Goal: Task Accomplishment & Management: Use online tool/utility

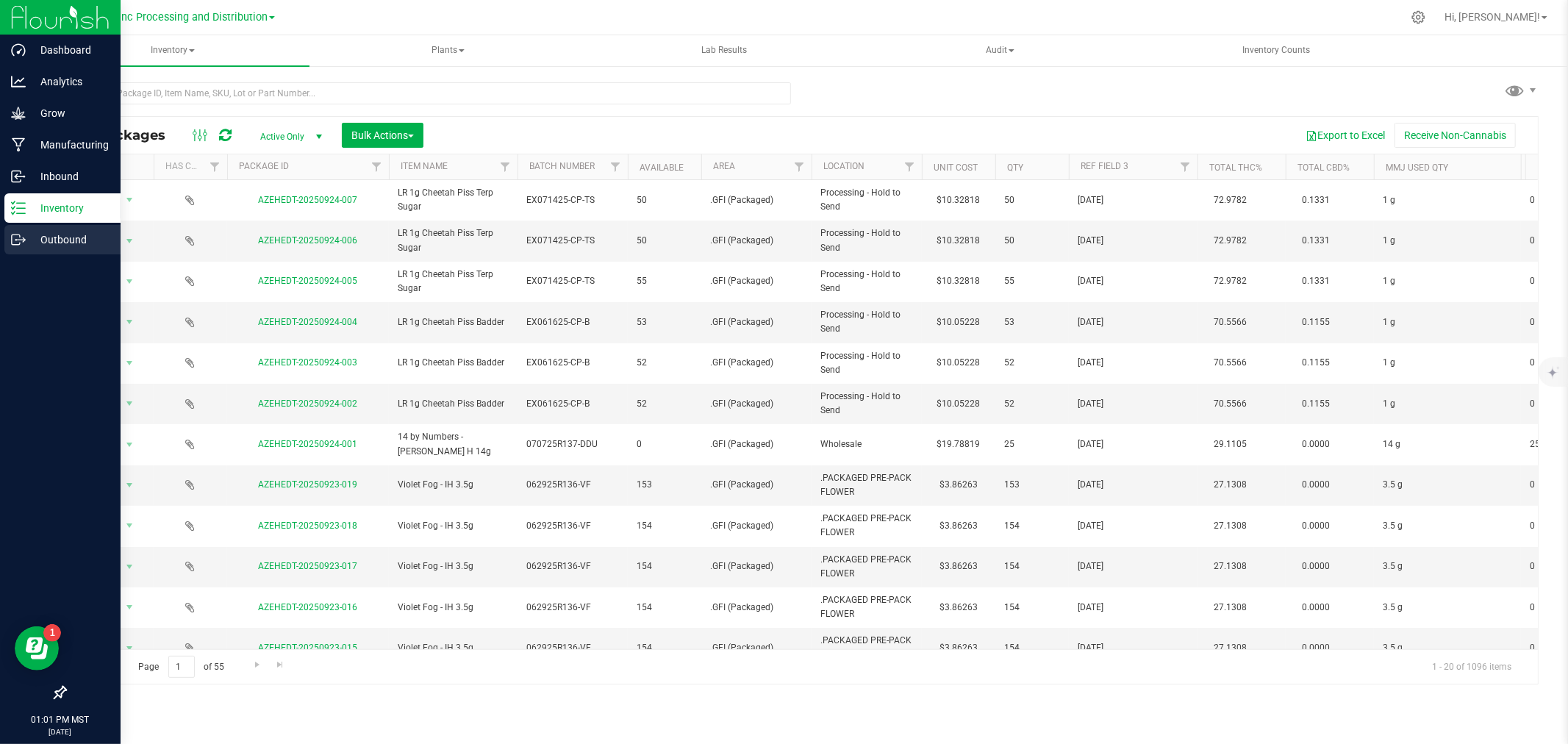
click at [0, 235] on link "Outbound" at bounding box center [60, 241] width 121 height 32
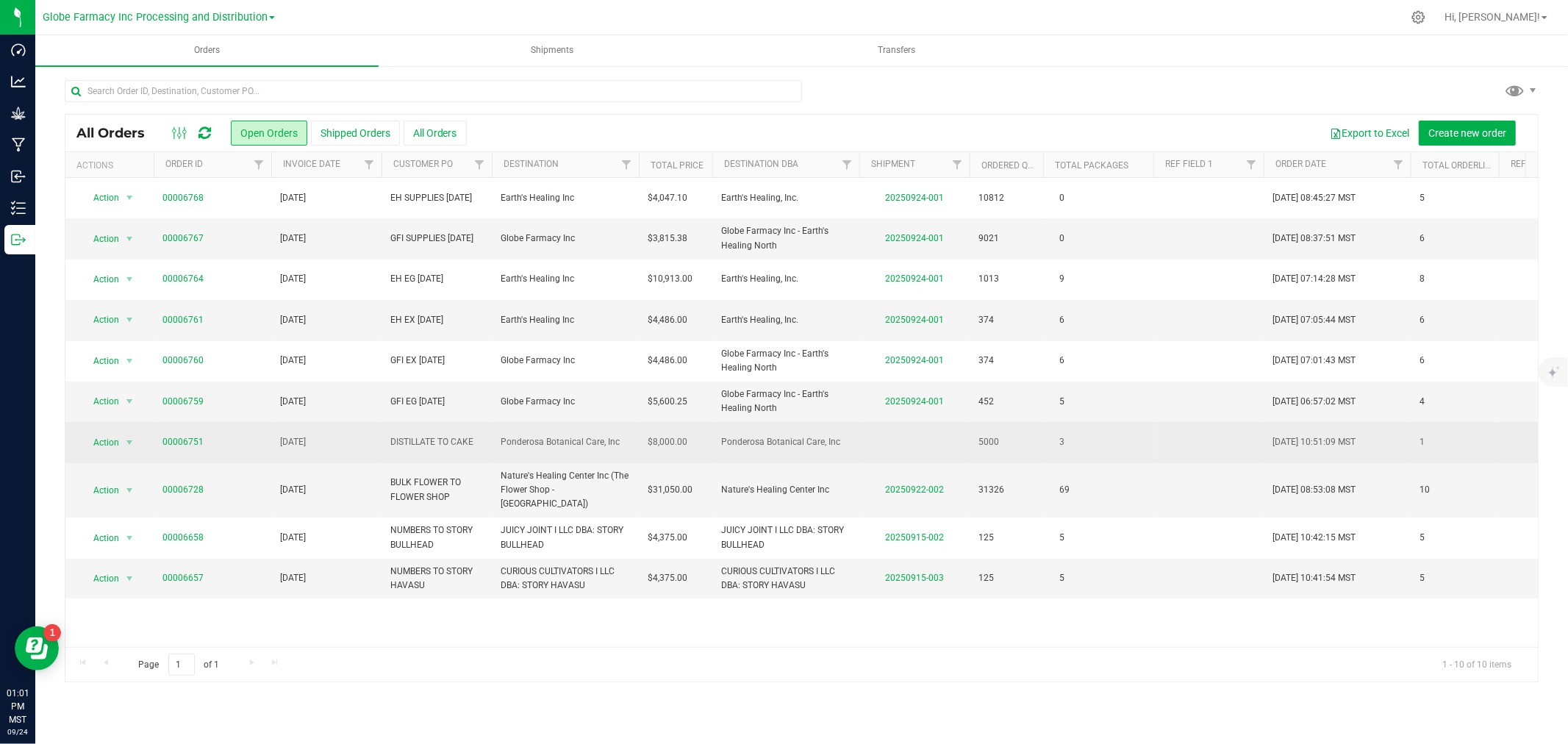
click at [148, 443] on td "Action Action Cancel order Clone order Edit order Mark as fully paid Order audi…" at bounding box center [109, 443] width 88 height 41
click at [173, 443] on link "00006751" at bounding box center [183, 442] width 41 height 14
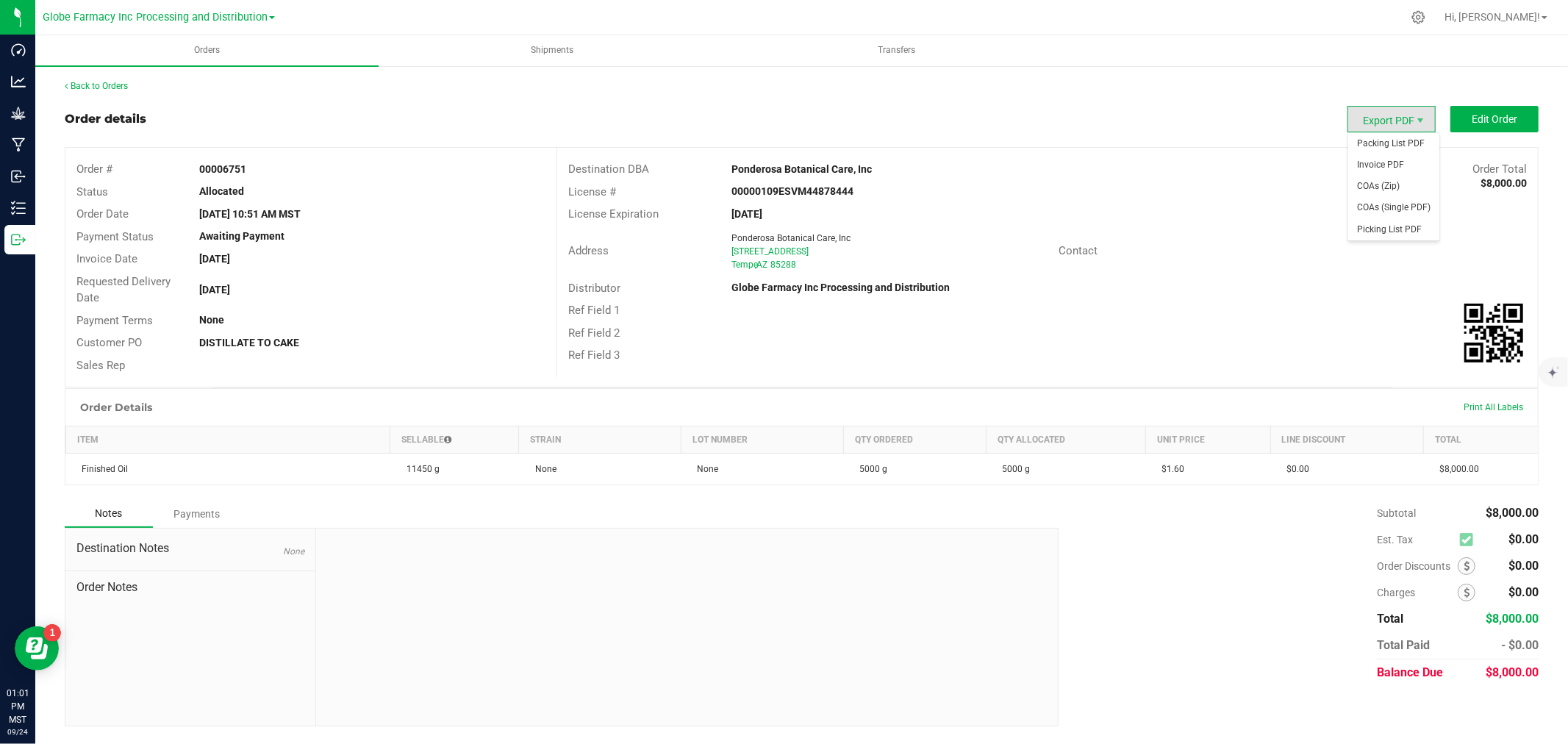
click at [1413, 118] on span "Export PDF" at bounding box center [1391, 119] width 88 height 27
drag, startPoint x: 1487, startPoint y: 123, endPoint x: 1412, endPoint y: 122, distance: 75.0
click at [1434, 138] on outbound-order-header "Order details Export PDF Edit Order Order # 00006751 Status Allocated Order Dat…" at bounding box center [801, 247] width 1474 height 282
click at [1412, 122] on span "Export PDF" at bounding box center [1391, 119] width 88 height 27
click at [1408, 156] on span "Invoice PDF" at bounding box center [1394, 165] width 92 height 21
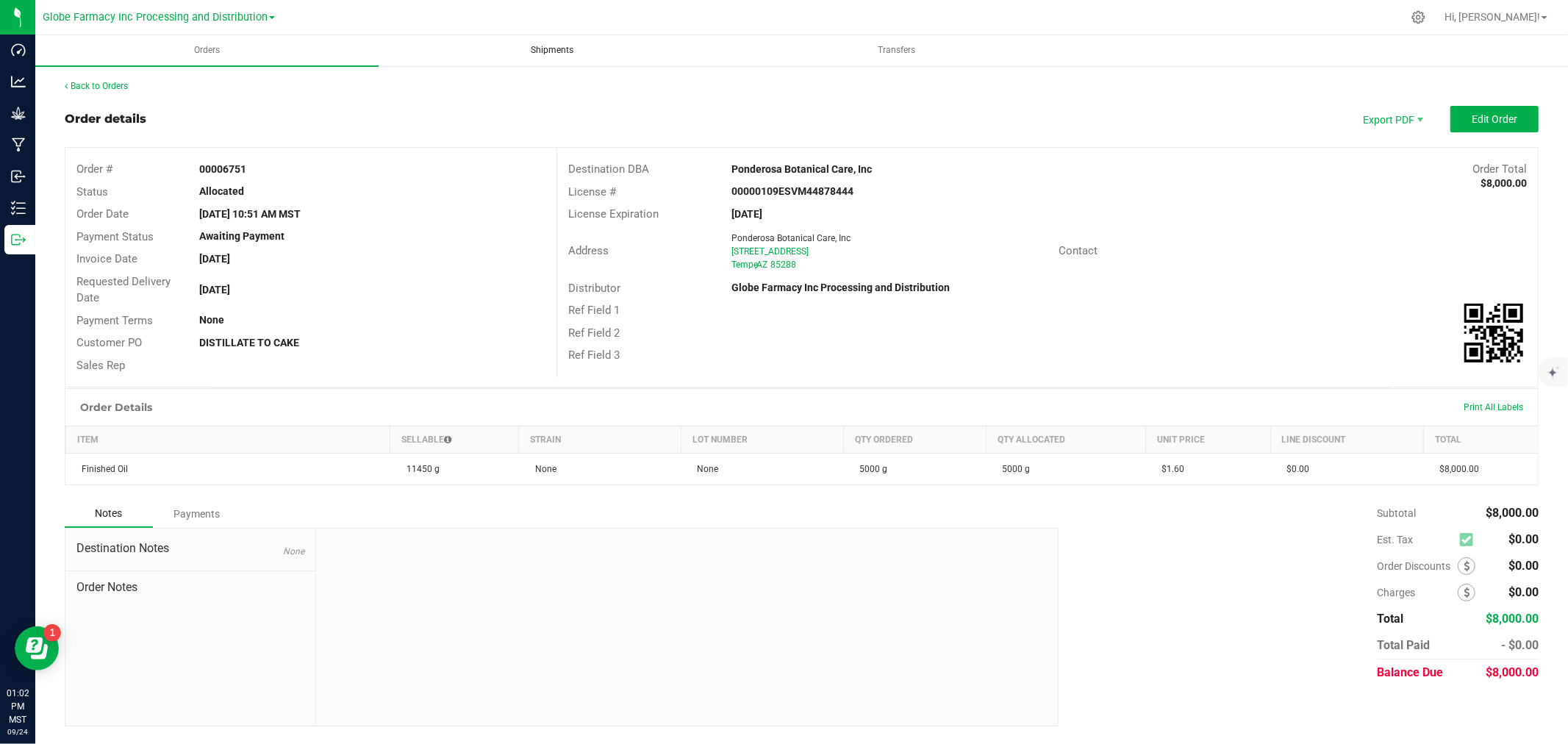
click at [544, 52] on span "Shipments" at bounding box center [553, 49] width 83 height 12
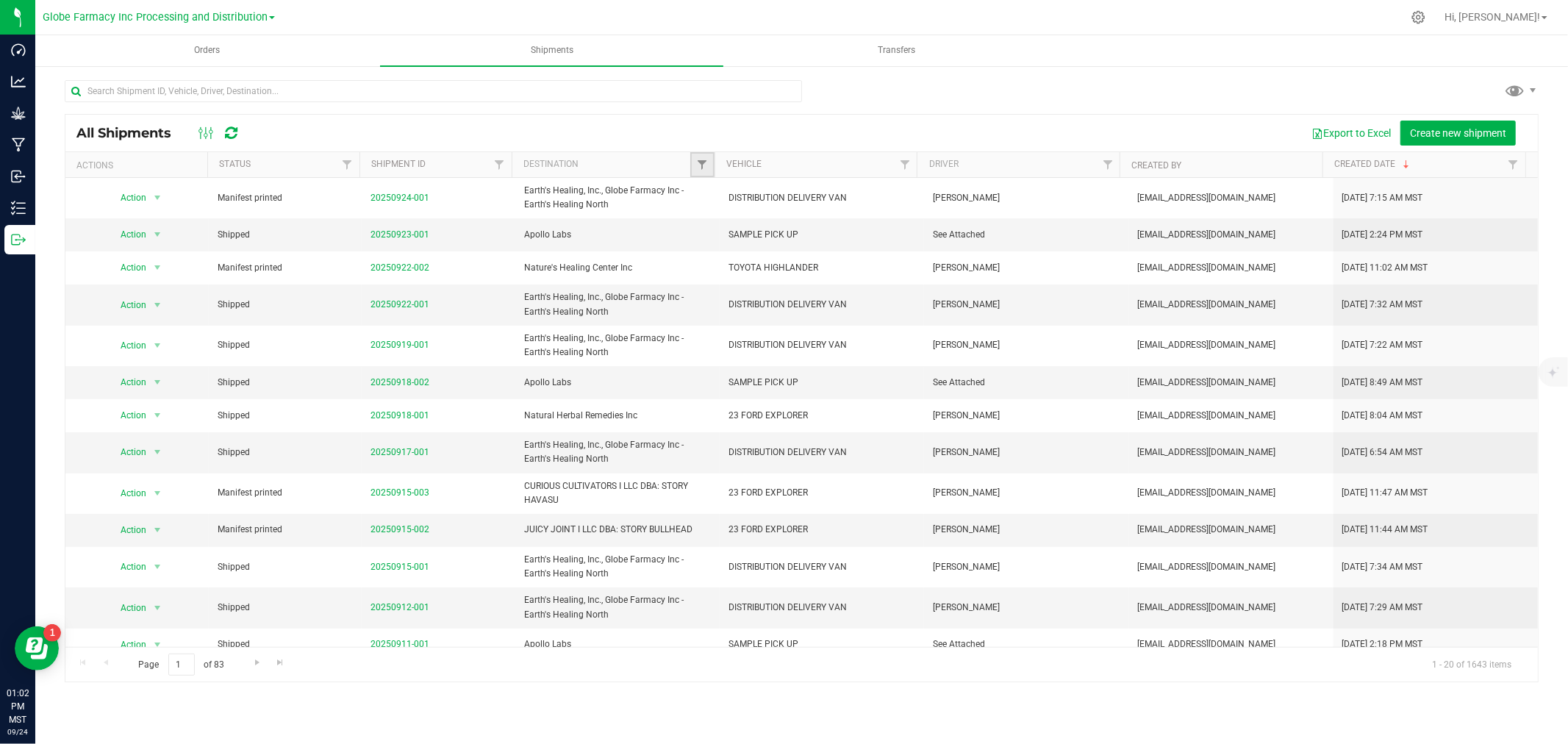
click at [701, 158] on link "Filter" at bounding box center [703, 165] width 24 height 25
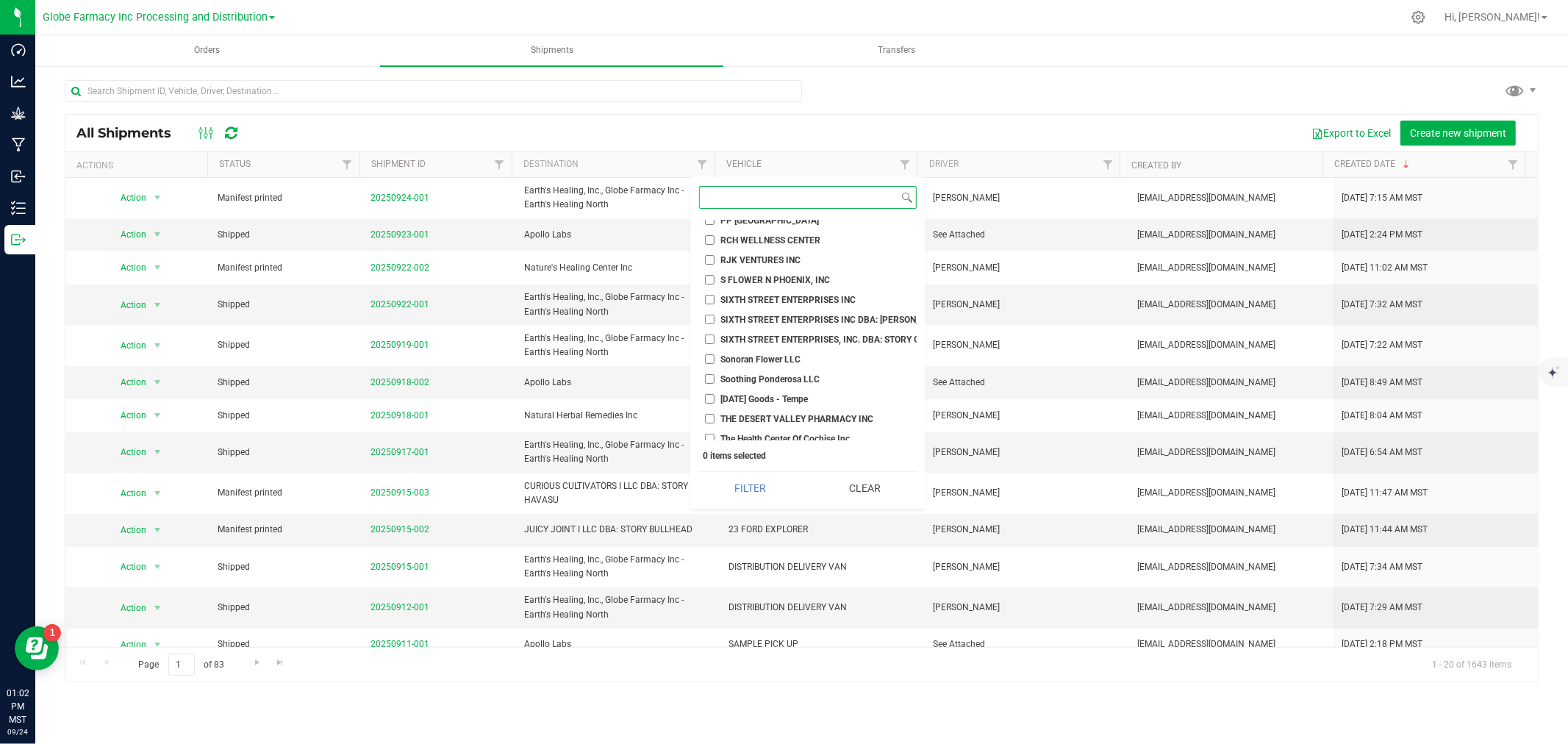
scroll to position [899, 0]
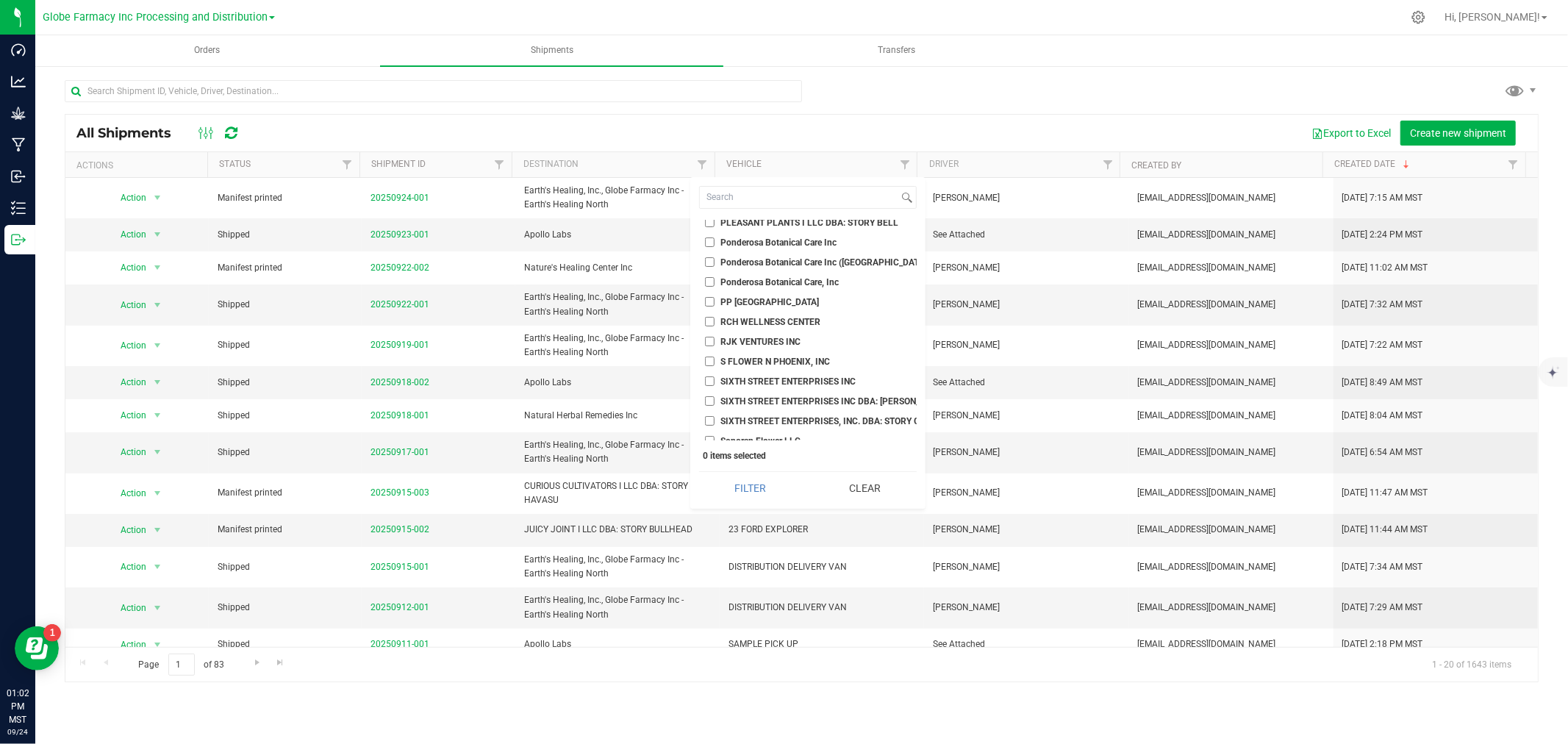
click at [716, 241] on label "Ponderosa Botanical Care Inc" at bounding box center [771, 242] width 132 height 10
click at [715, 241] on input "Ponderosa Botanical Care Inc" at bounding box center [710, 242] width 10 height 10
checkbox input "true"
click at [715, 260] on label "Ponderosa Botanical Care Inc ([GEOGRAPHIC_DATA])" at bounding box center [808, 263] width 206 height 10
click at [715, 260] on input "Ponderosa Botanical Care Inc ([GEOGRAPHIC_DATA])" at bounding box center [710, 263] width 10 height 10
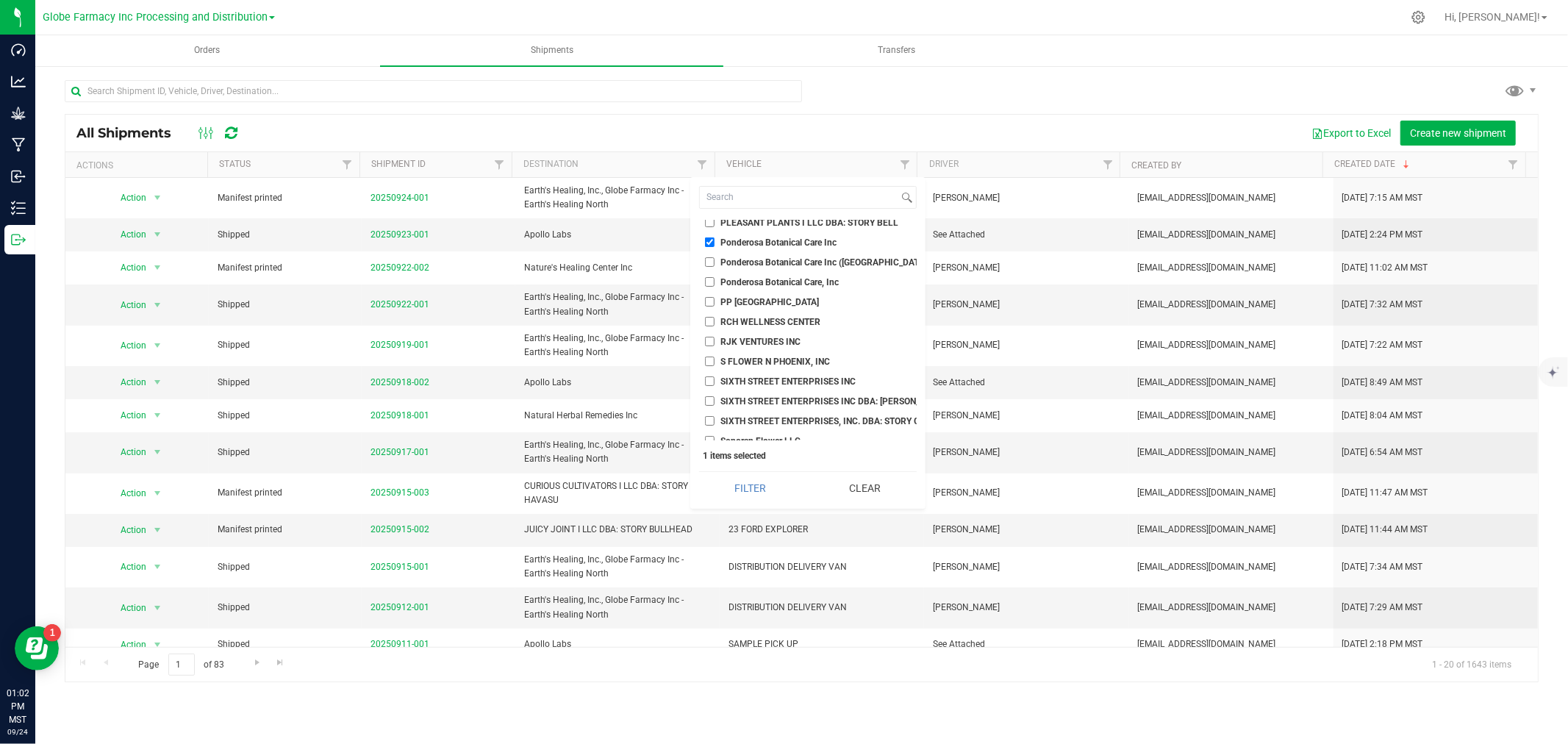
checkbox input "true"
click at [707, 282] on input "Ponderosa Botanical Care, Inc" at bounding box center [710, 282] width 10 height 10
checkbox input "true"
click at [768, 489] on button "Filter" at bounding box center [751, 488] width 104 height 32
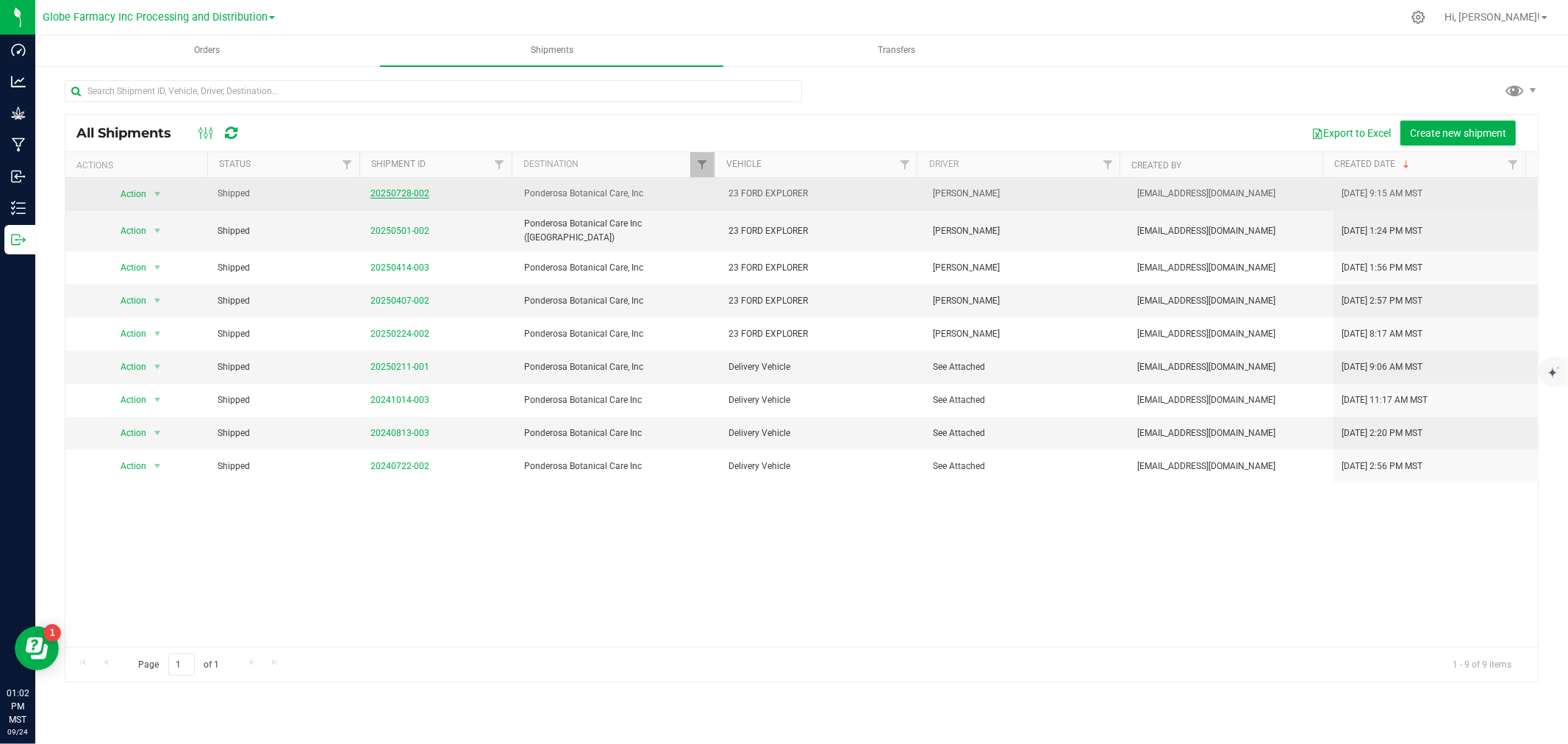
click at [395, 192] on link "20250728-002" at bounding box center [399, 193] width 59 height 11
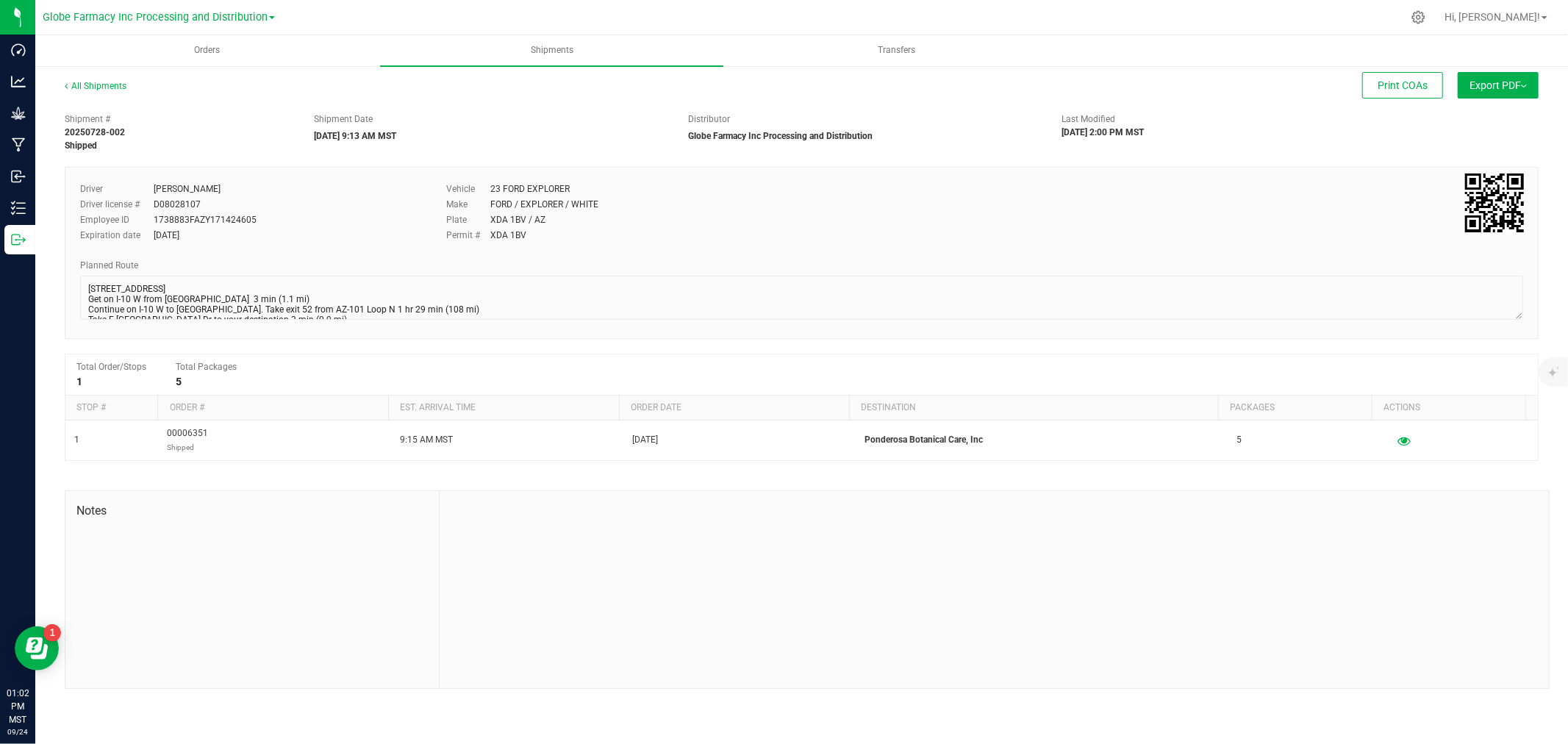
scroll to position [25, 0]
click at [352, 329] on div "Driver [PERSON_NAME] Driver license # D08028107 Employee ID 1738883FAZY17142460…" at bounding box center [801, 253] width 1474 height 172
click at [99, 79] on div "All Shipments" at bounding box center [109, 90] width 88 height 22
click at [128, 84] on div "All Shipments" at bounding box center [109, 90] width 88 height 22
click at [120, 85] on link "All Shipments" at bounding box center [96, 86] width 62 height 11
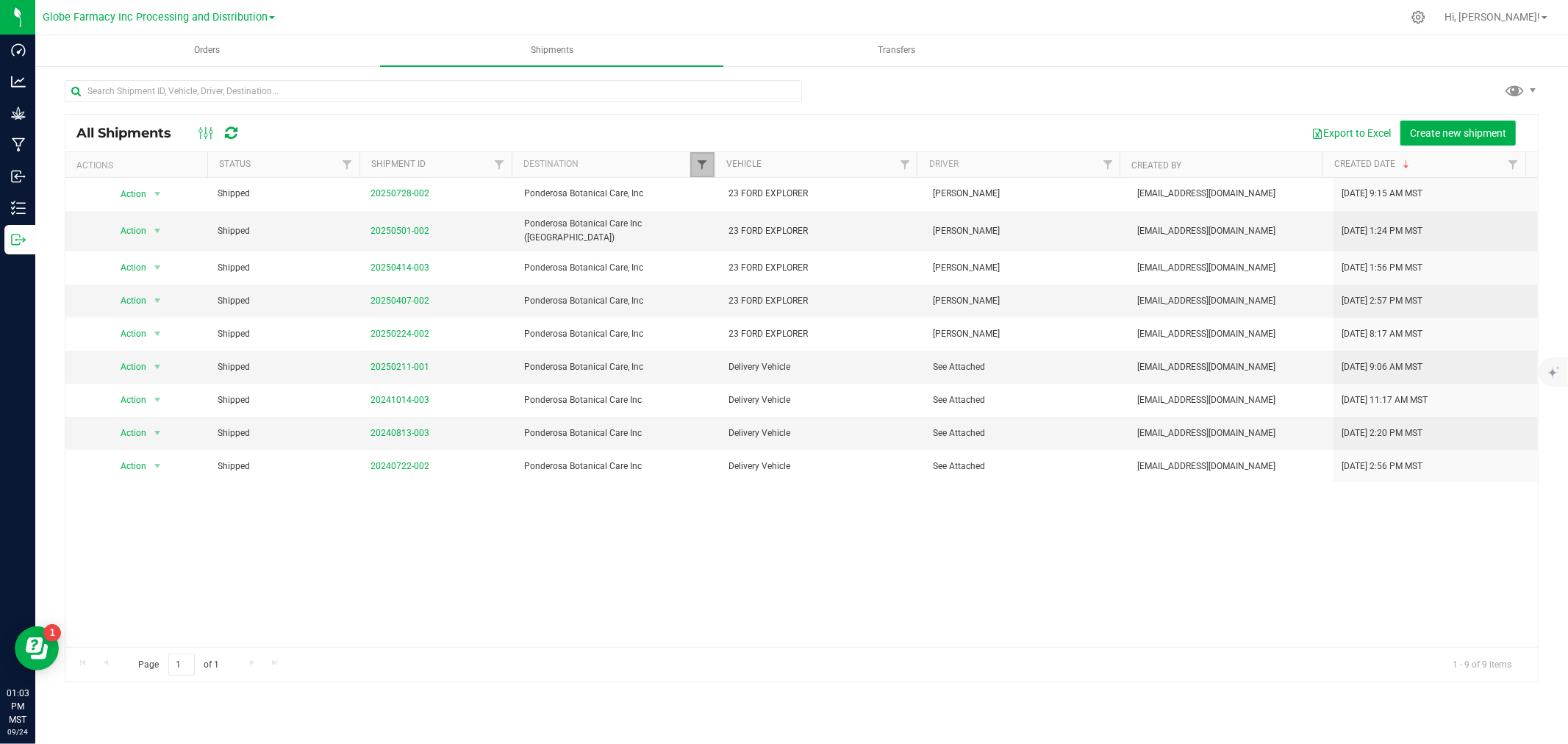
click at [699, 162] on span "Filter" at bounding box center [702, 165] width 12 height 12
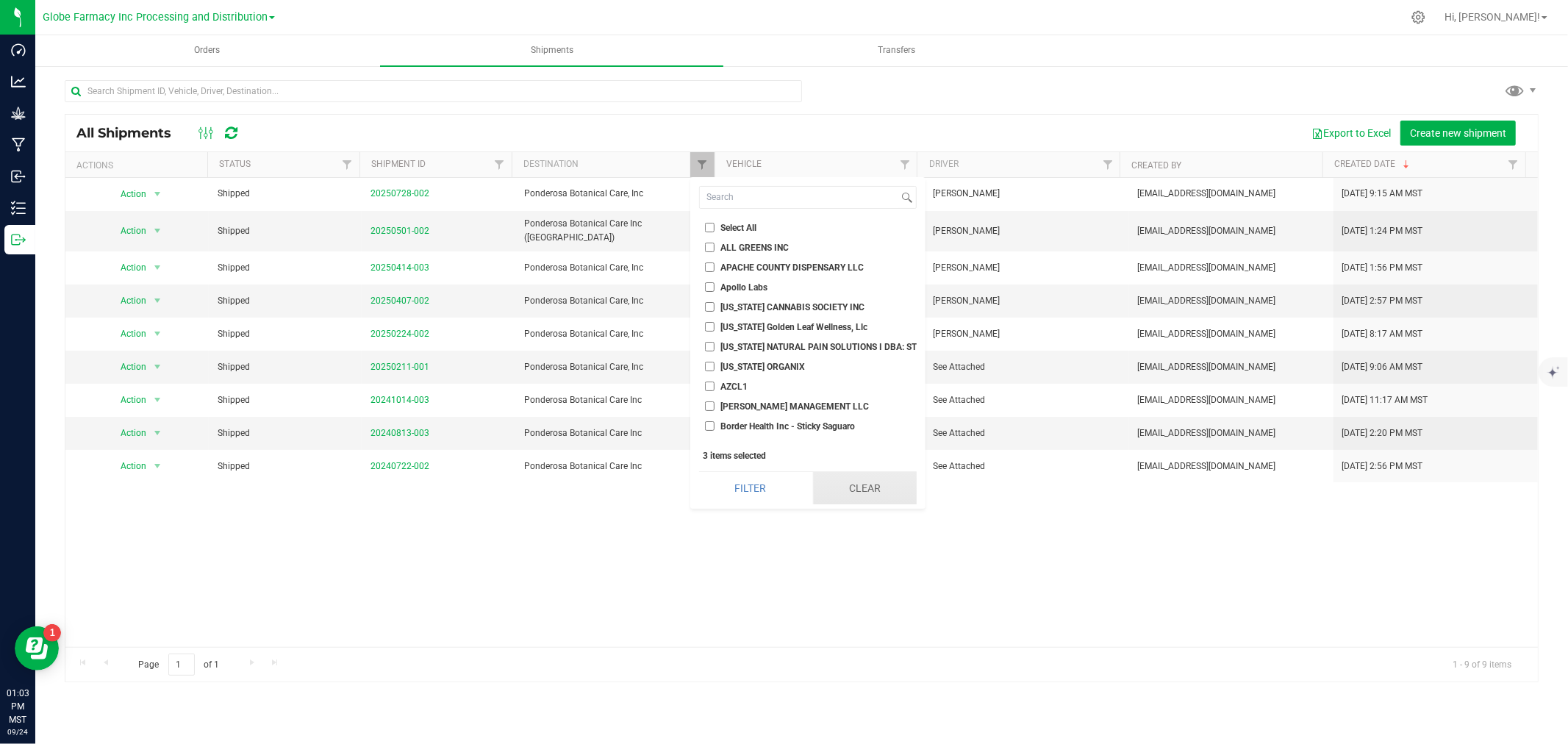
click at [877, 478] on button "Clear" at bounding box center [865, 488] width 104 height 32
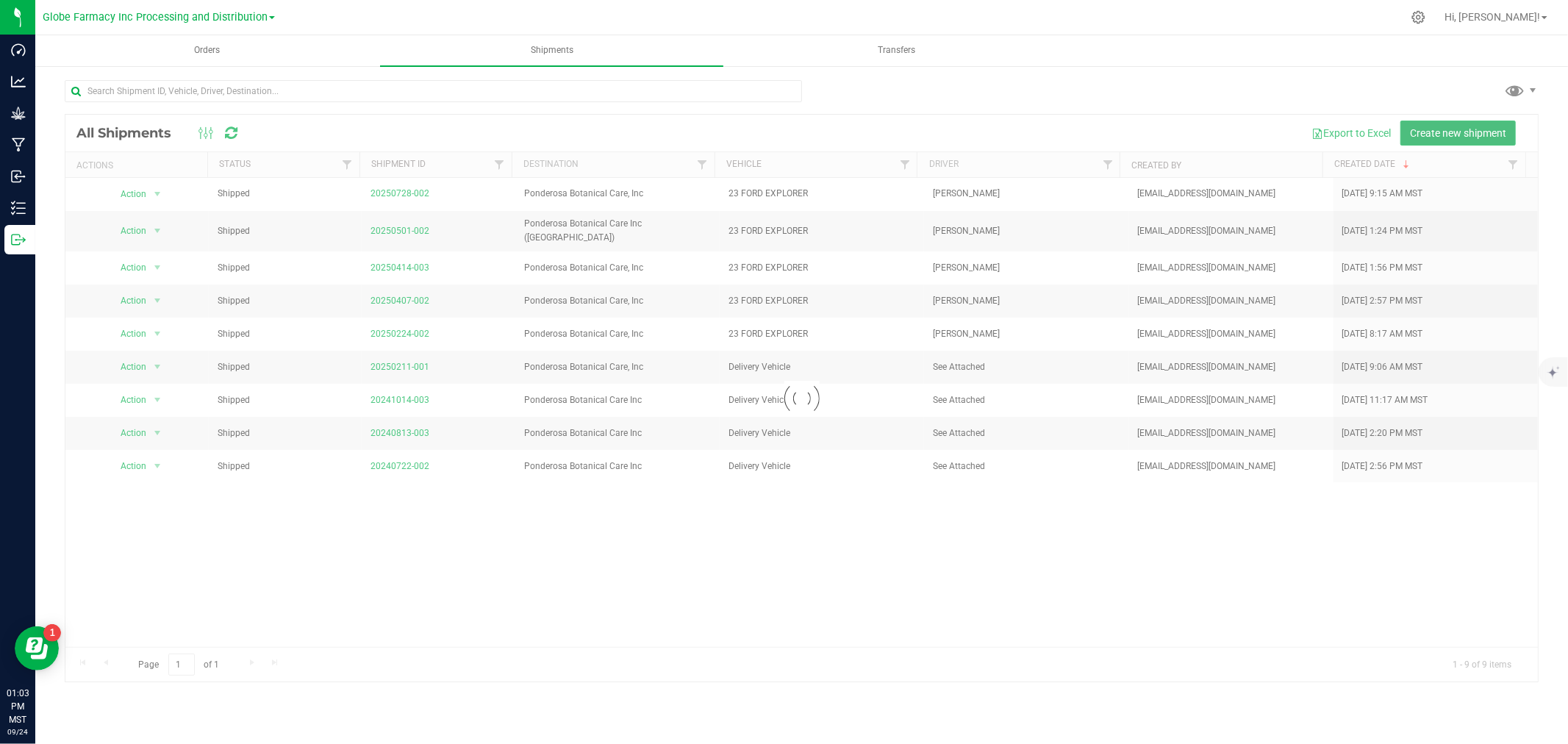
click at [1464, 139] on button "Create new shipment" at bounding box center [1458, 133] width 115 height 25
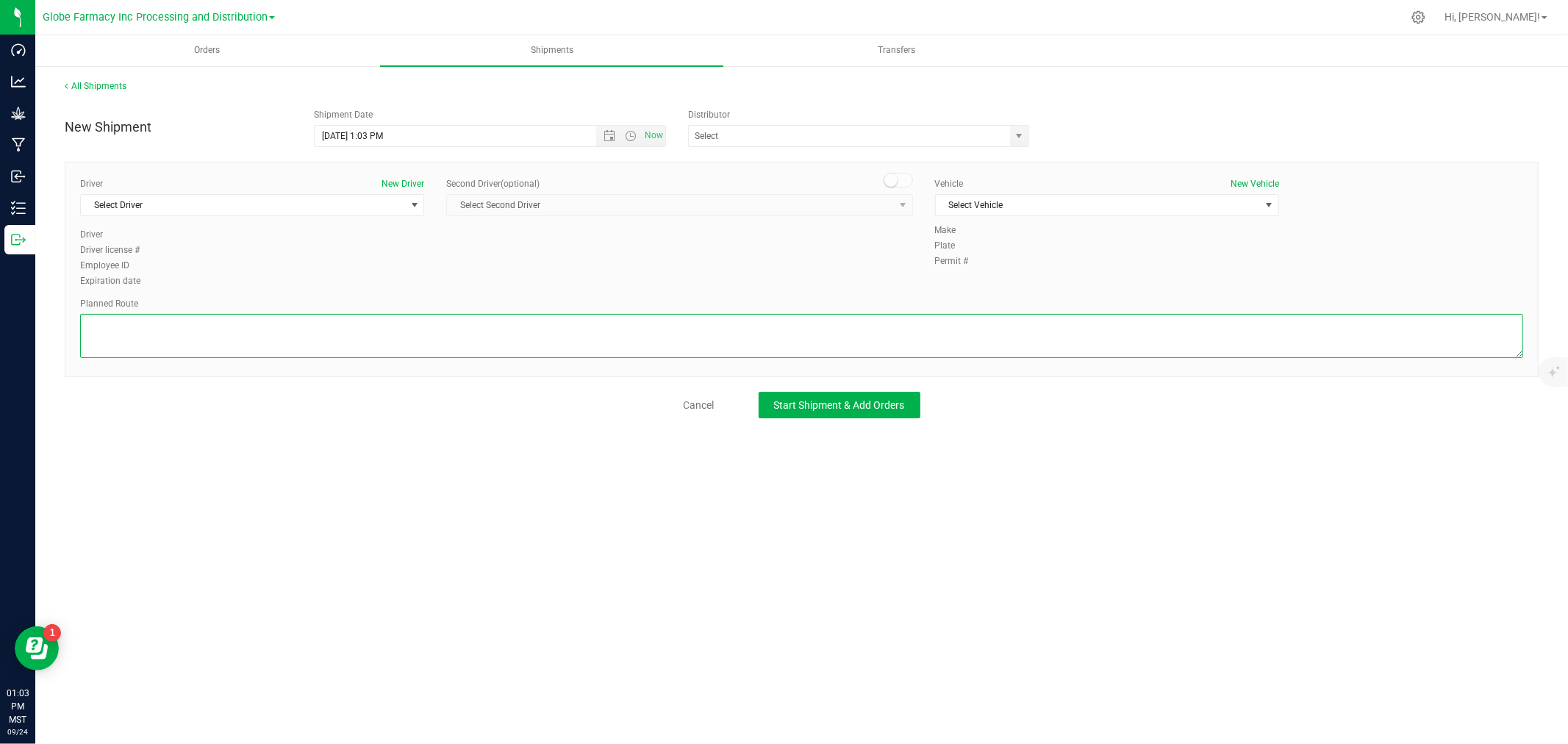
click at [408, 325] on textarea at bounding box center [801, 336] width 1443 height 44
paste textarea "[STREET_ADDRESS] Get on I-10 W from [GEOGRAPHIC_DATA] 3 min (1.1 mi) Continue o…"
type textarea "[STREET_ADDRESS] Get on I-10 W from [GEOGRAPHIC_DATA] 3 min (1.1 mi) Continue o…"
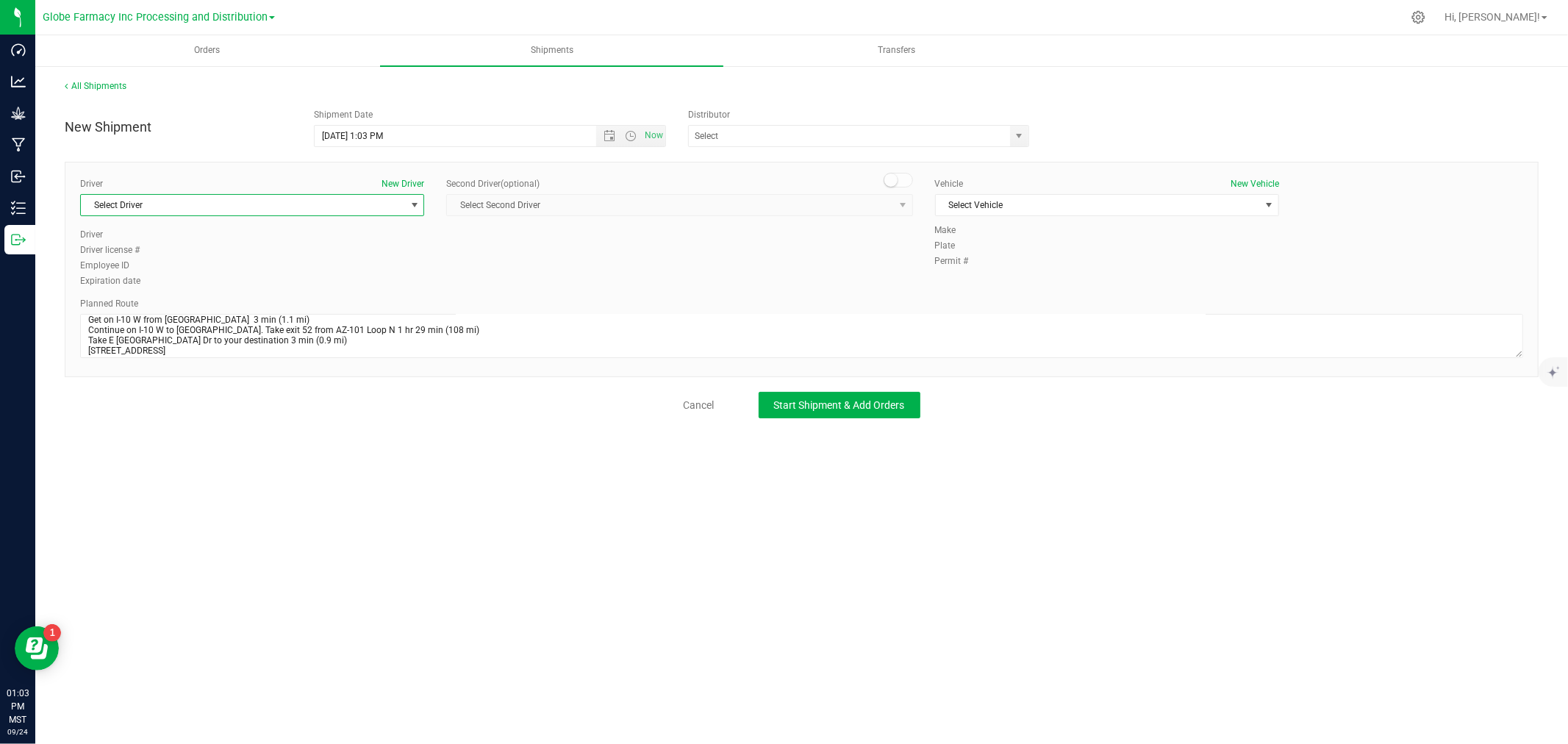
click at [178, 206] on span "Select Driver" at bounding box center [243, 204] width 324 height 20
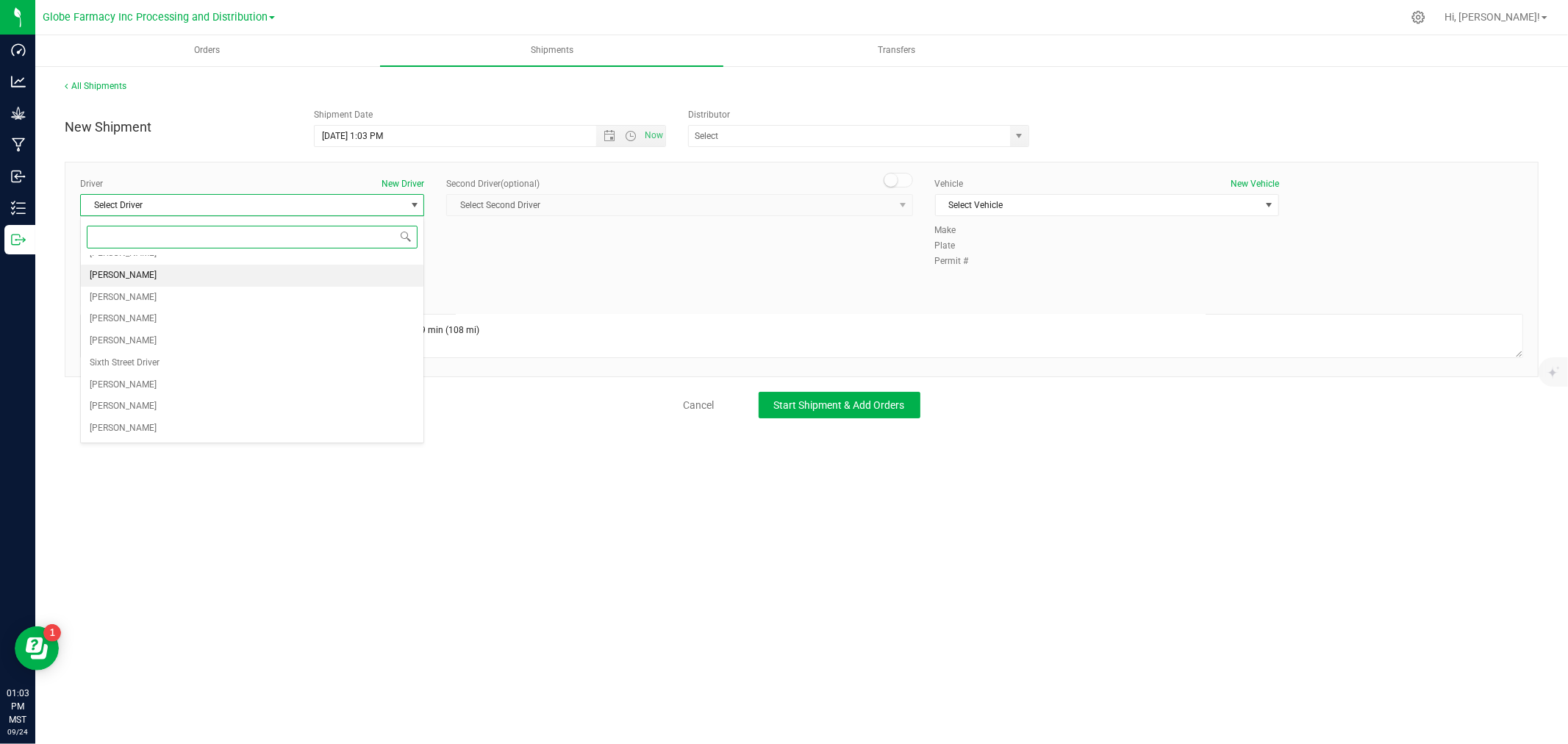
scroll to position [82, 0]
click at [139, 426] on span "[PERSON_NAME]" at bounding box center [123, 426] width 67 height 19
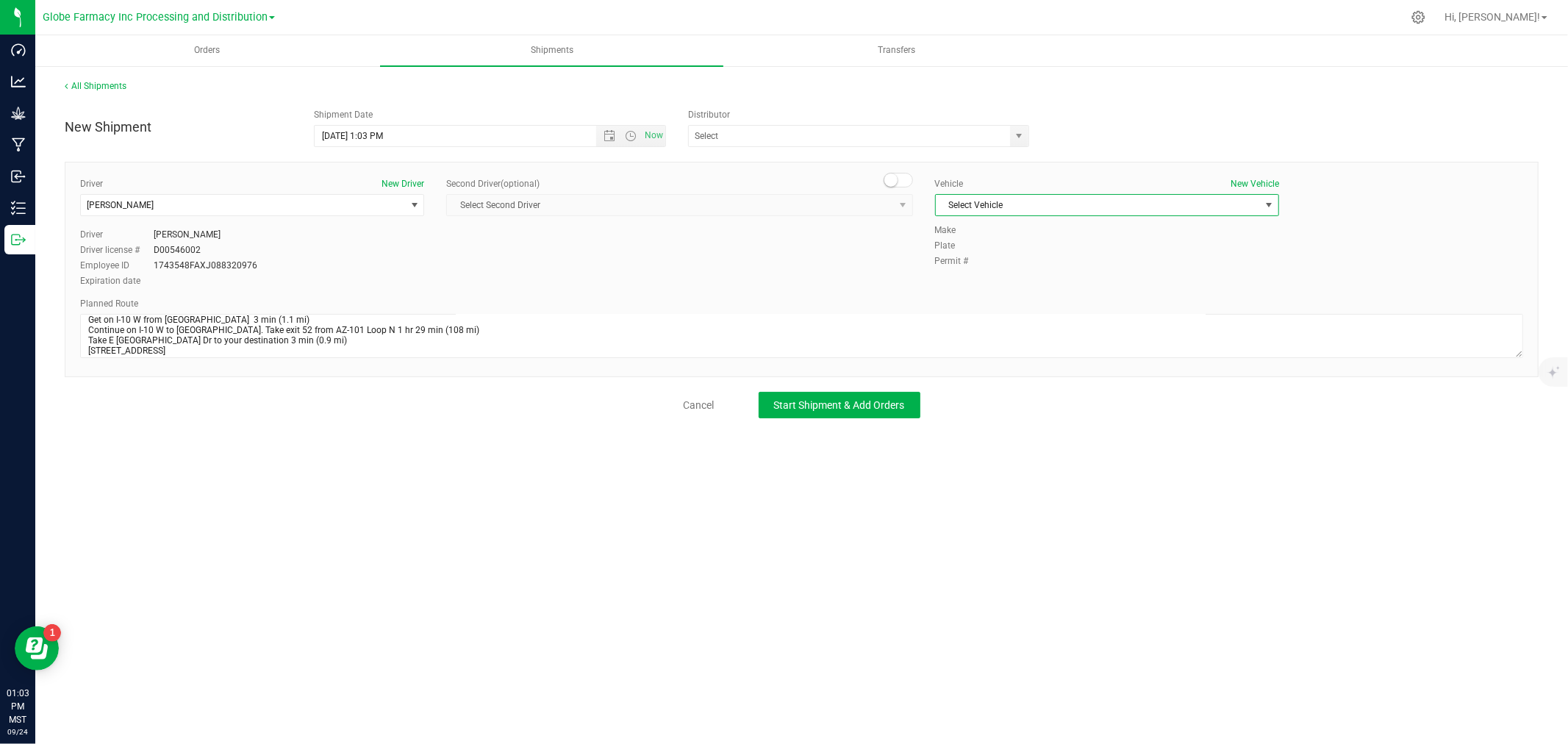
click at [975, 195] on span "Select Vehicle" at bounding box center [1107, 205] width 344 height 22
click at [980, 434] on li "TOYOTA HIGHLANDER" at bounding box center [1107, 429] width 343 height 22
click at [1026, 134] on span "select" at bounding box center [1019, 135] width 19 height 20
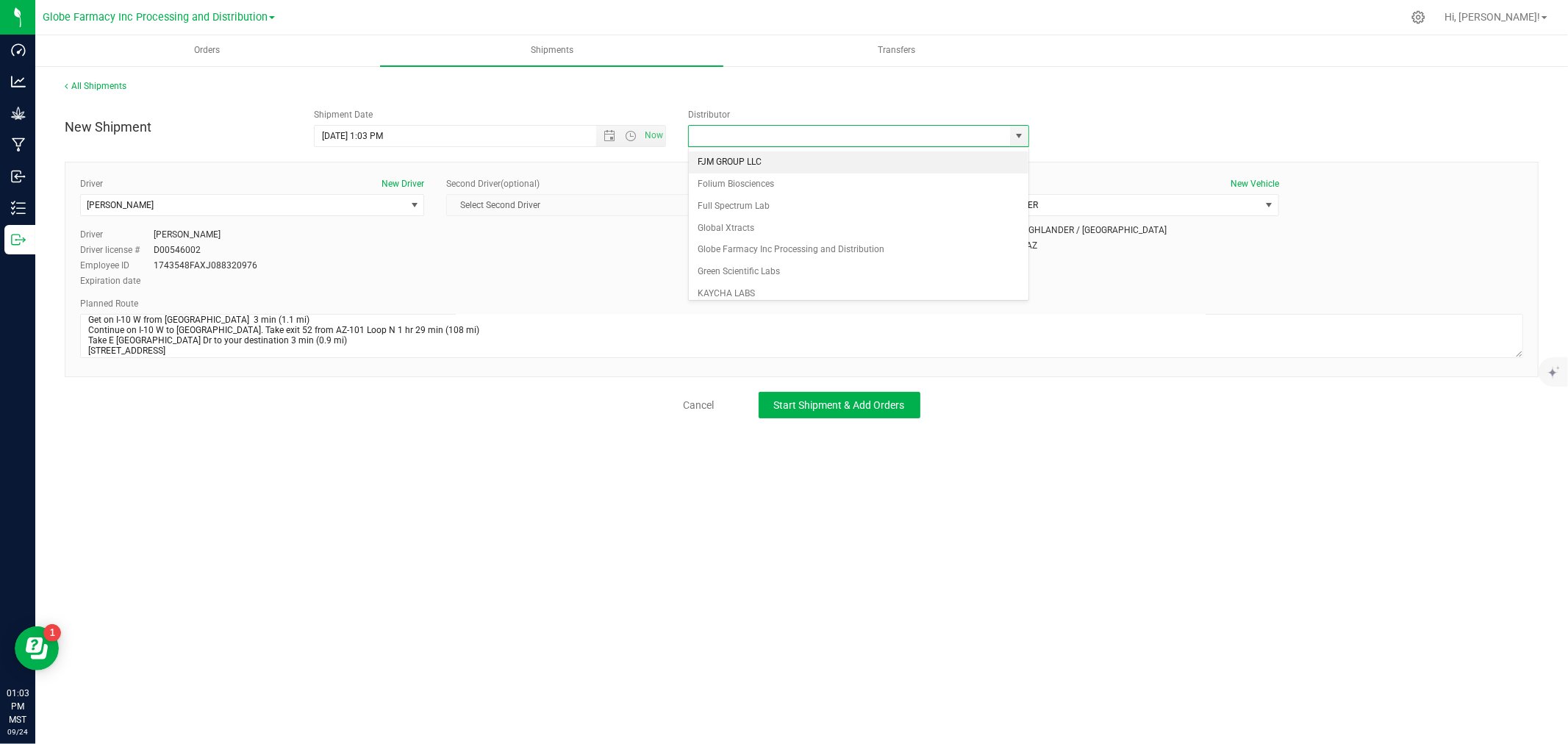
scroll to position [327, 0]
drag, startPoint x: 809, startPoint y: 234, endPoint x: 776, endPoint y: 222, distance: 35.1
click at [807, 234] on li "Globe Farmacy Inc Processing and Distribution" at bounding box center [858, 228] width 340 height 22
type input "Globe Farmacy Inc Processing and Distribution"
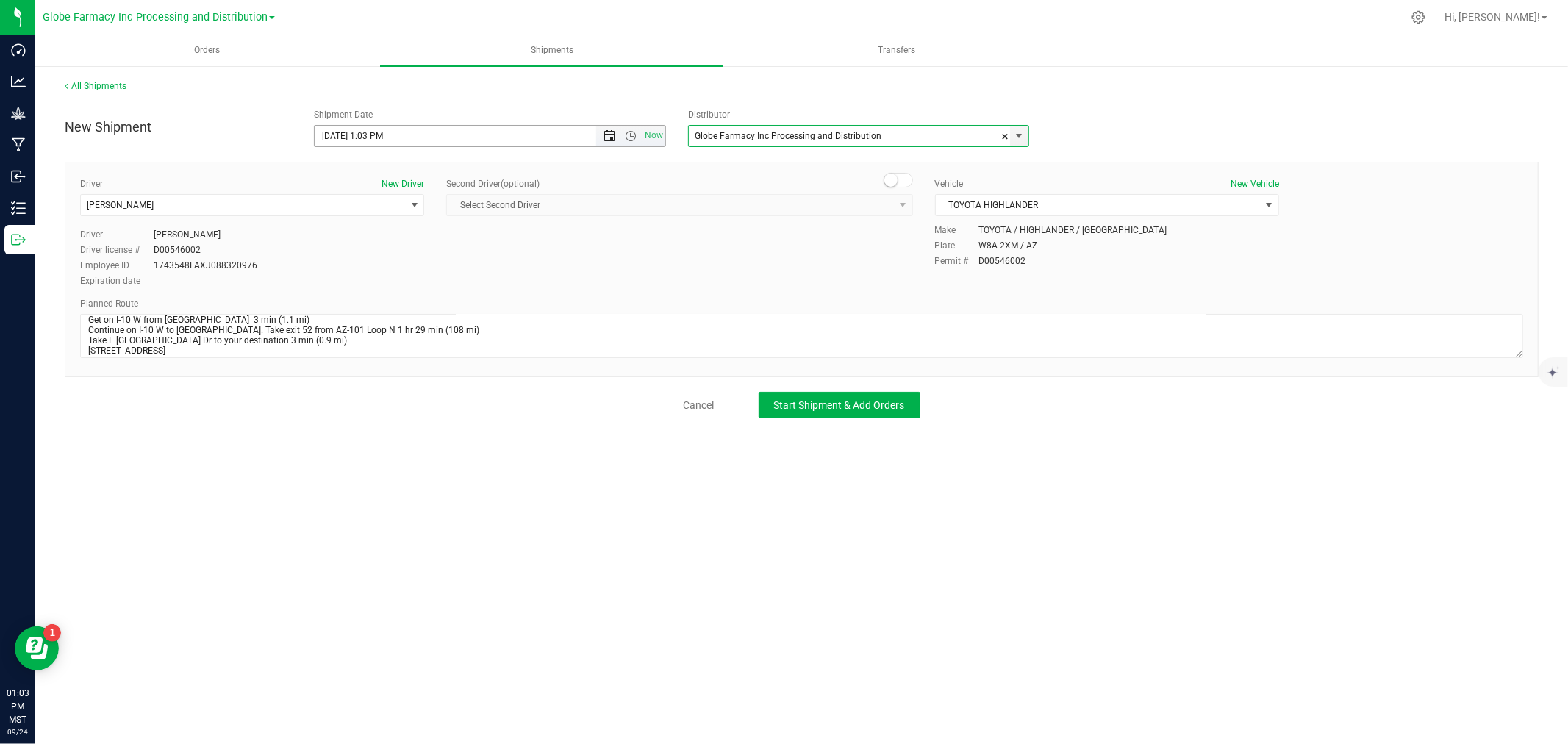
click at [610, 136] on span "Open the date view" at bounding box center [609, 136] width 12 height 12
click at [409, 284] on link "25" at bounding box center [413, 285] width 21 height 23
type input "[DATE] 1:03 PM"
click at [836, 402] on span "Start Shipment & Add Orders" at bounding box center [840, 405] width 131 height 12
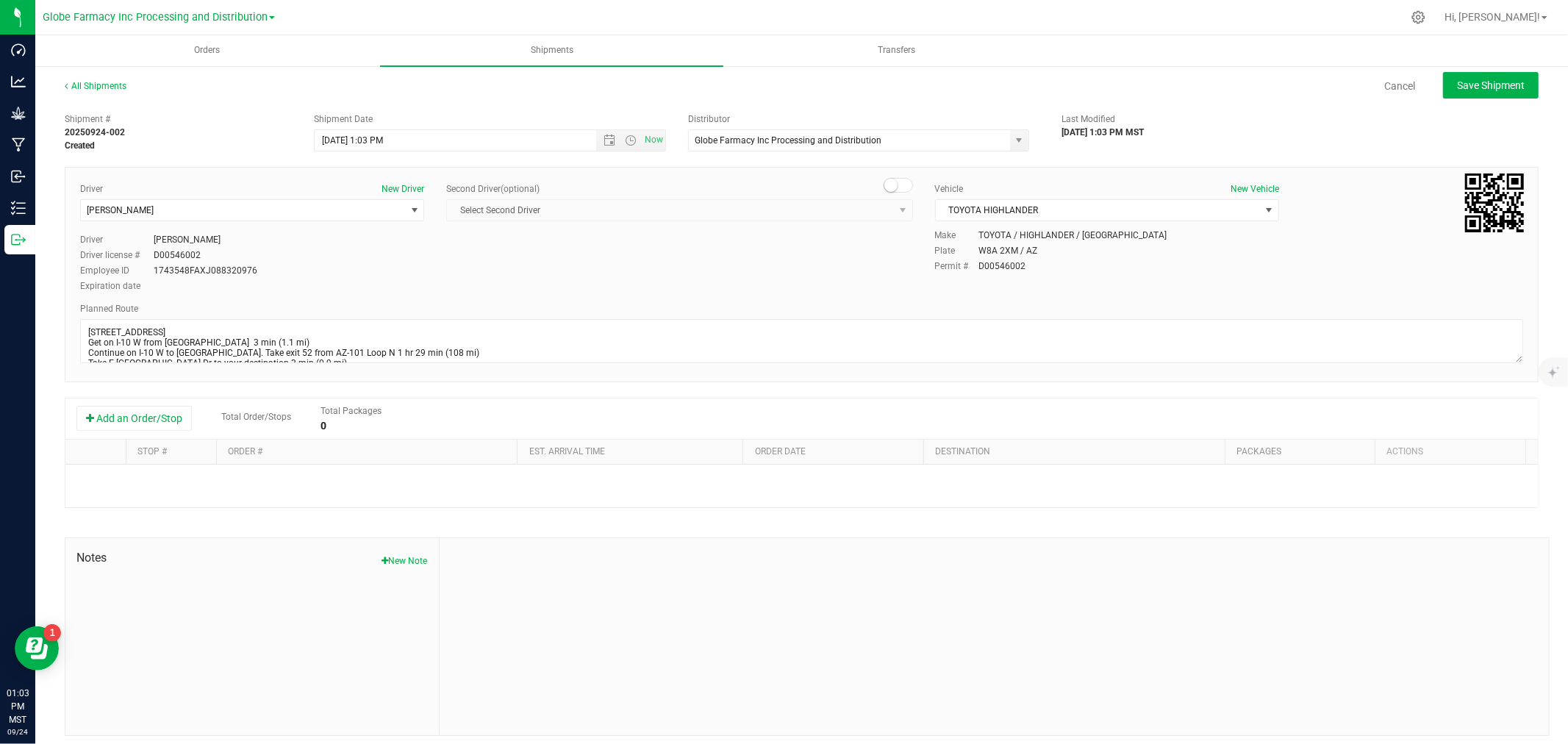
click at [138, 437] on div "Add an Order/Stop Total Order/Stops Total Packages 0" at bounding box center [801, 419] width 1472 height 41
click at [165, 416] on button "Add an Order/Stop" at bounding box center [134, 418] width 115 height 25
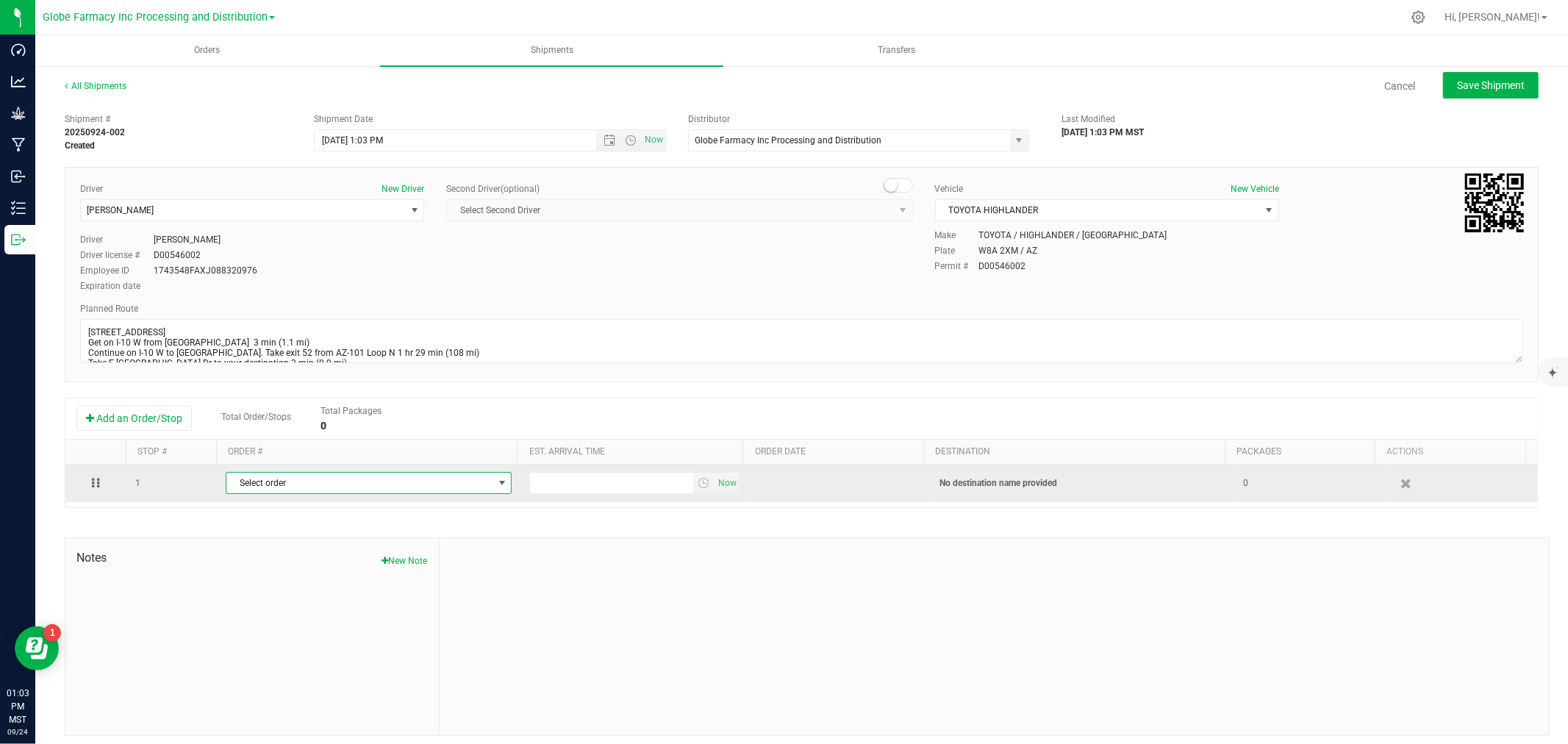
click at [365, 490] on span "Select order" at bounding box center [359, 482] width 266 height 20
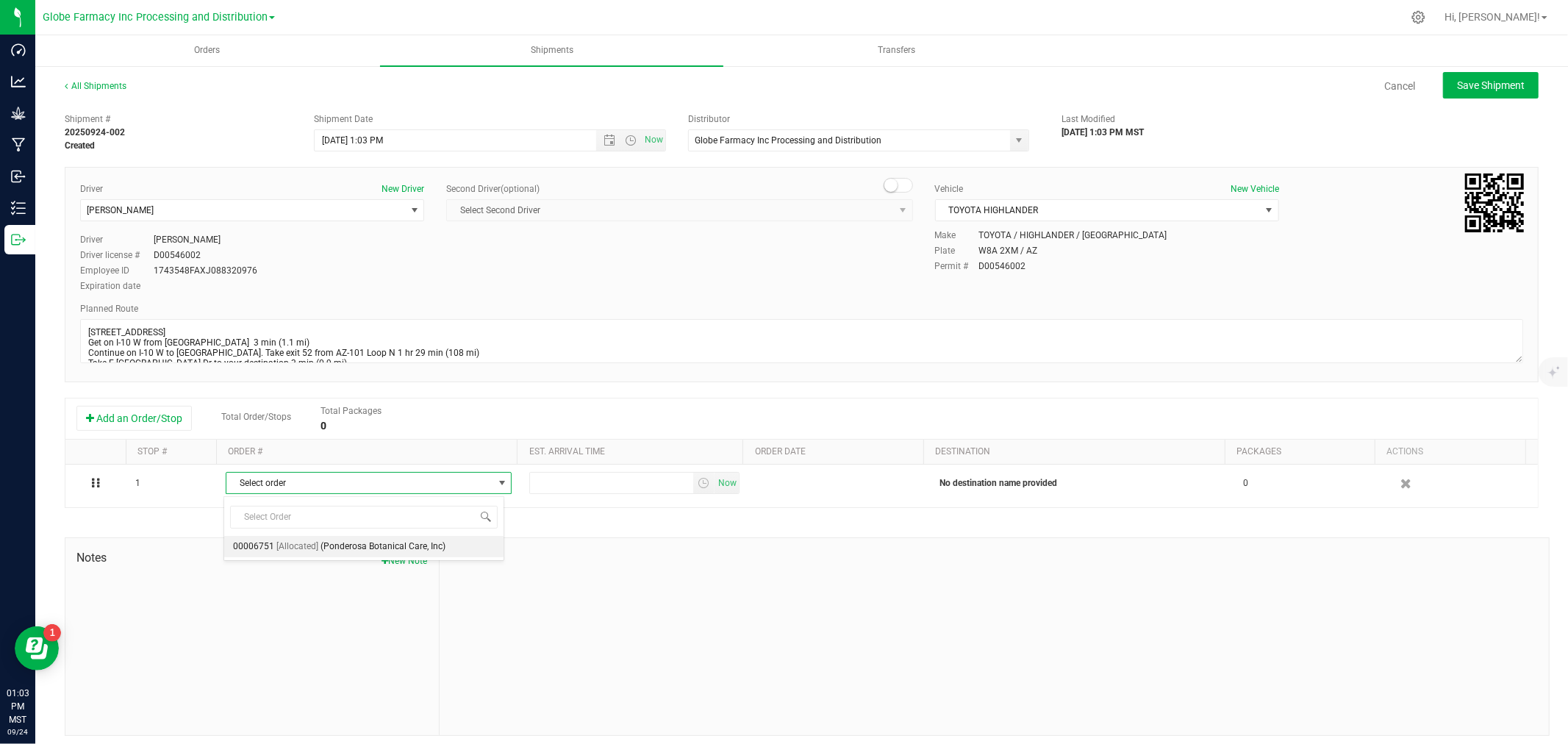
click at [344, 549] on span "(Ponderosa Botanical Care, Inc)" at bounding box center [383, 547] width 125 height 19
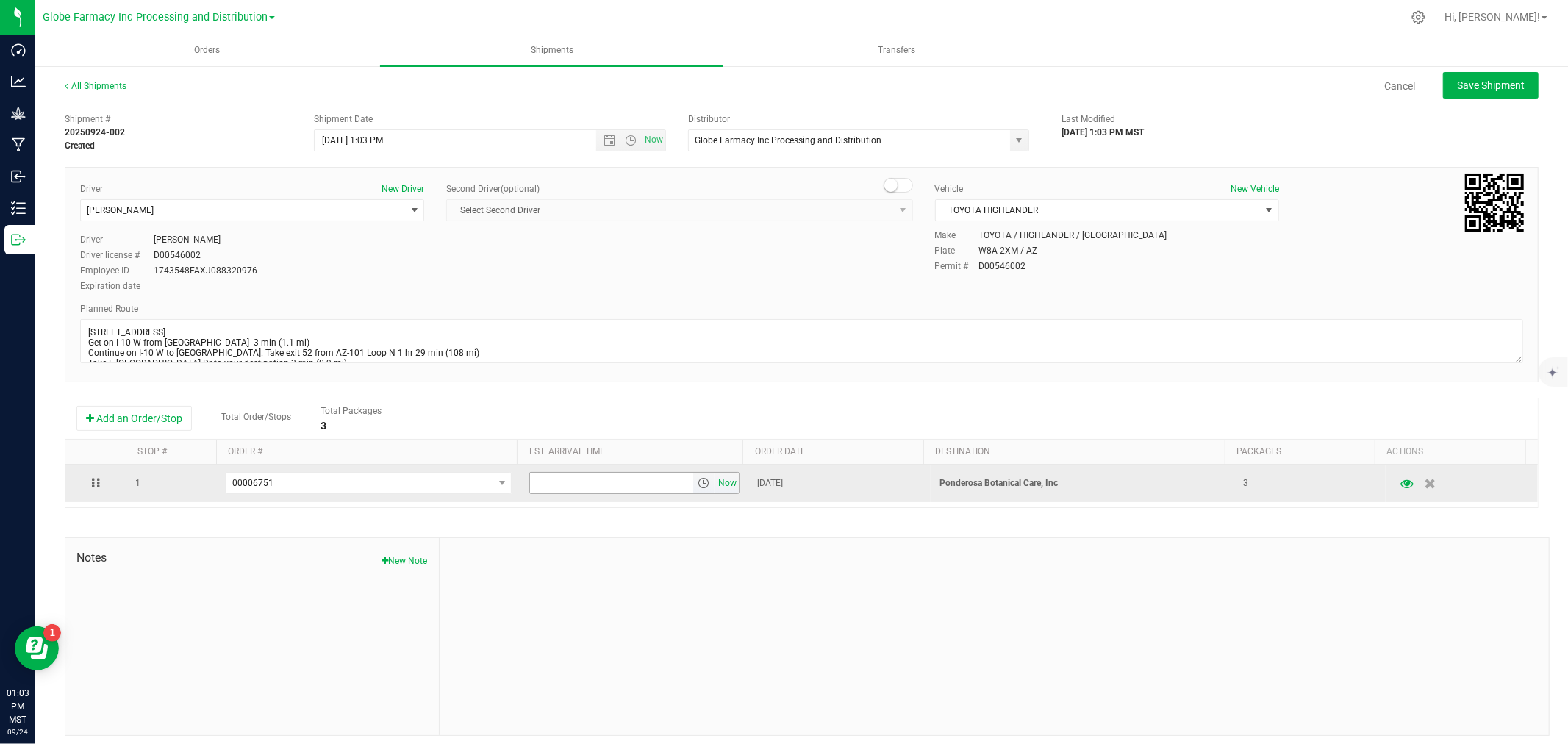
click at [716, 488] on span "Now" at bounding box center [728, 483] width 25 height 21
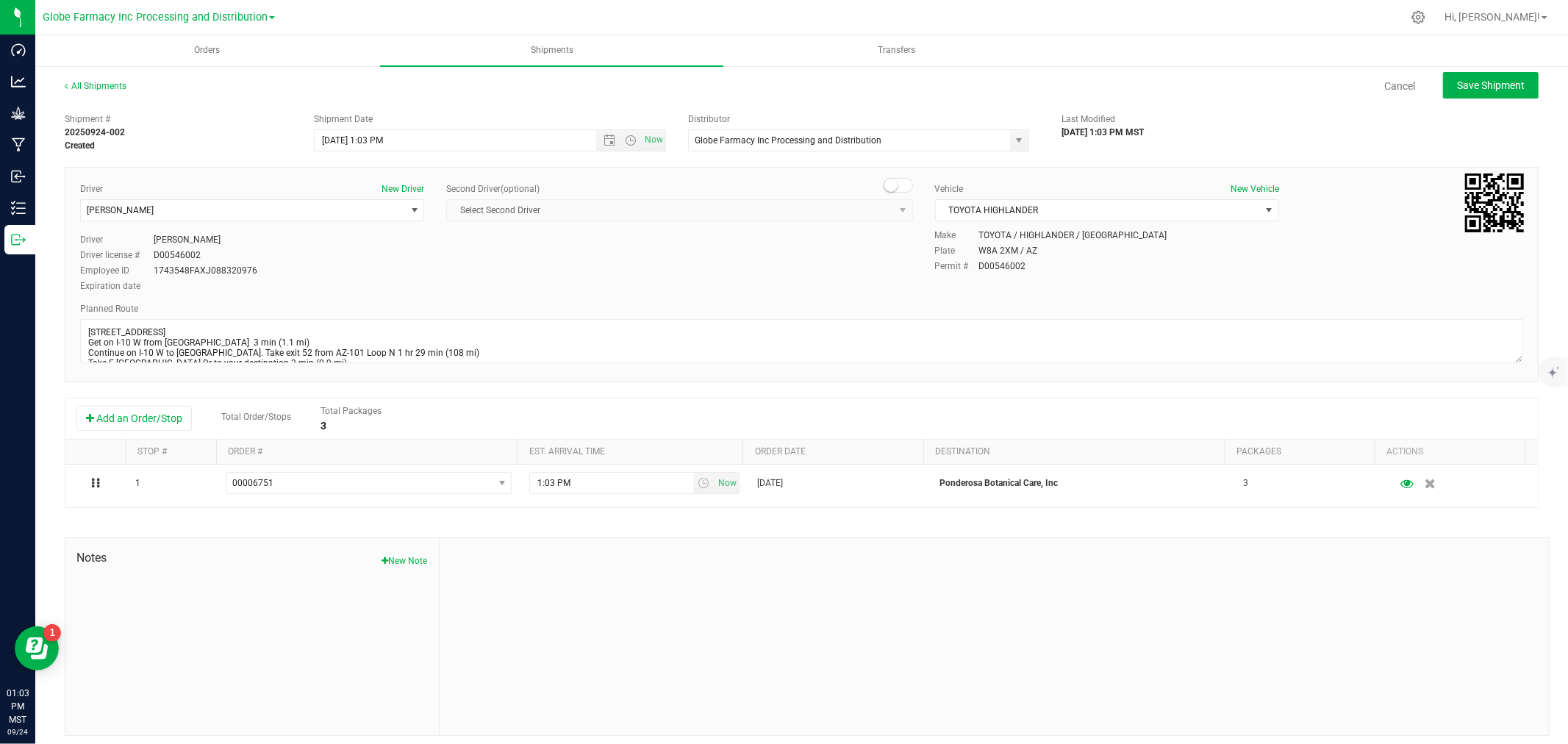
click at [1464, 99] on div "All Shipments Cancel Save Shipment" at bounding box center [801, 92] width 1474 height 27
click at [1464, 89] on span "Save Shipment" at bounding box center [1490, 85] width 67 height 12
type input "[DATE] 8:03 PM"
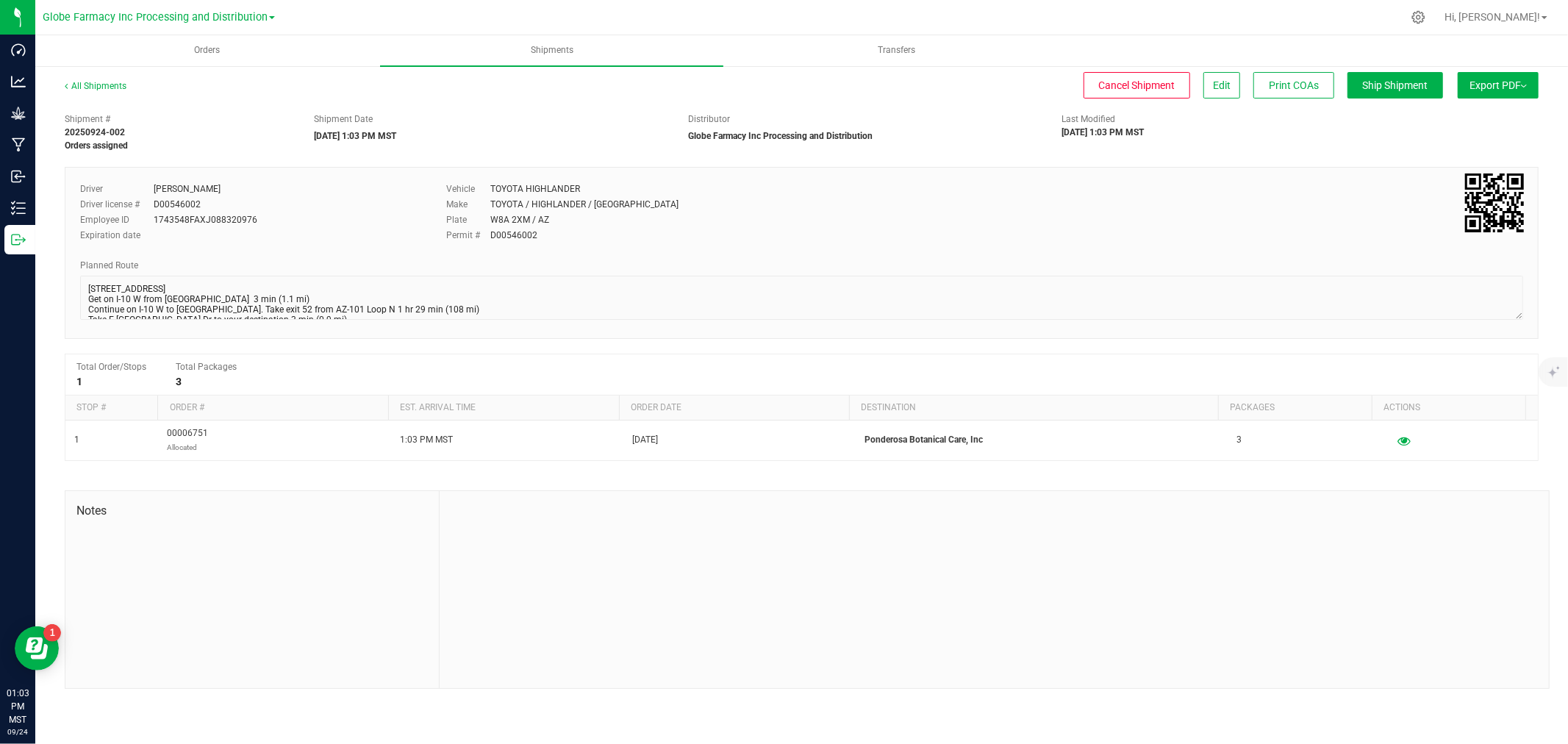
drag, startPoint x: 1511, startPoint y: 82, endPoint x: 1495, endPoint y: 104, distance: 27.2
click at [1511, 82] on span "Export PDF" at bounding box center [1498, 85] width 58 height 12
click at [1441, 115] on span "Manifest by Package ID" at bounding box center [1476, 118] width 93 height 11
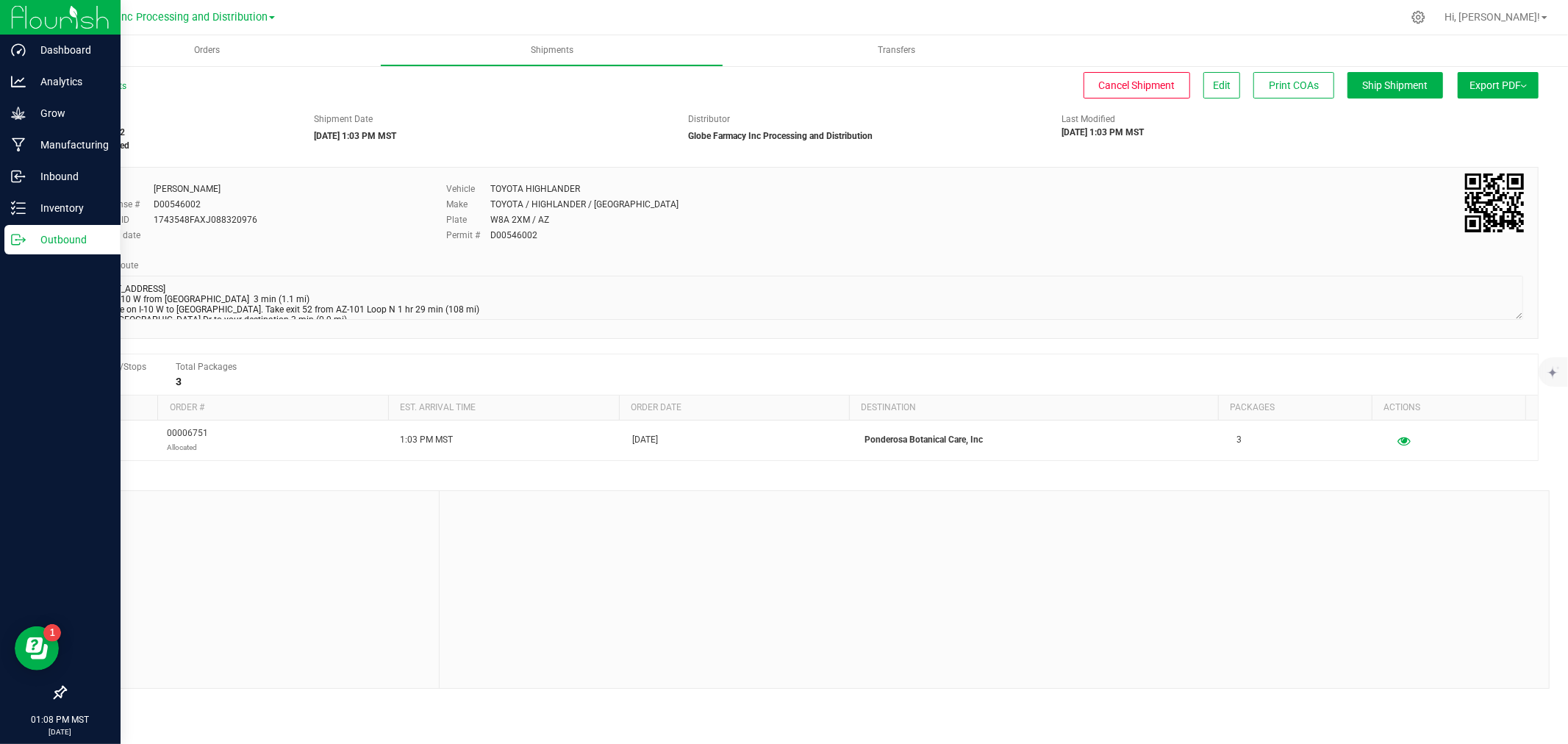
click at [15, 240] on circle at bounding box center [16, 240] width 2 height 2
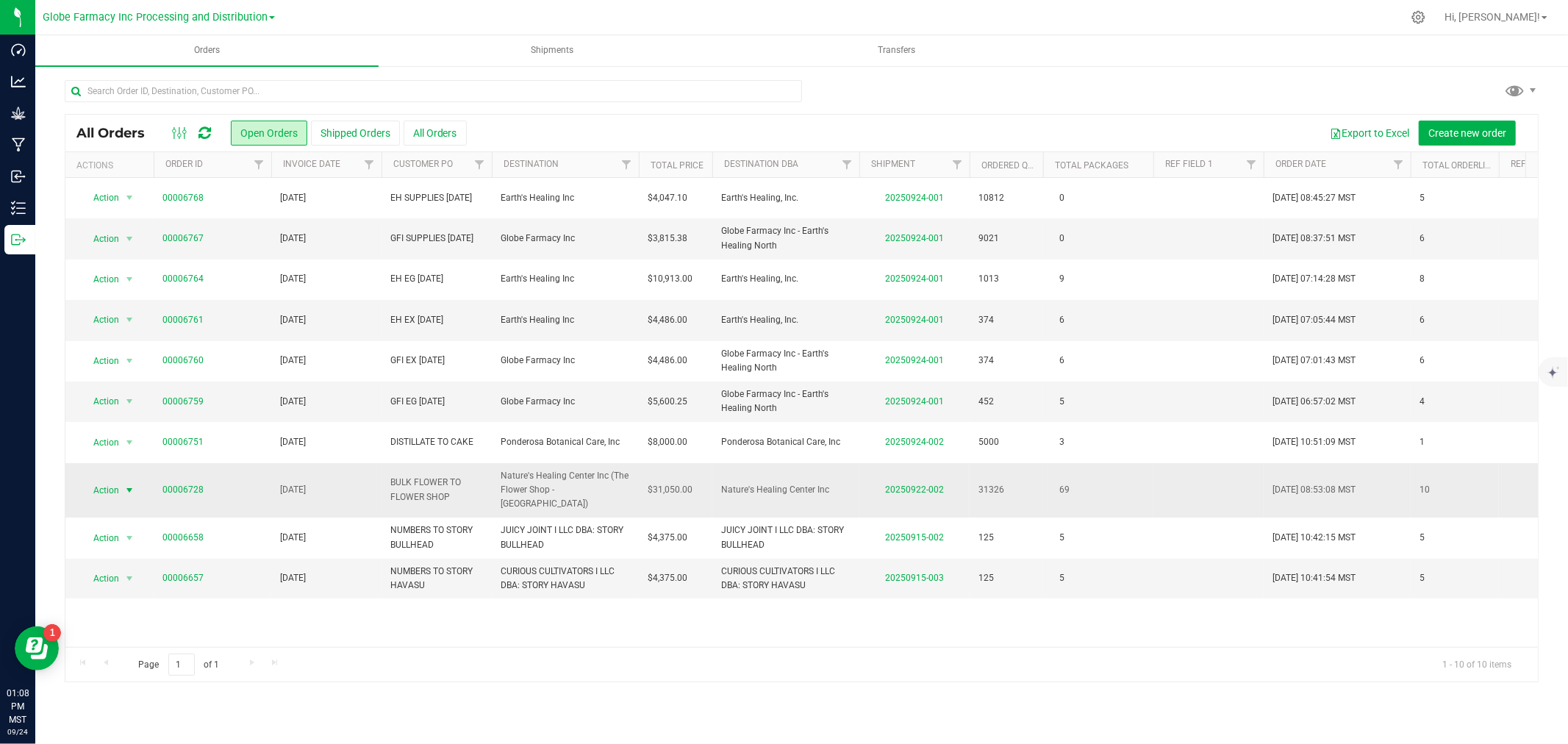
click at [93, 482] on span "Action" at bounding box center [100, 490] width 40 height 20
click at [137, 700] on li "Print packing list" at bounding box center [136, 702] width 110 height 22
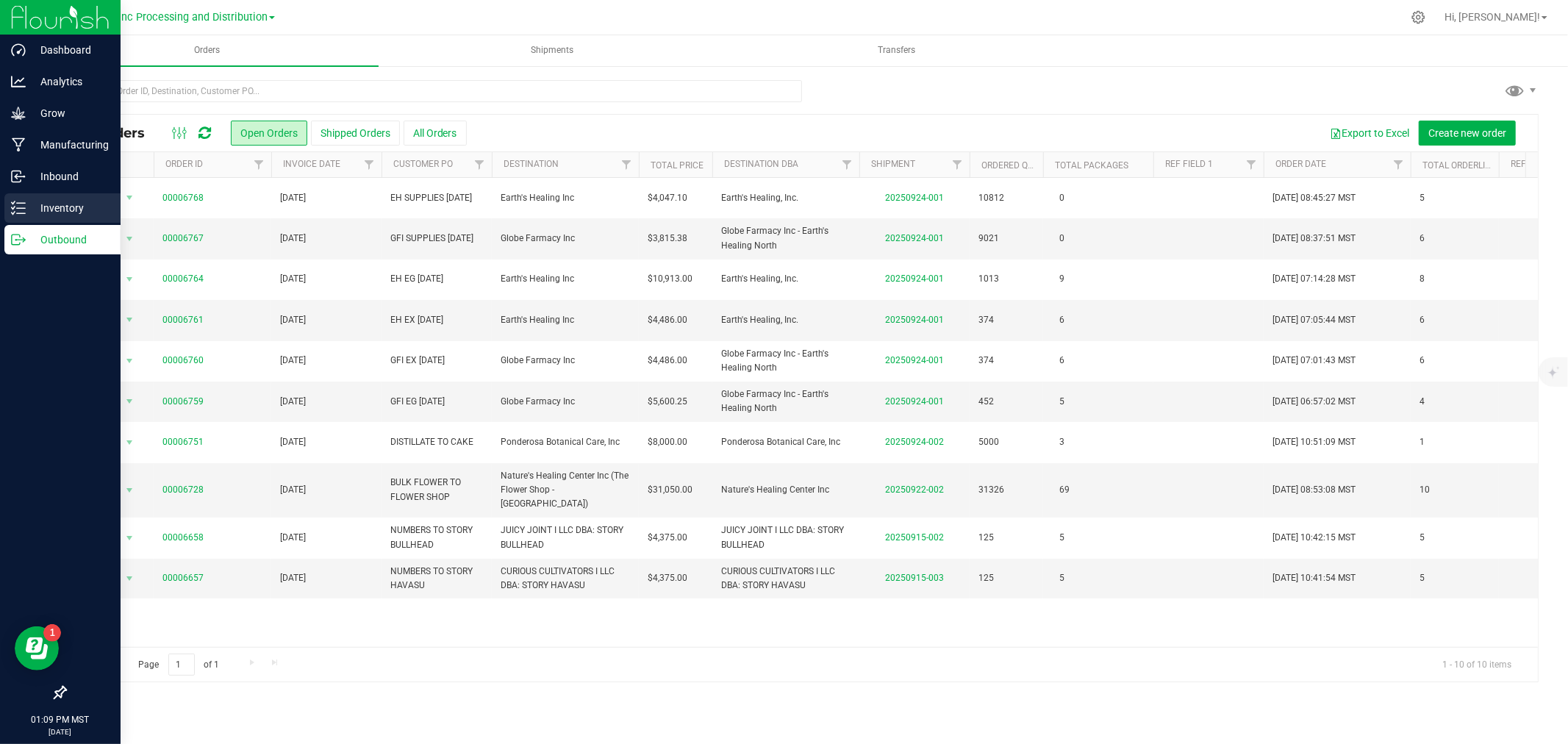
click at [12, 215] on icon at bounding box center [19, 208] width 15 height 15
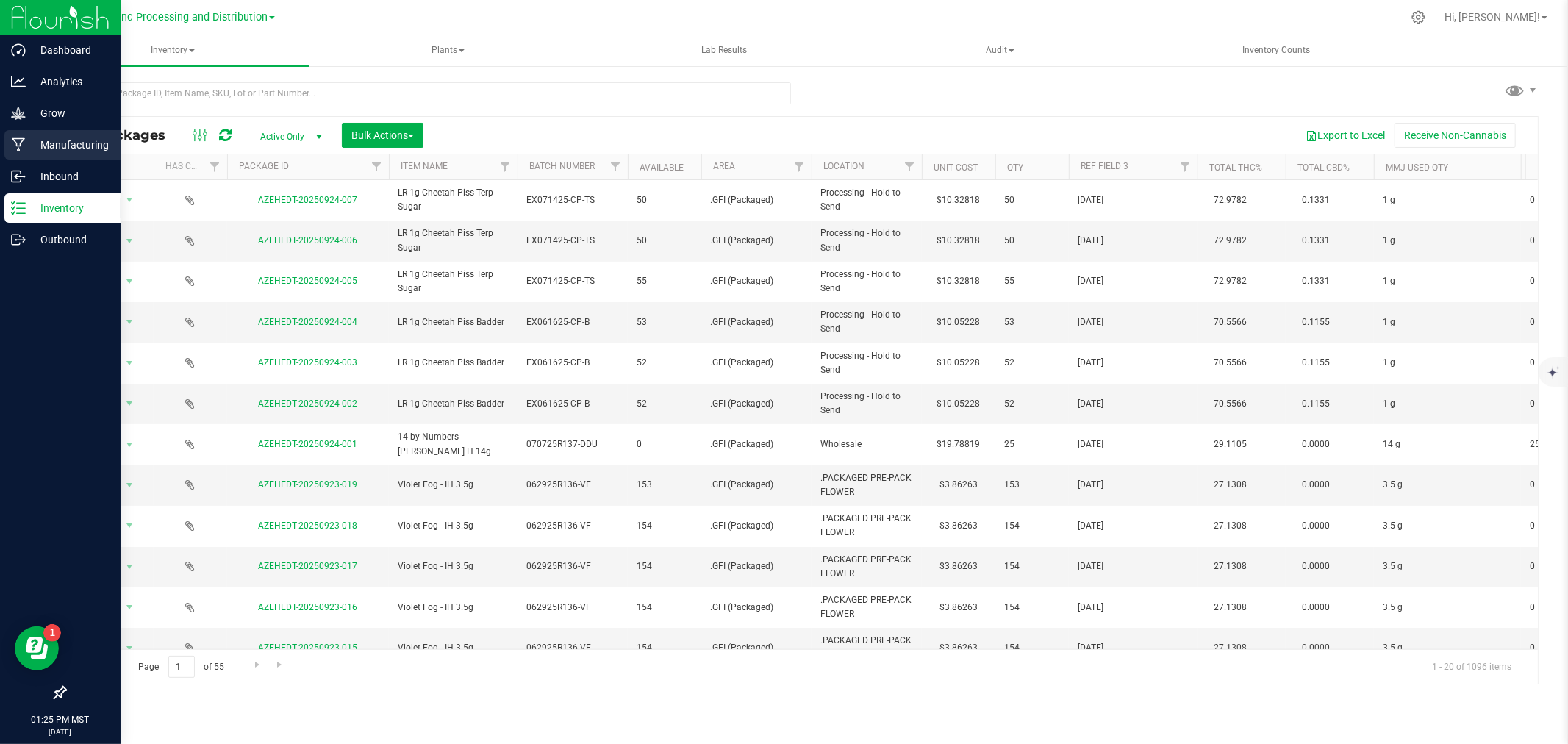
click at [2, 146] on link "Manufacturing" at bounding box center [60, 146] width 121 height 32
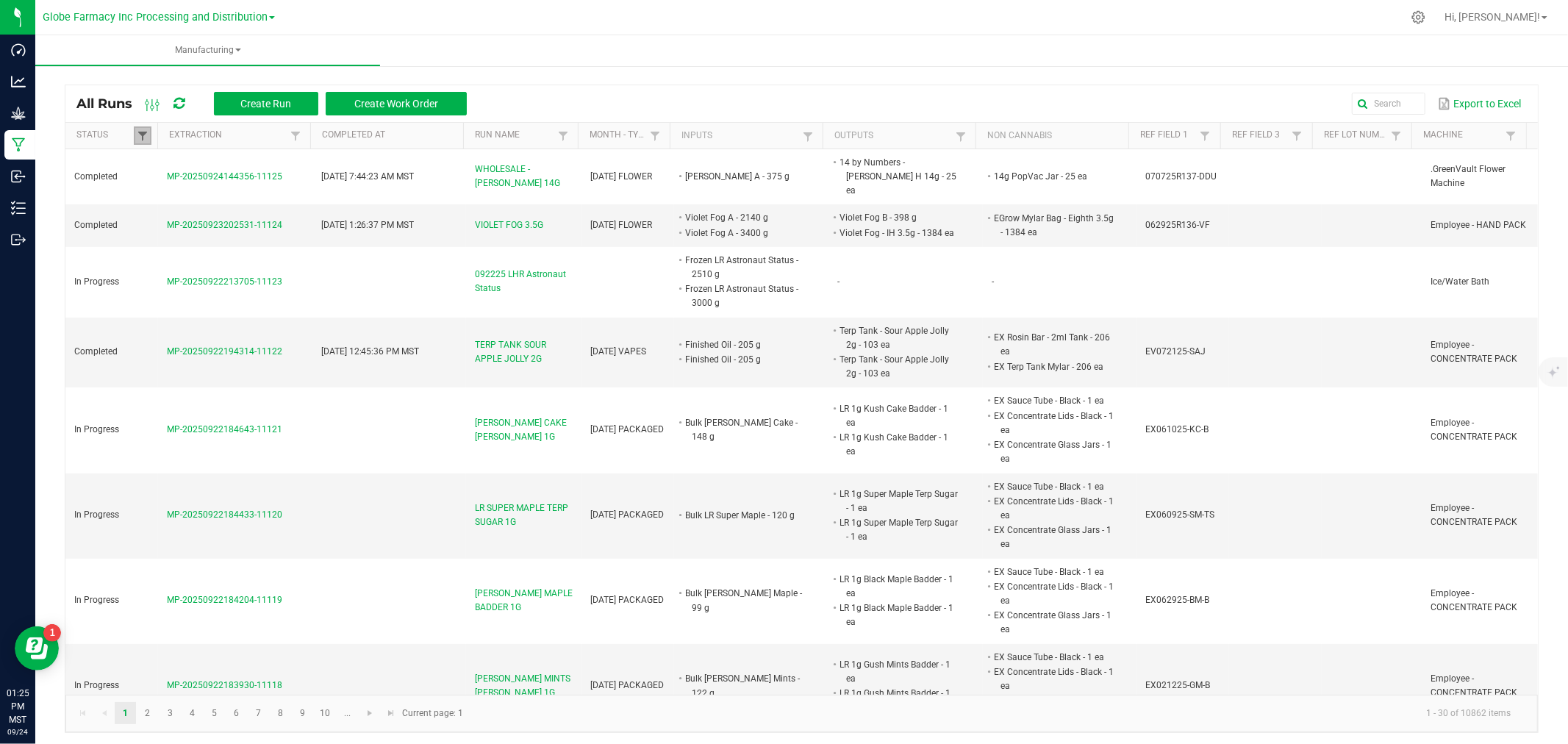
click at [141, 131] on span at bounding box center [143, 136] width 12 height 12
click at [170, 218] on li "Completed" at bounding box center [214, 216] width 143 height 19
checkbox input "false"
click at [271, 268] on button "Filter" at bounding box center [257, 267] width 74 height 32
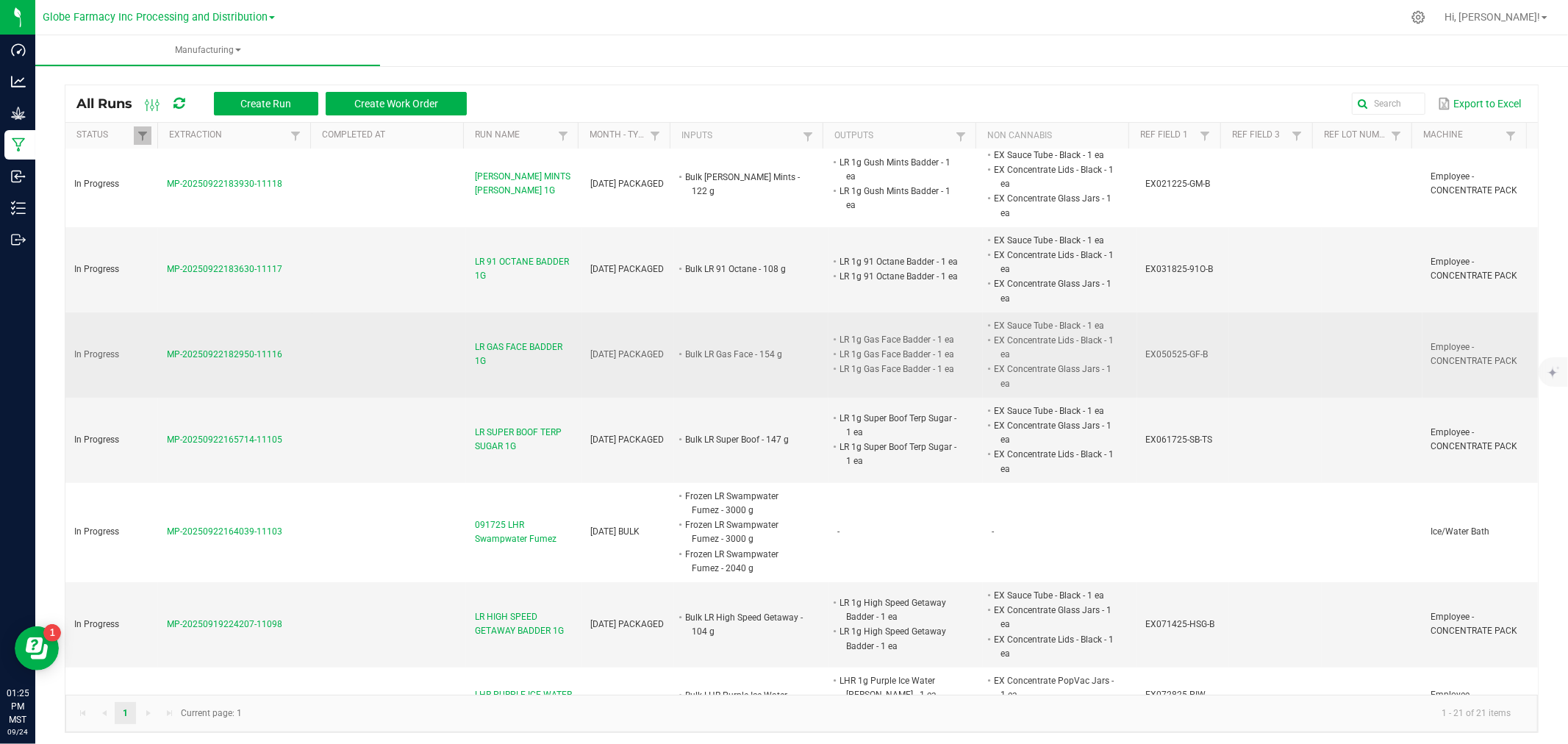
scroll to position [408, 0]
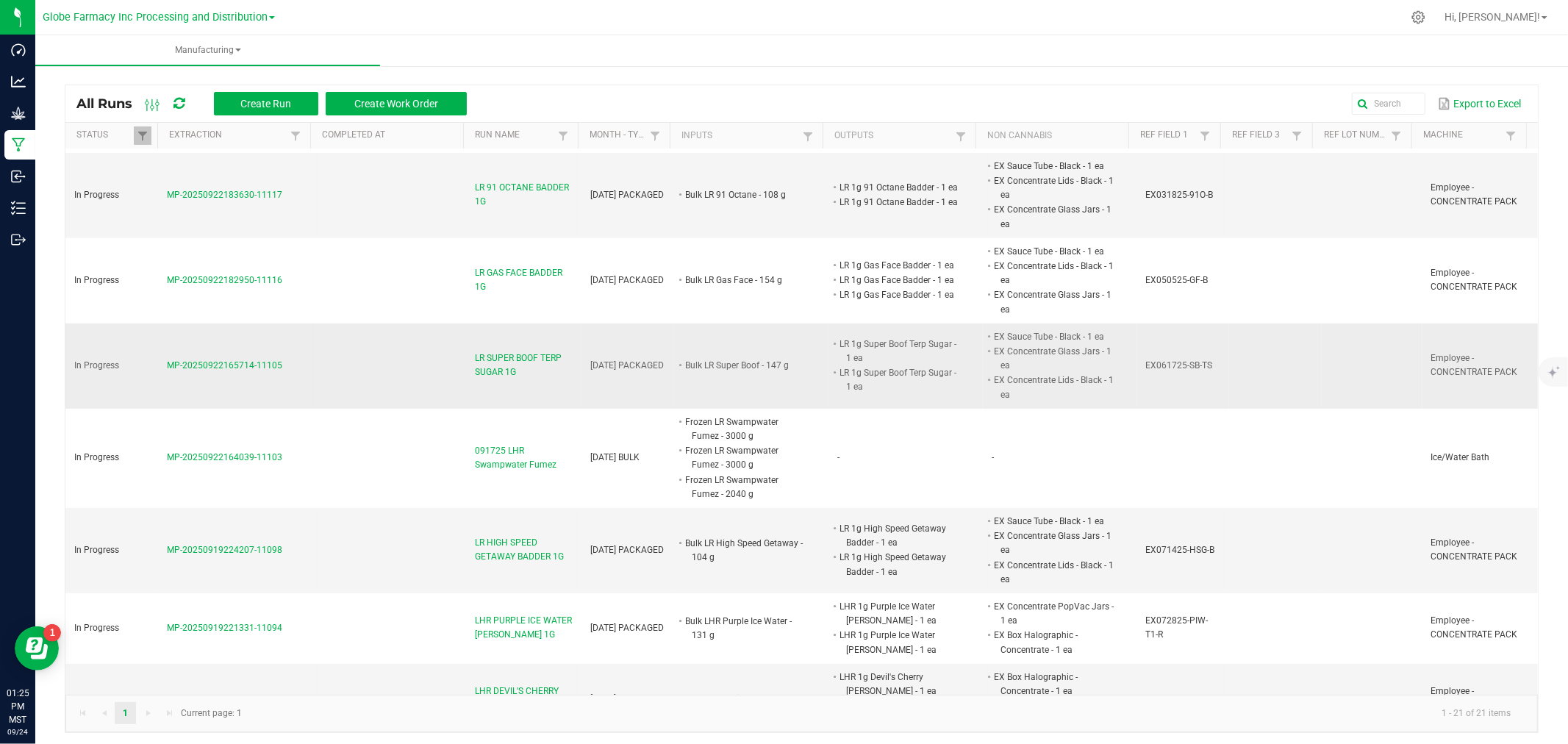
click at [488, 375] on span "LR SUPER BOOF TERP SUGAR 1G" at bounding box center [523, 366] width 98 height 28
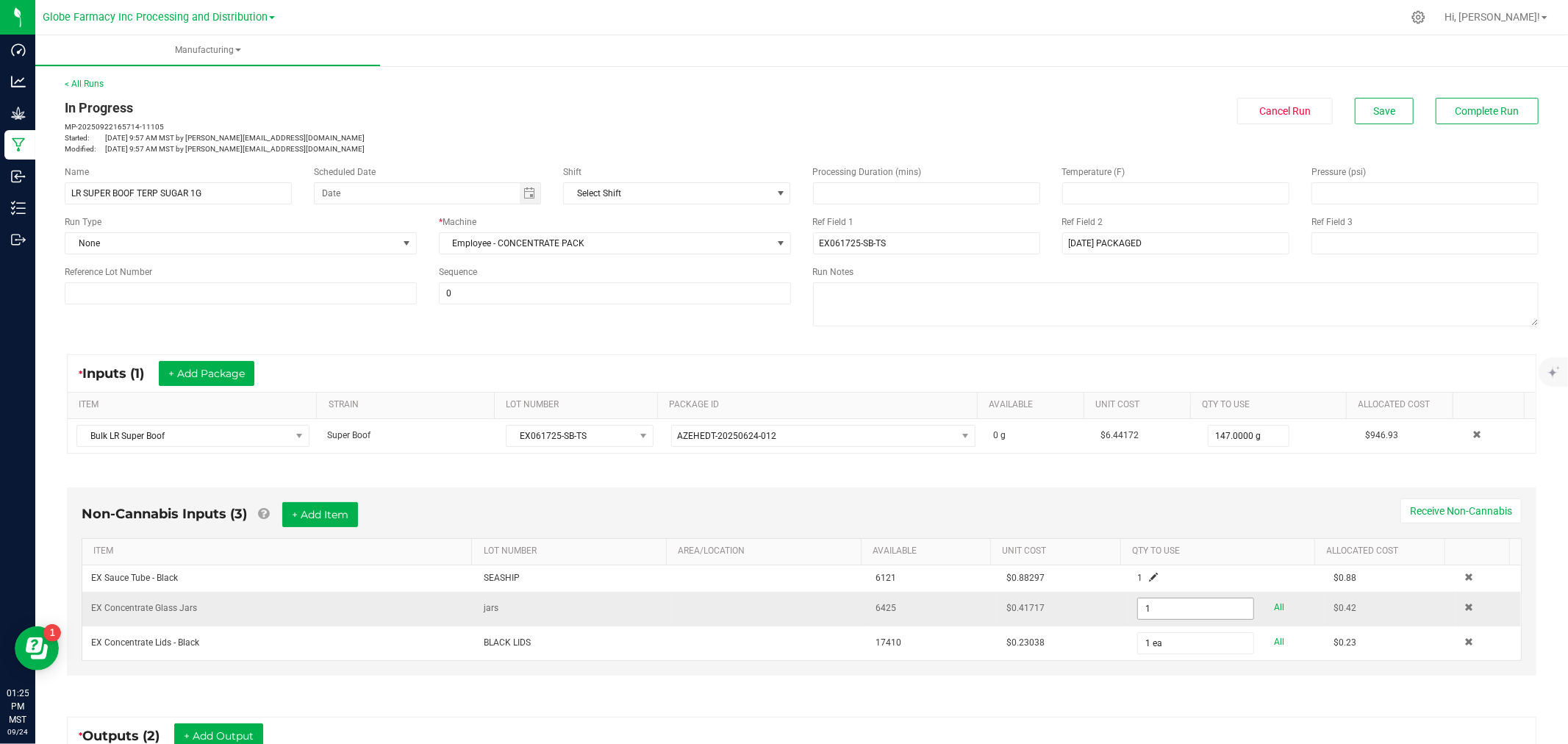
click at [1139, 607] on input "1" at bounding box center [1196, 609] width 115 height 20
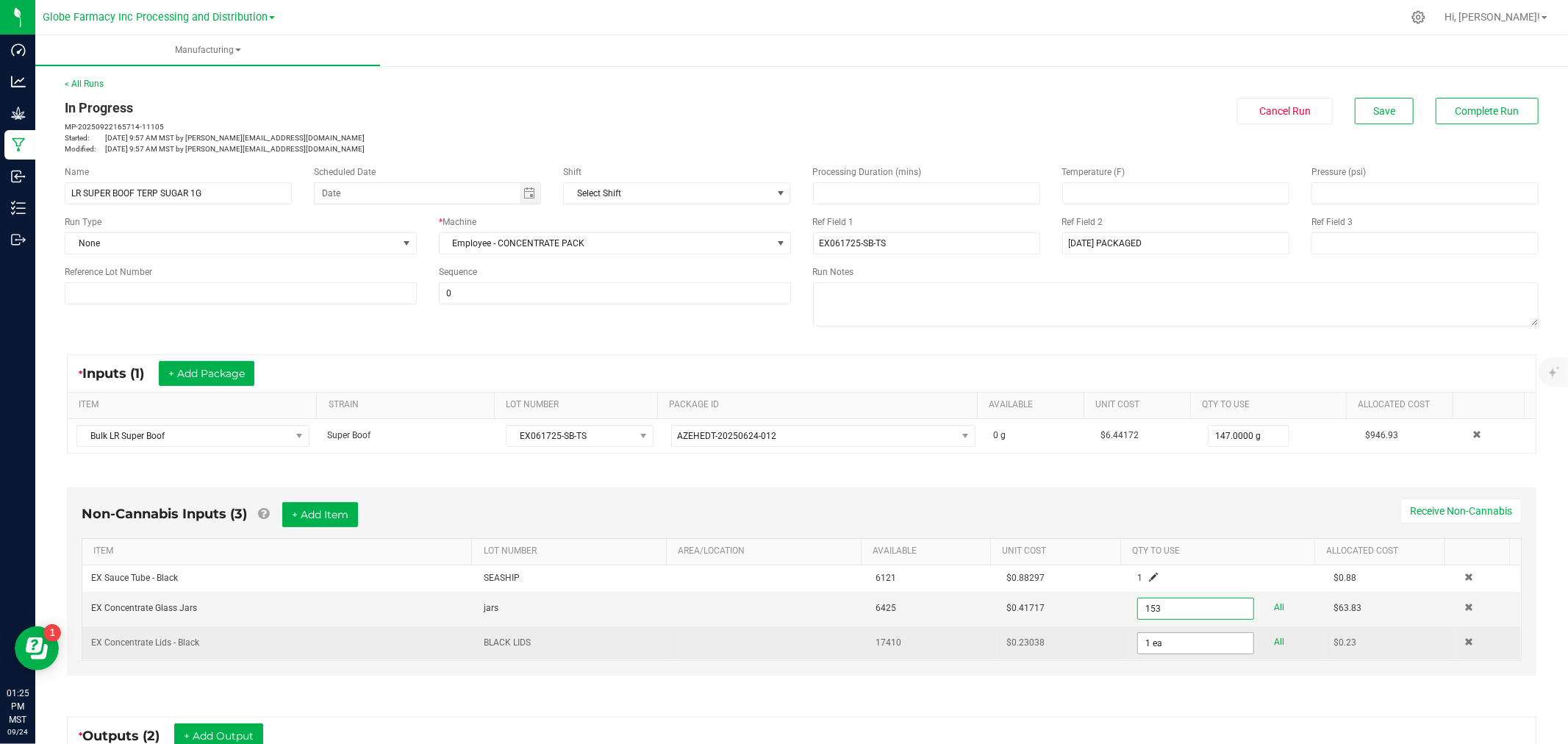
type input "153 ea"
click at [1139, 646] on input "1" at bounding box center [1196, 643] width 115 height 20
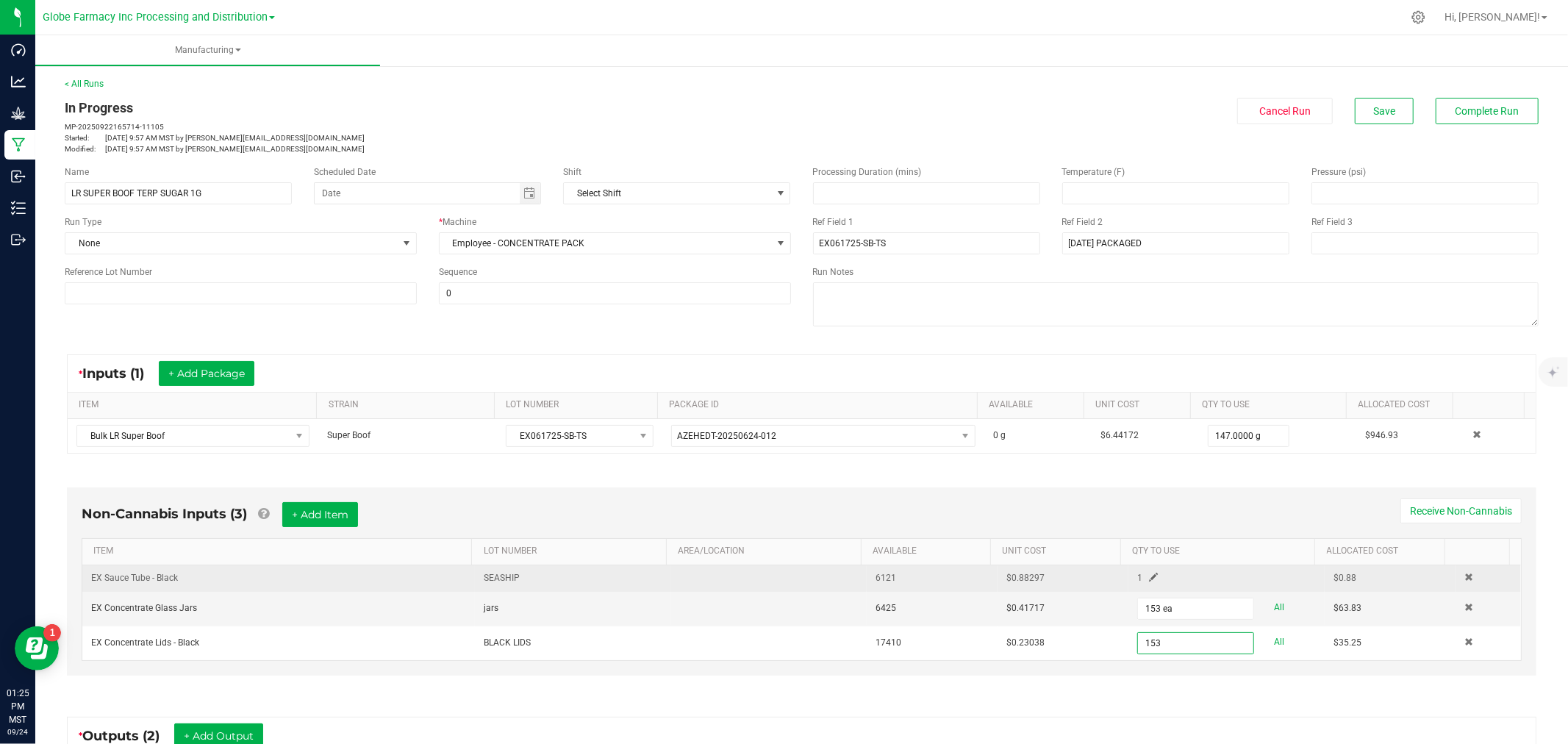
type input "153 ea"
click at [1149, 576] on span at bounding box center [1153, 577] width 9 height 9
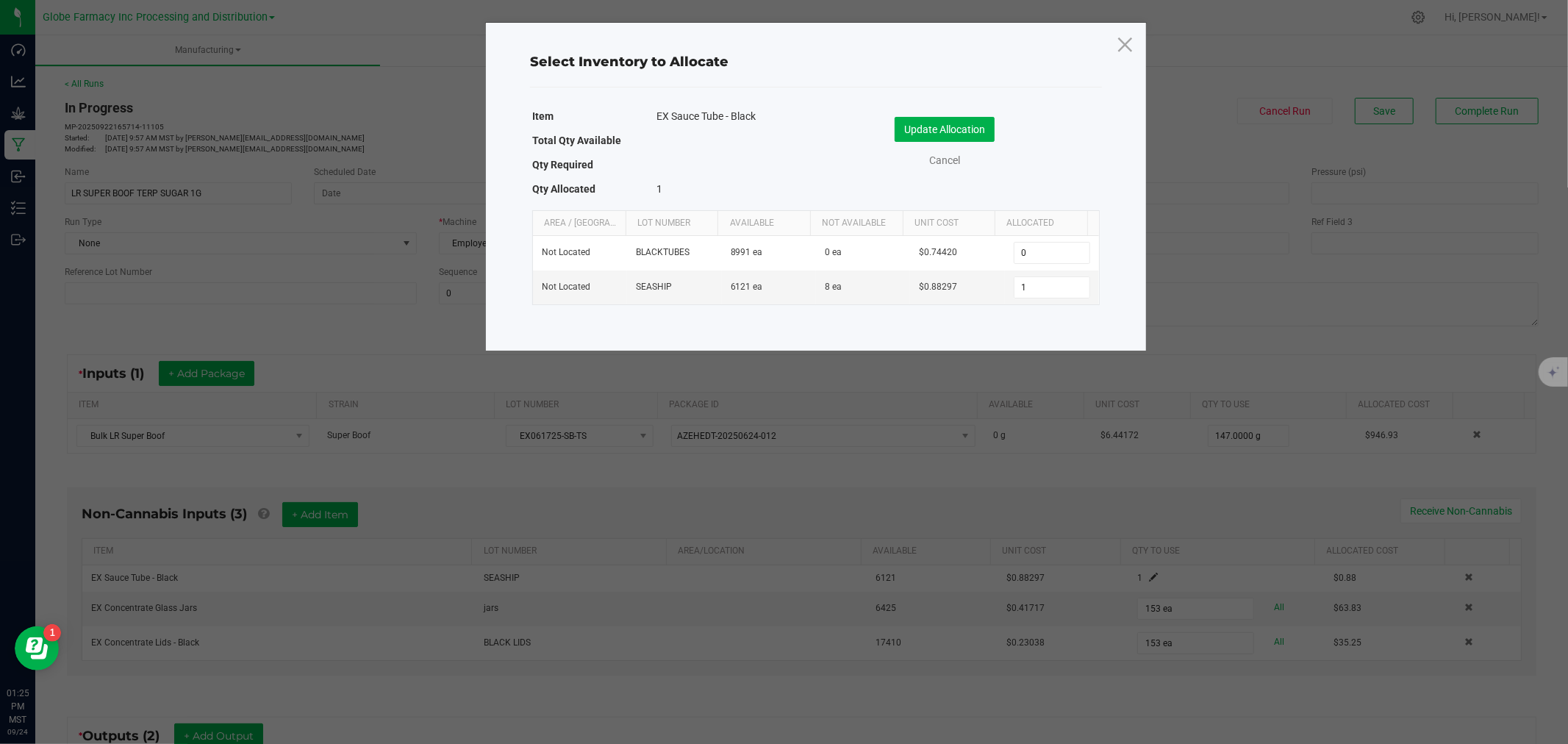
click at [1035, 306] on div "Item EX Sauce Tube - Black Total Qty Available Qty Required Qty Allocated 1 Upd…" at bounding box center [816, 205] width 579 height 205
click at [1045, 289] on input "1" at bounding box center [1052, 287] width 75 height 20
type input "153"
click at [945, 125] on button "Update Allocation" at bounding box center [944, 129] width 100 height 25
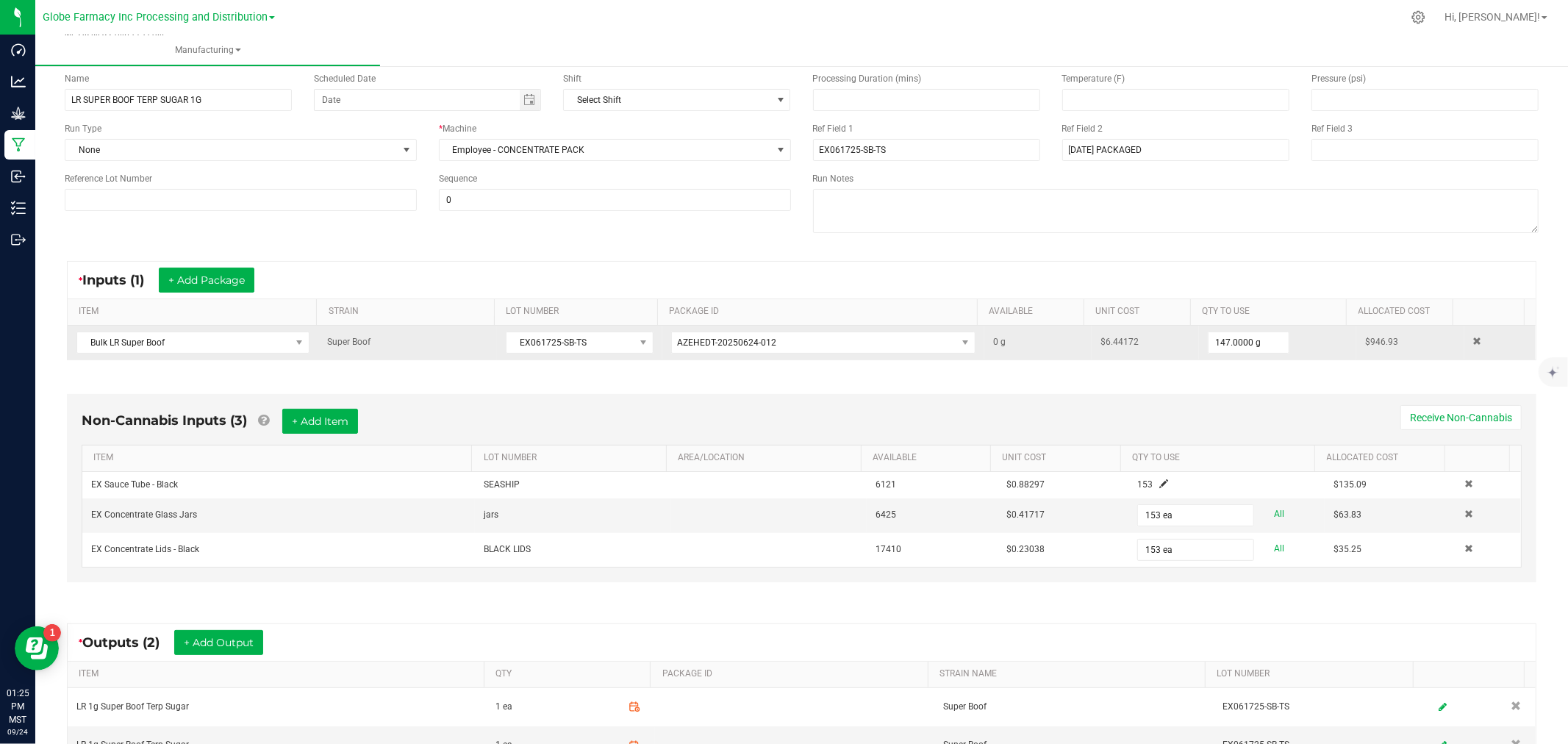
scroll to position [284, 0]
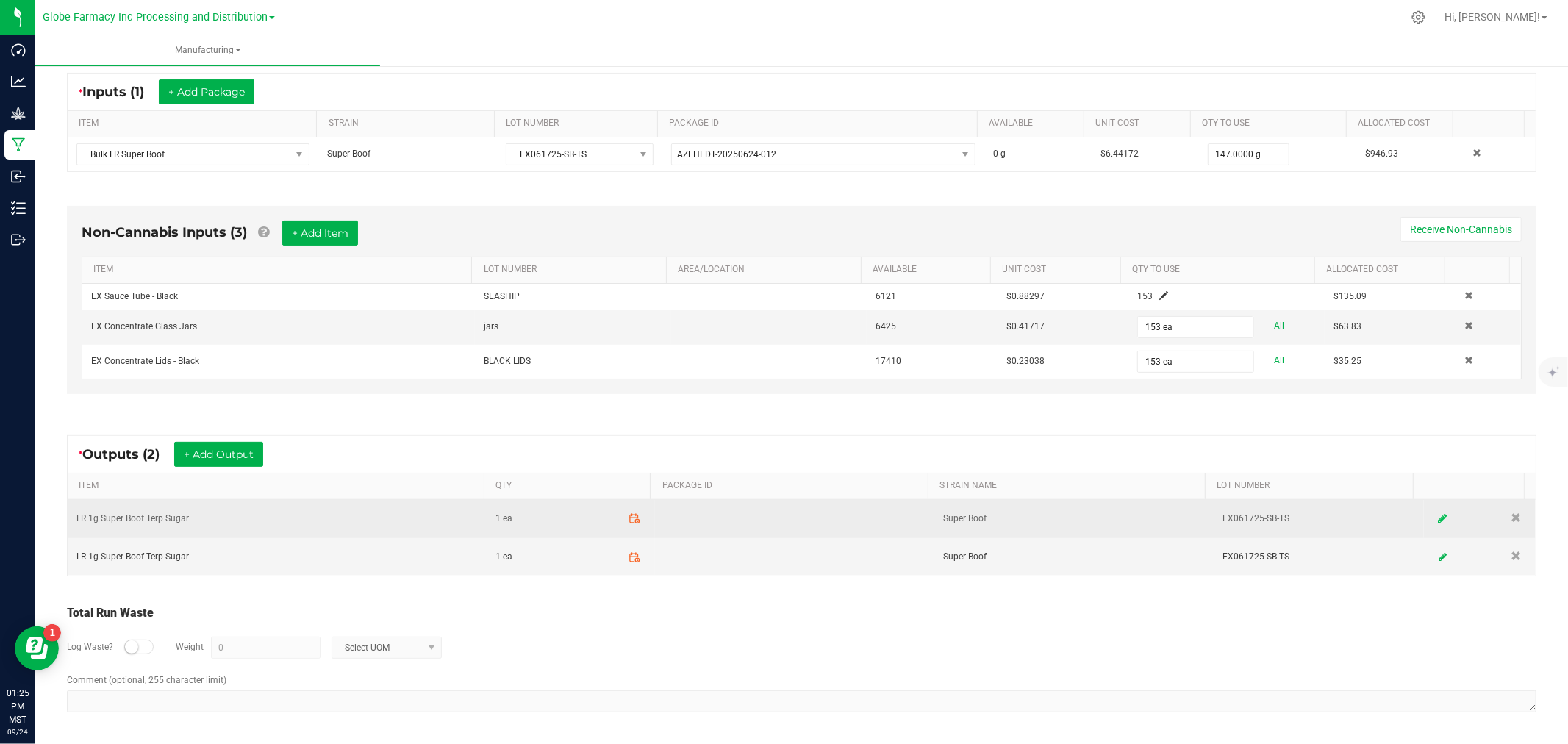
click at [1438, 513] on icon at bounding box center [1442, 518] width 9 height 11
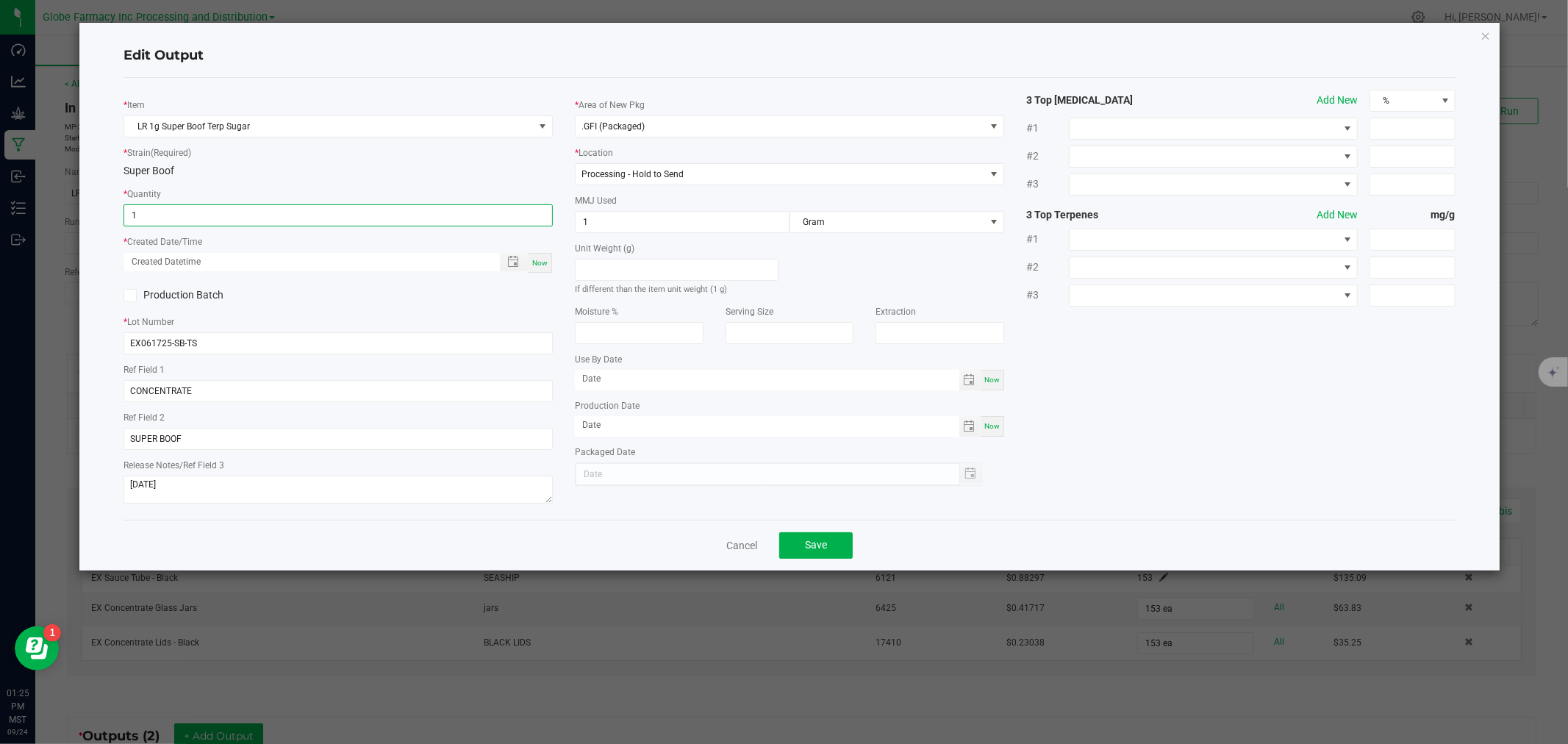
click at [160, 218] on input "1" at bounding box center [338, 215] width 428 height 20
type input "2"
type input "50 ea"
click at [536, 259] on span "Now" at bounding box center [540, 263] width 15 height 8
type input "[DATE] 1:25 PM"
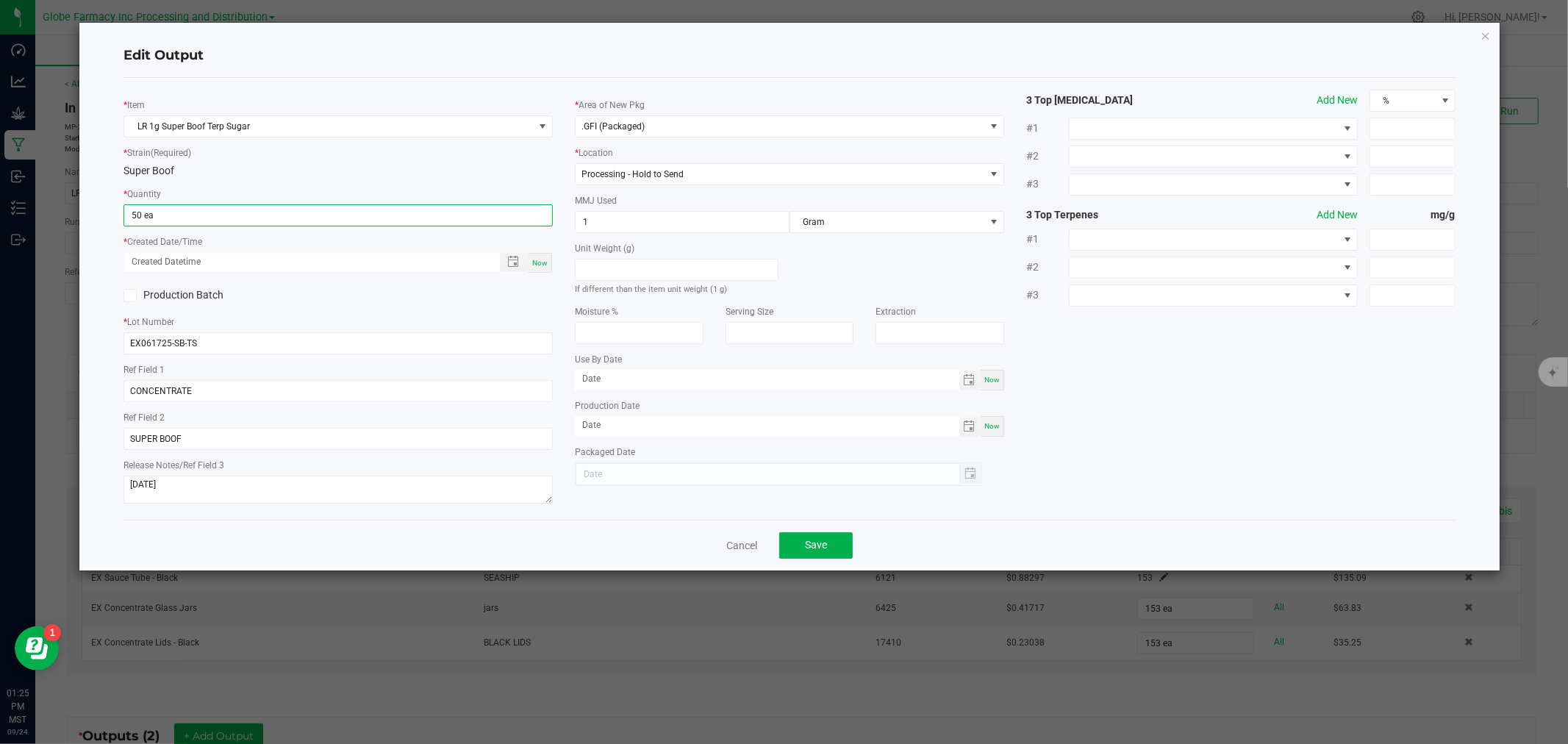
type input "[DATE]"
click at [831, 540] on button "Save" at bounding box center [816, 545] width 74 height 27
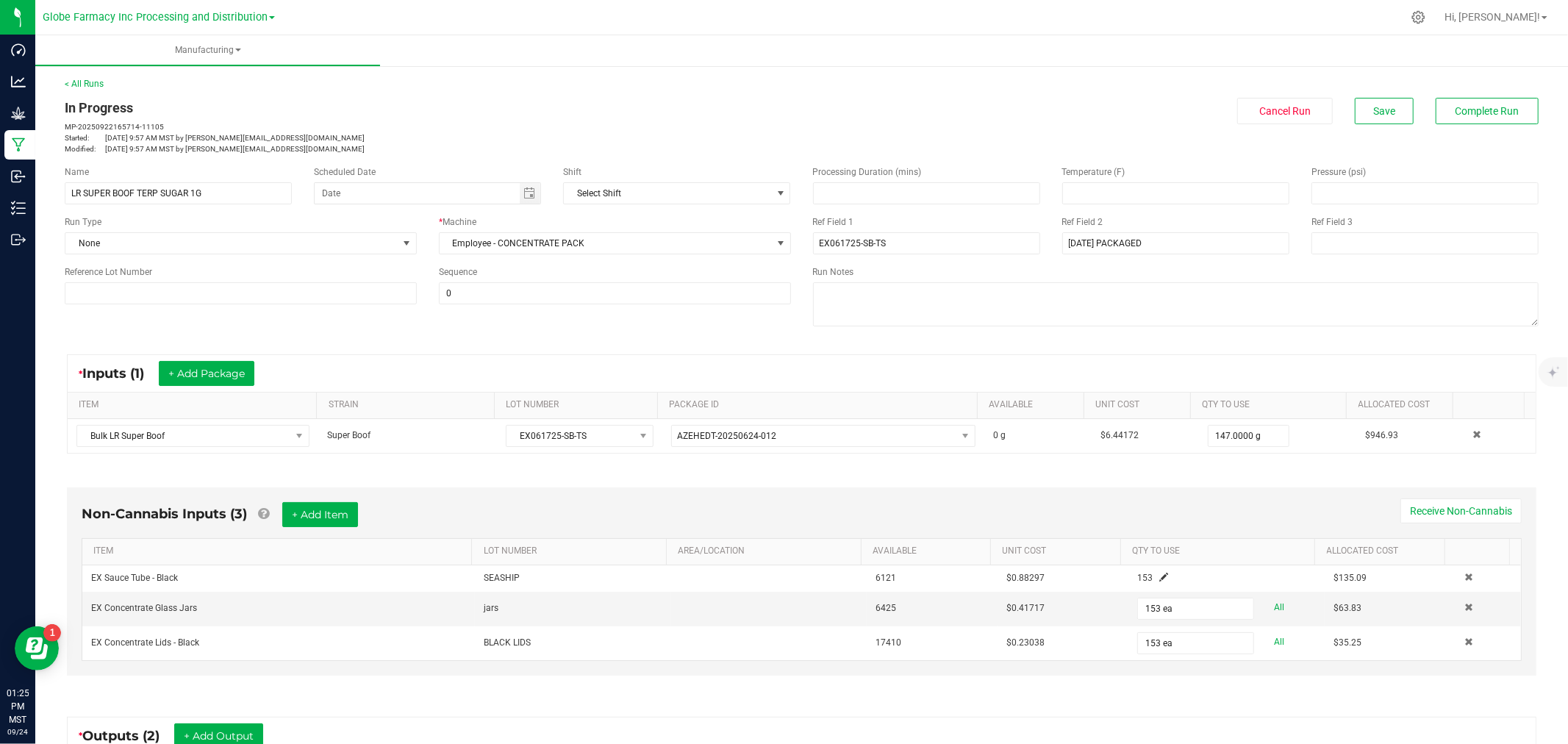
scroll to position [284, 0]
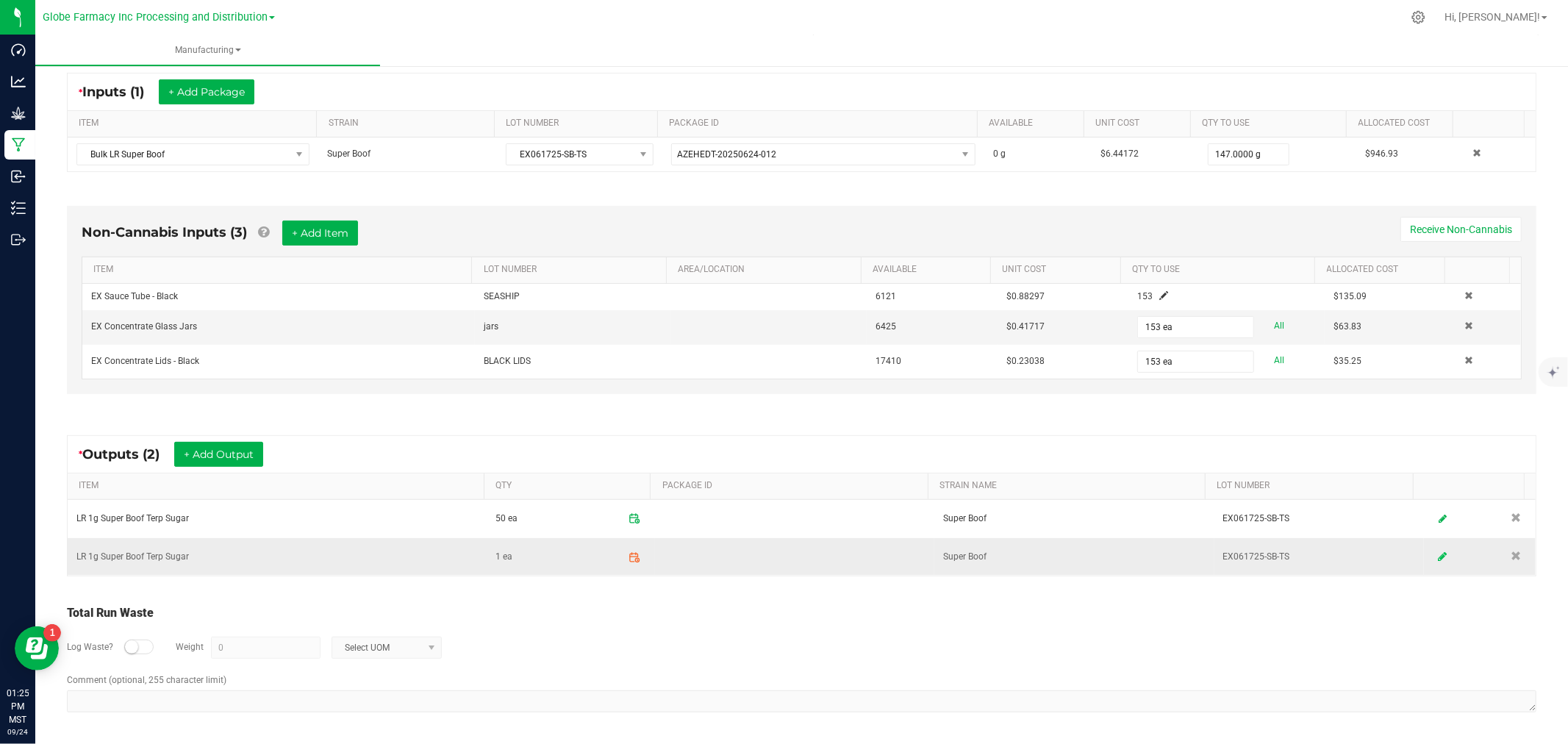
click at [1438, 551] on icon at bounding box center [1442, 556] width 9 height 11
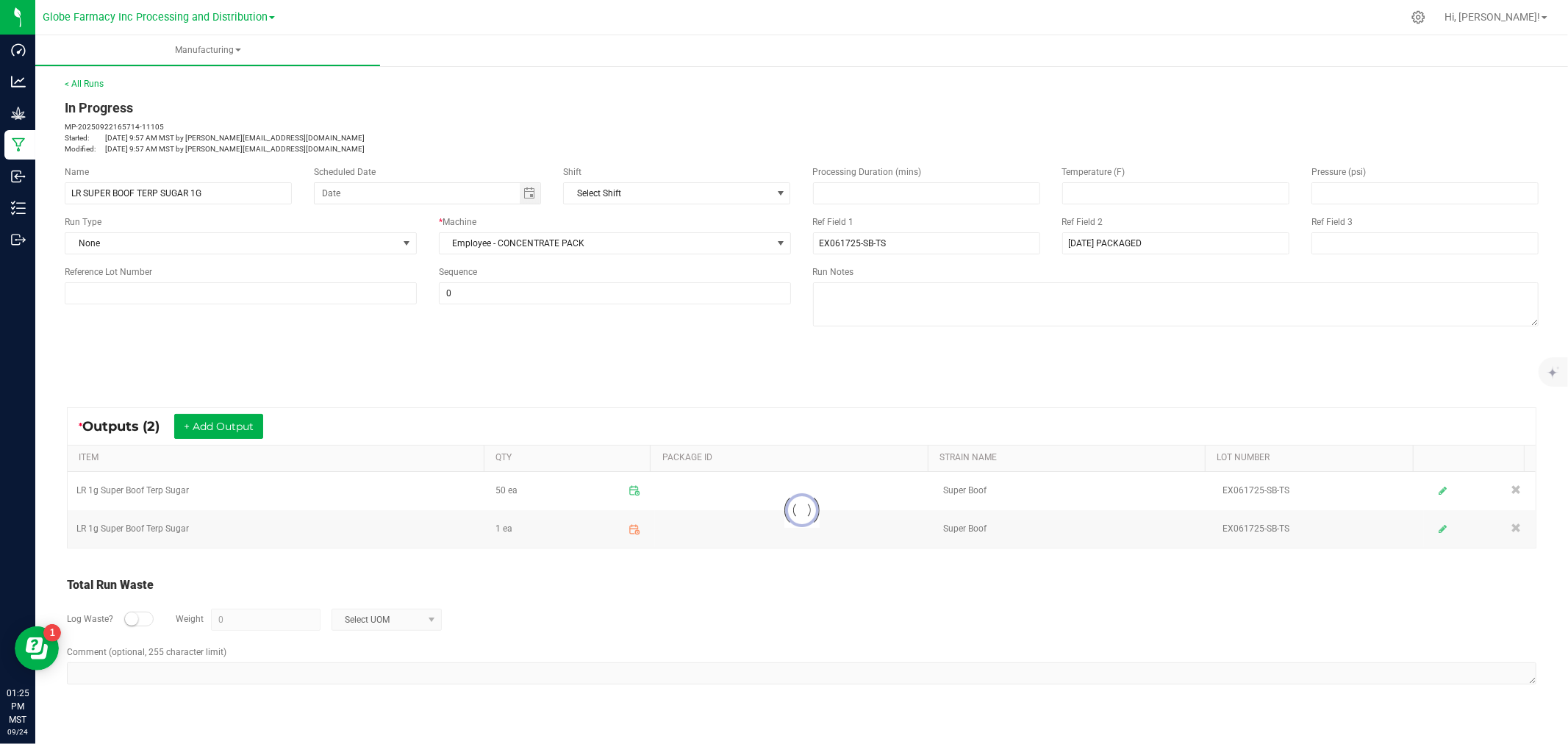
scroll to position [0, 0]
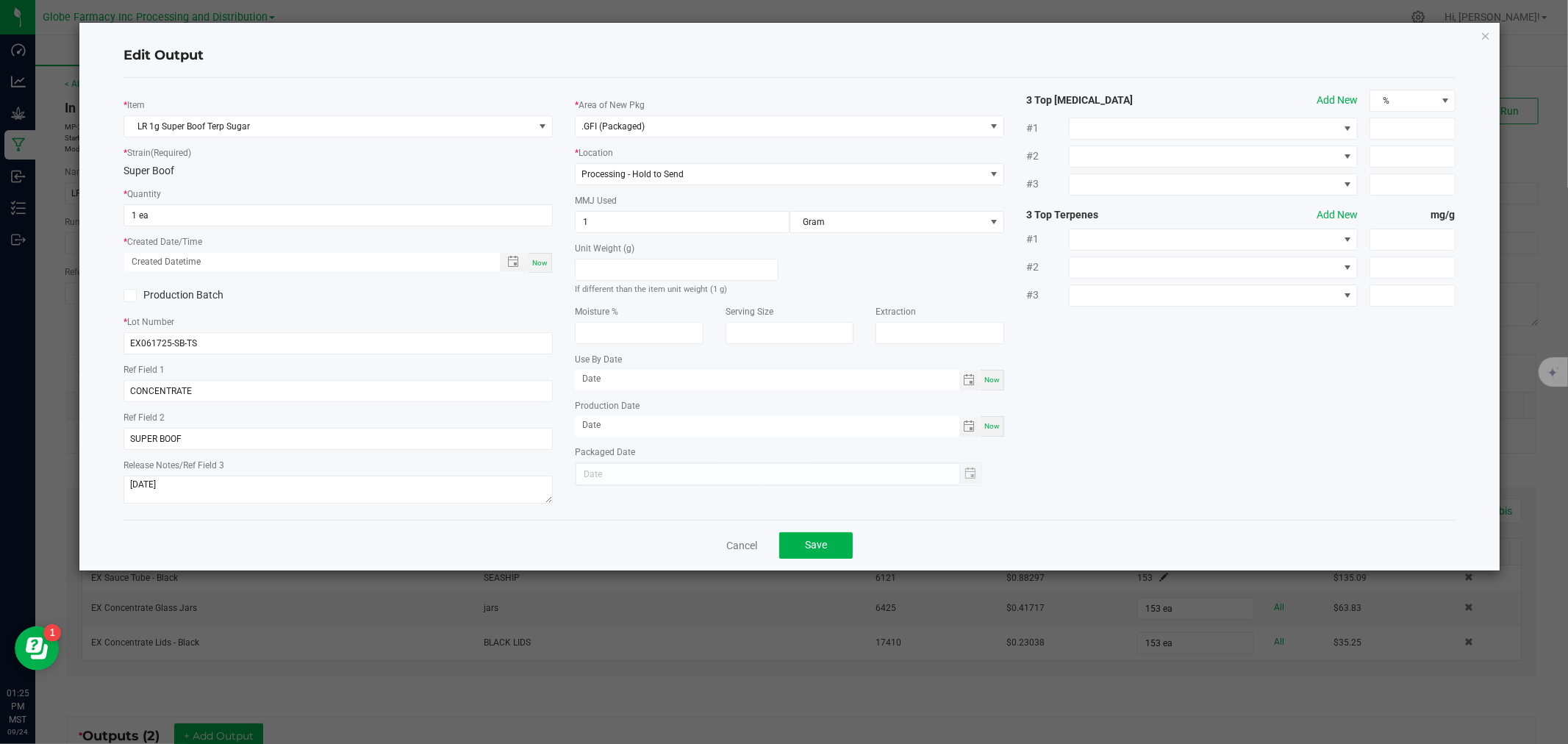
click at [316, 195] on div "* Quantity 1 ea" at bounding box center [338, 207] width 429 height 41
click at [320, 212] on input "1" at bounding box center [338, 215] width 428 height 20
type input "50 ea"
click at [536, 260] on span "Now" at bounding box center [540, 263] width 15 height 8
type input "[DATE] 1:25 PM"
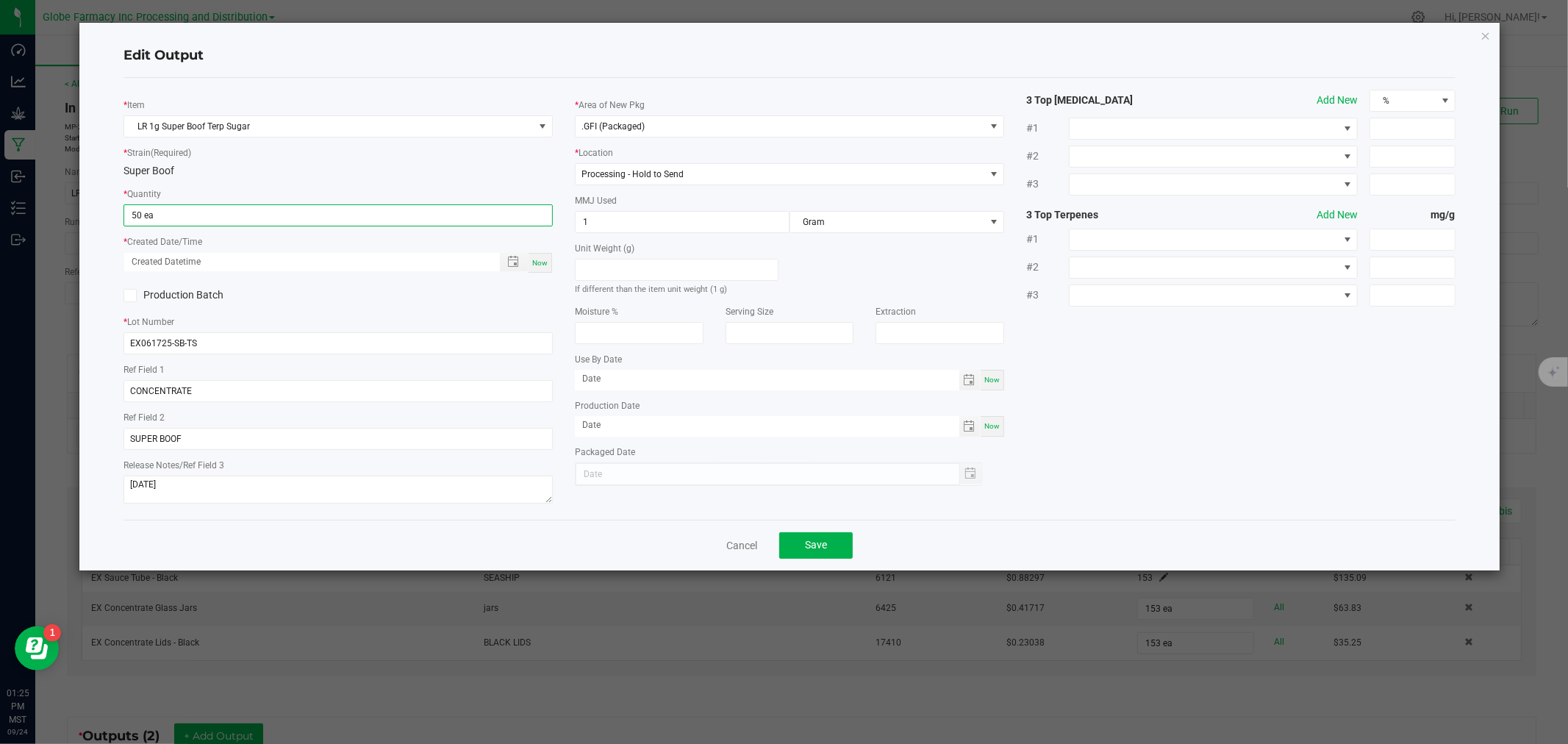
type input "[DATE]"
click at [831, 543] on button "Save" at bounding box center [816, 545] width 74 height 27
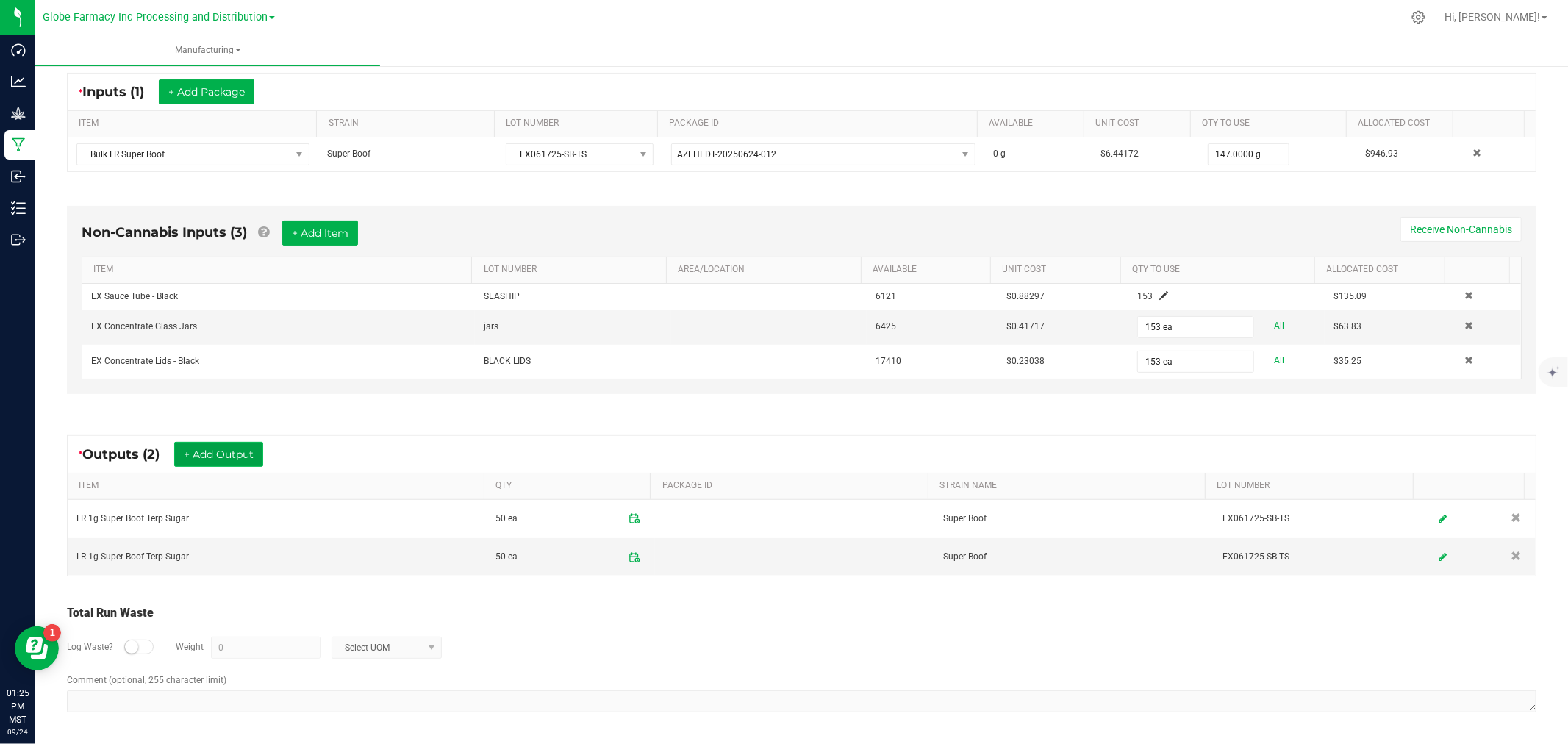
click at [237, 444] on button "+ Add Output" at bounding box center [219, 454] width 89 height 25
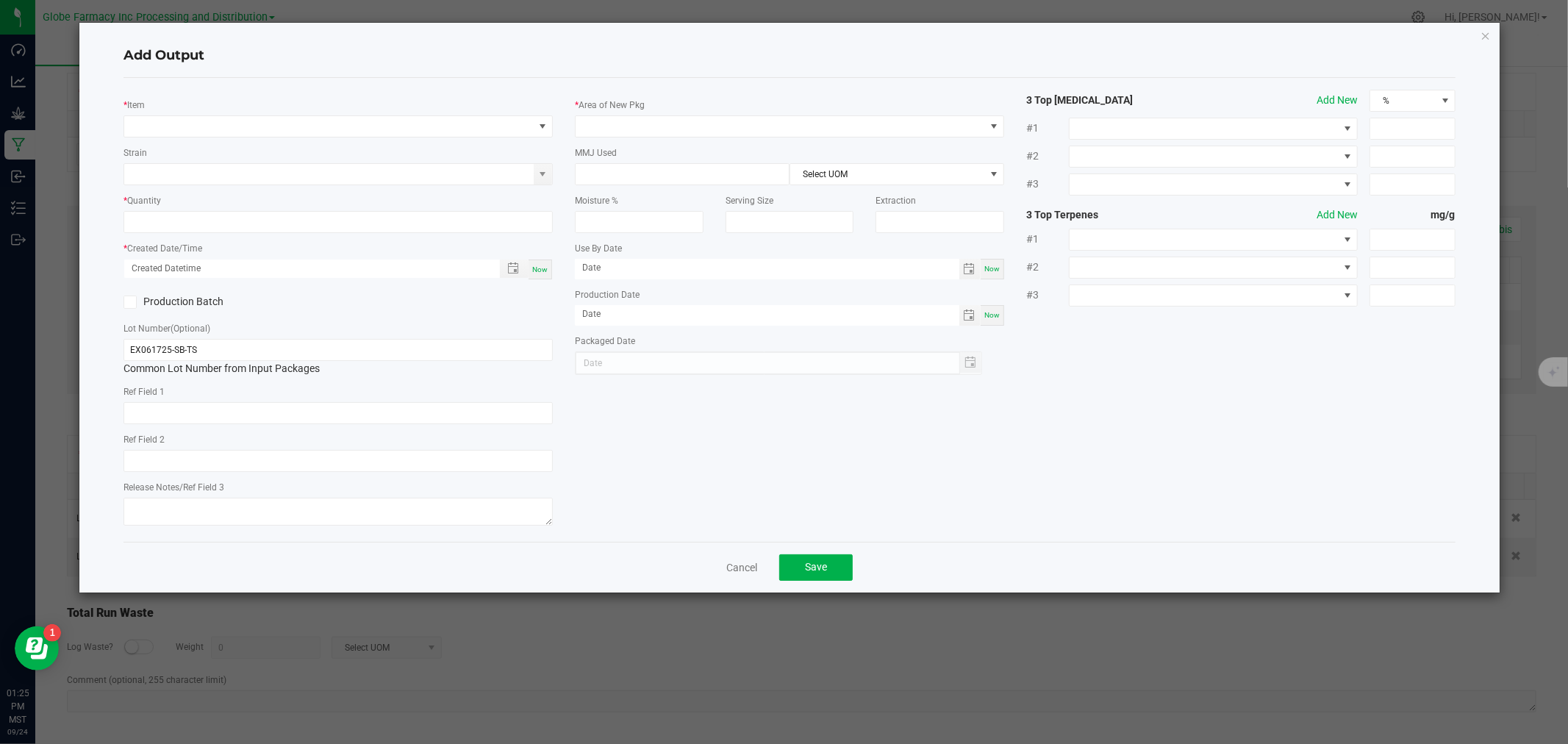
drag, startPoint x: 233, startPoint y: 146, endPoint x: 233, endPoint y: 138, distance: 8.0
click at [233, 137] on div "* Item Strain * Quantity * Created Date/Time Now Production Batch Lot Number (O…" at bounding box center [338, 310] width 451 height 440
click at [226, 132] on span "NO DATA FOUND" at bounding box center [328, 126] width 409 height 20
type input "lr 1g super boof"
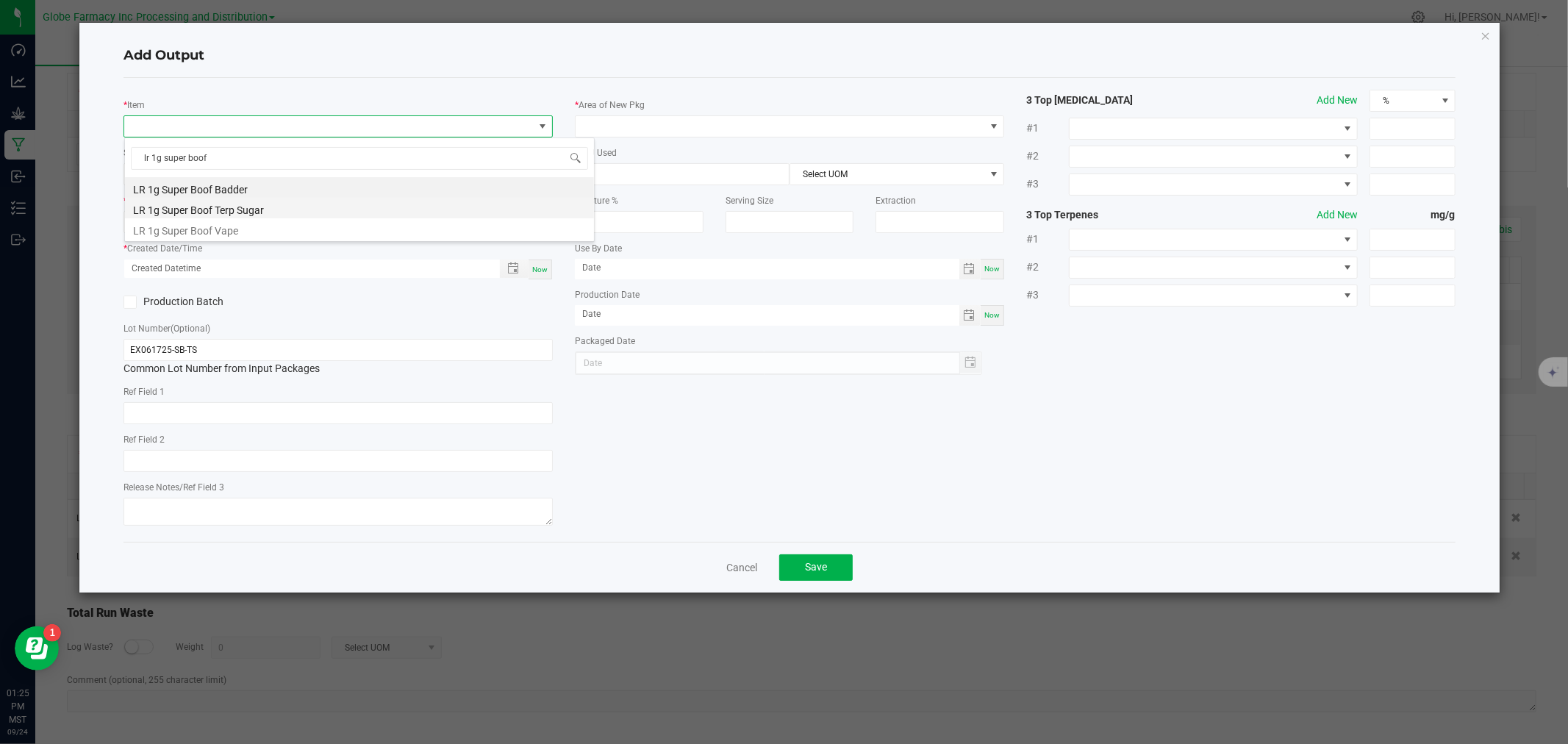
click at [239, 207] on li "LR 1g Super Boof Terp Sugar" at bounding box center [359, 207] width 469 height 20
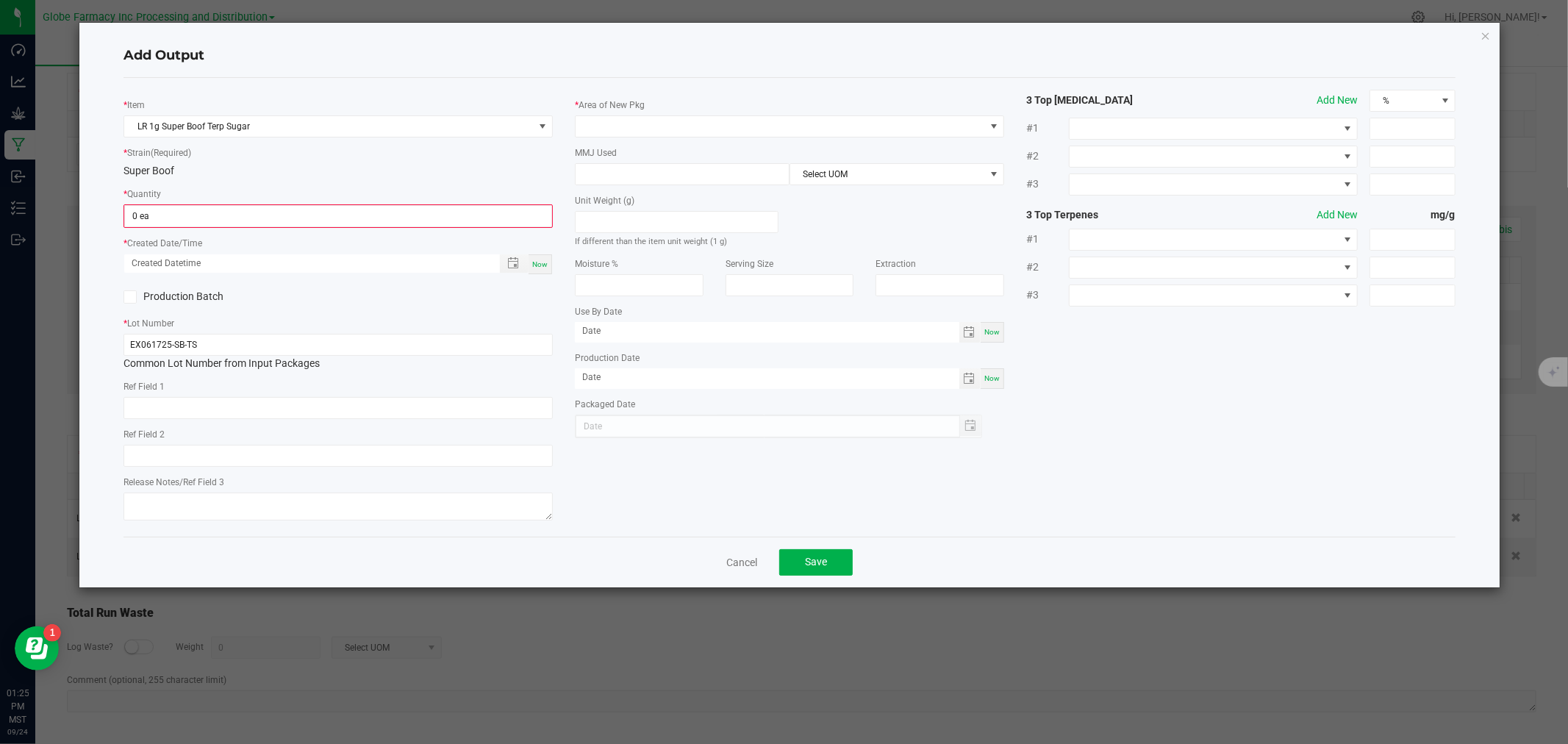
click at [210, 204] on kendo-numerictextbox "0 ea" at bounding box center [338, 216] width 429 height 24
click at [209, 213] on input "0" at bounding box center [338, 216] width 426 height 20
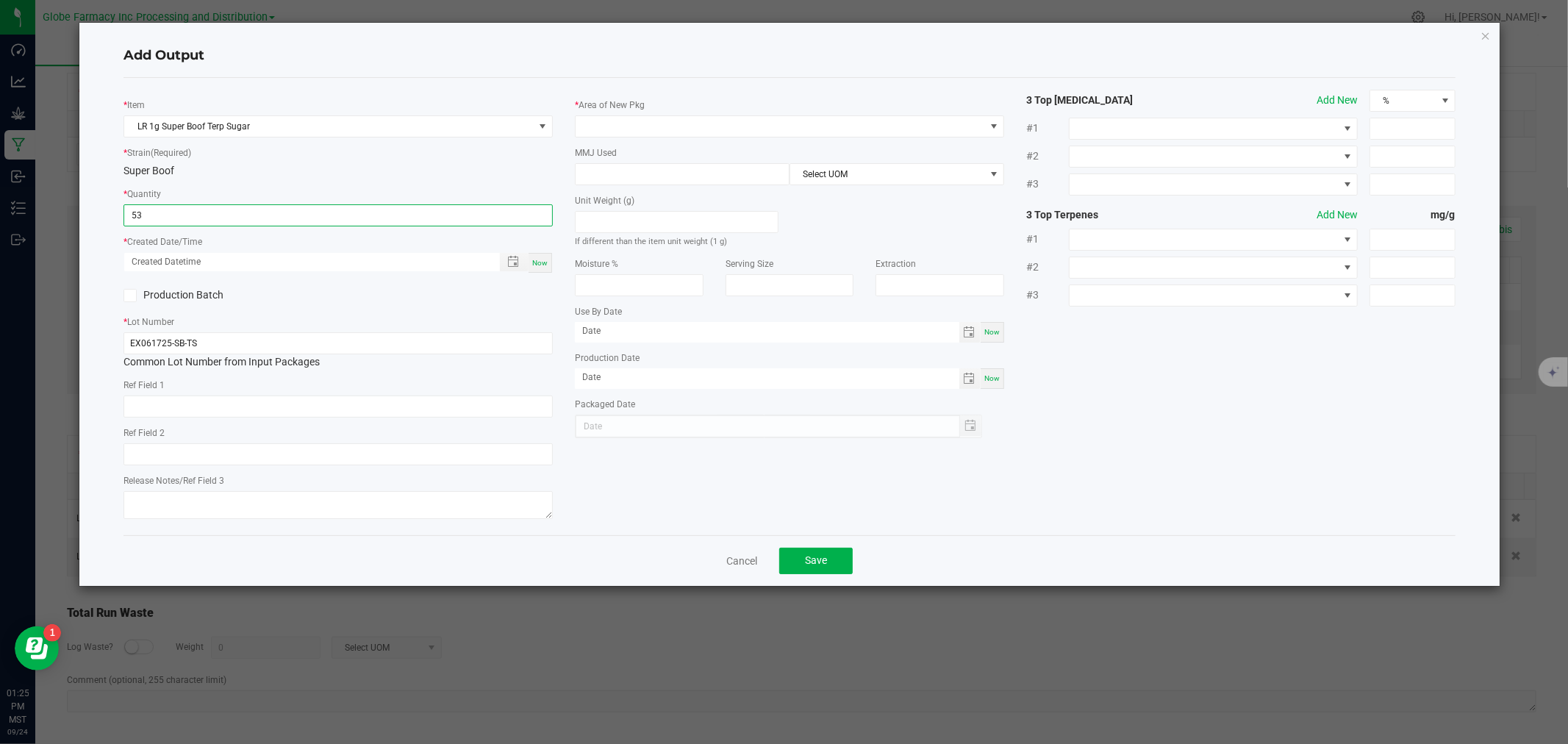
type input "53 ea"
click at [548, 263] on div "Now" at bounding box center [540, 263] width 23 height 19
type input "[DATE] 1:25 PM"
type input "[DATE]"
click at [596, 179] on input at bounding box center [681, 173] width 213 height 20
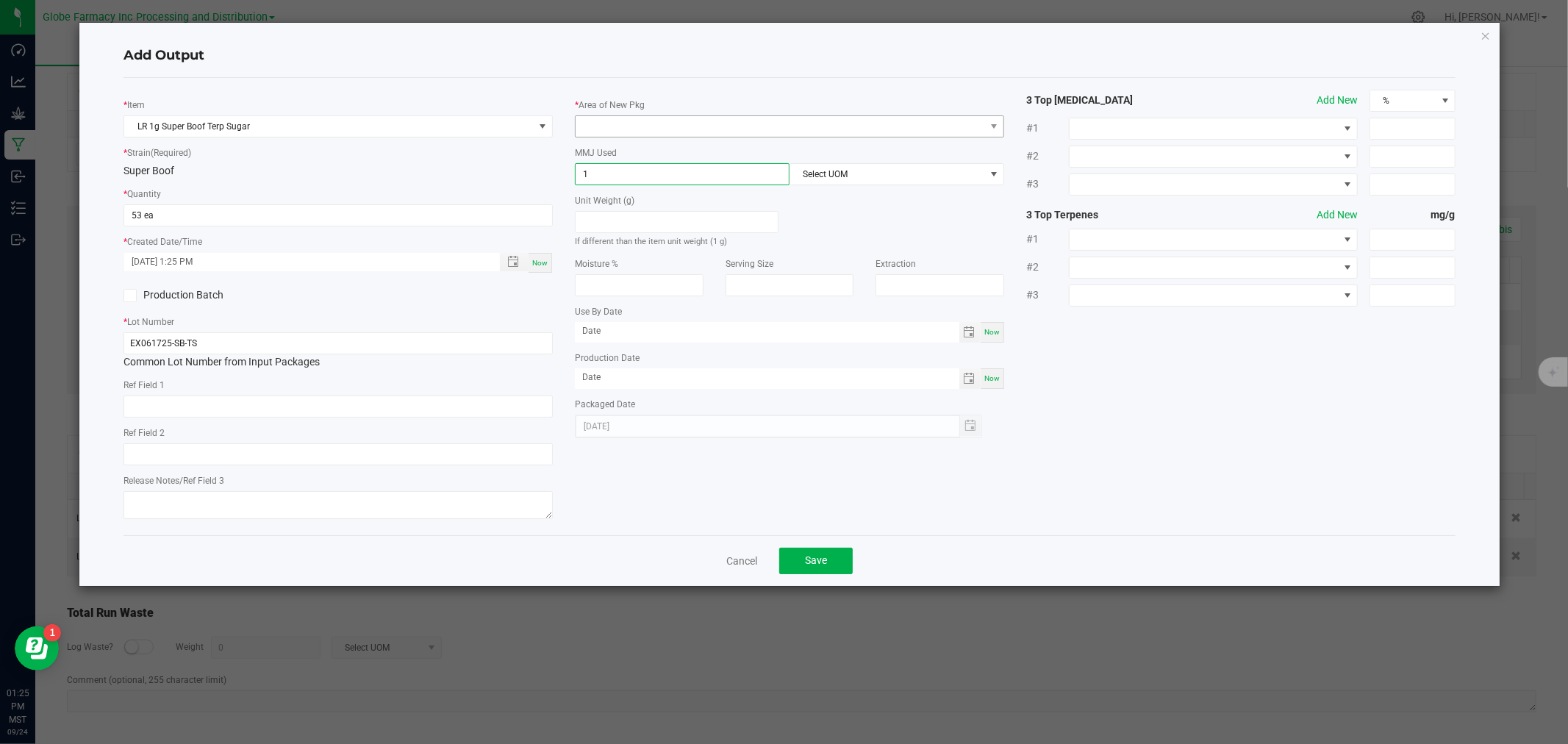
type input "1"
click at [582, 132] on span at bounding box center [780, 126] width 409 height 20
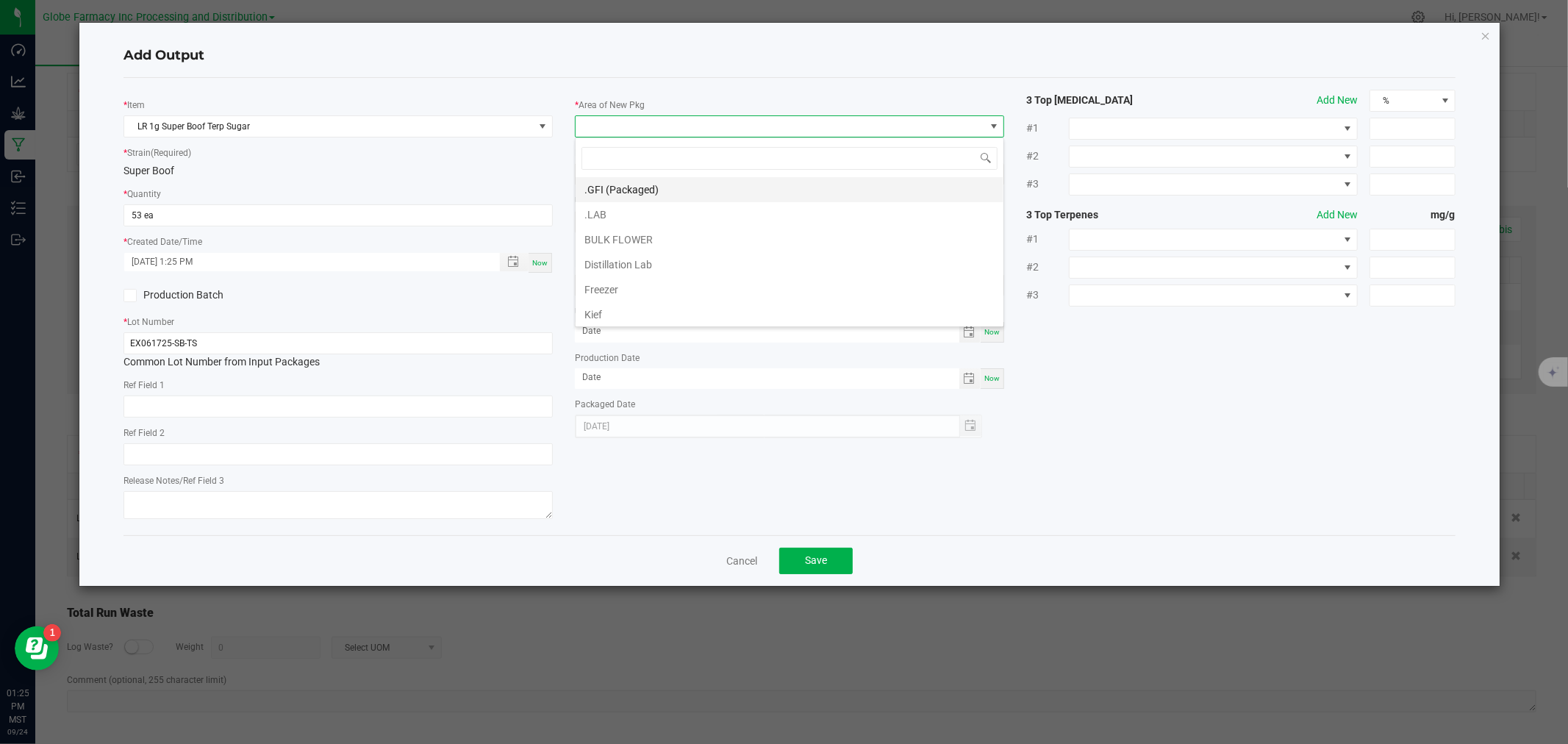
click at [629, 186] on li ".GFI (Packaged)" at bounding box center [789, 190] width 428 height 25
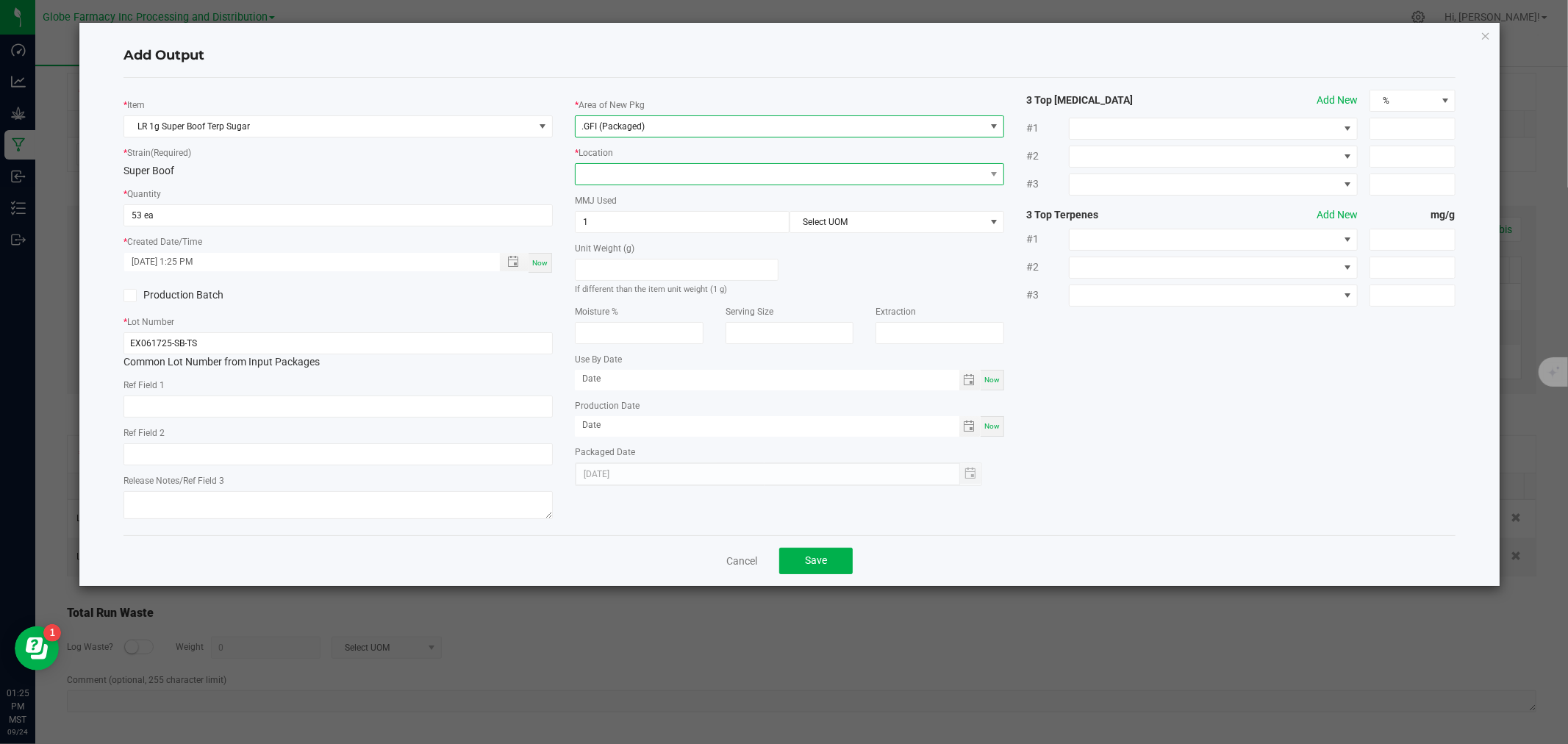
click at [630, 171] on span at bounding box center [780, 173] width 409 height 20
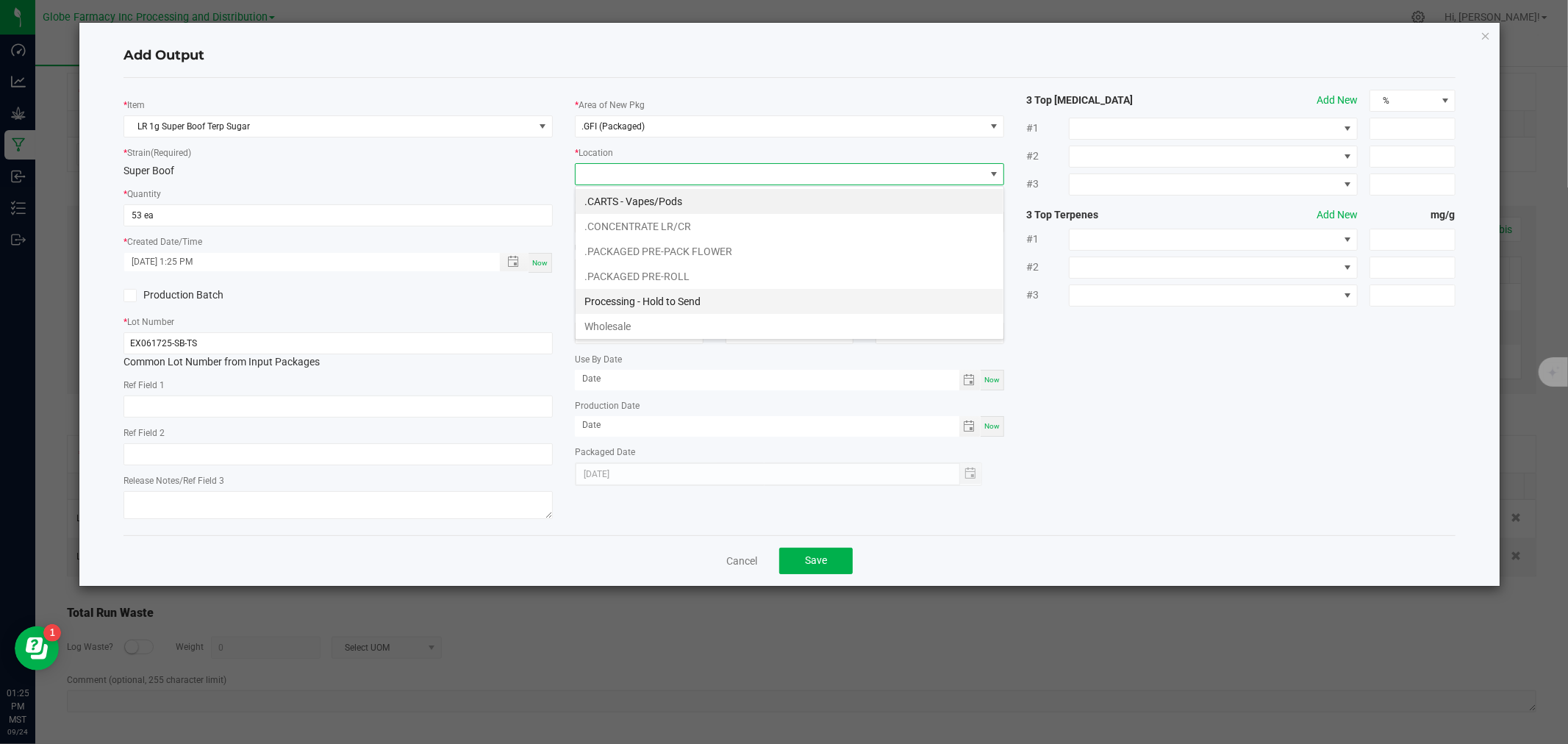
click at [626, 305] on li "Processing - Hold to Send" at bounding box center [789, 301] width 428 height 25
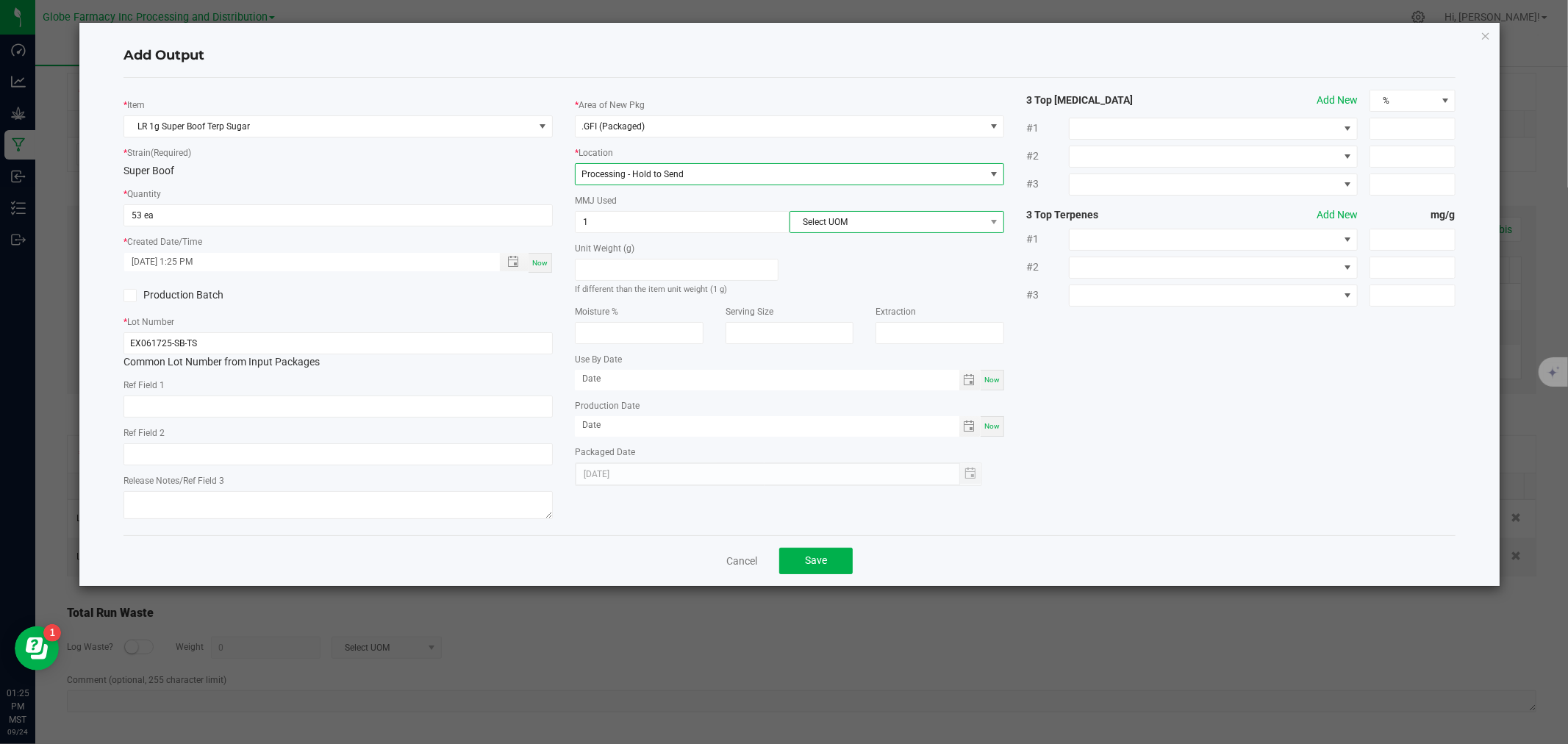
click at [846, 218] on span "Select UOM" at bounding box center [887, 221] width 194 height 20
click at [812, 309] on li "Gram" at bounding box center [896, 310] width 213 height 25
click at [333, 395] on div "Ref Field 1" at bounding box center [338, 397] width 429 height 41
click at [329, 407] on input "text" at bounding box center [338, 406] width 429 height 22
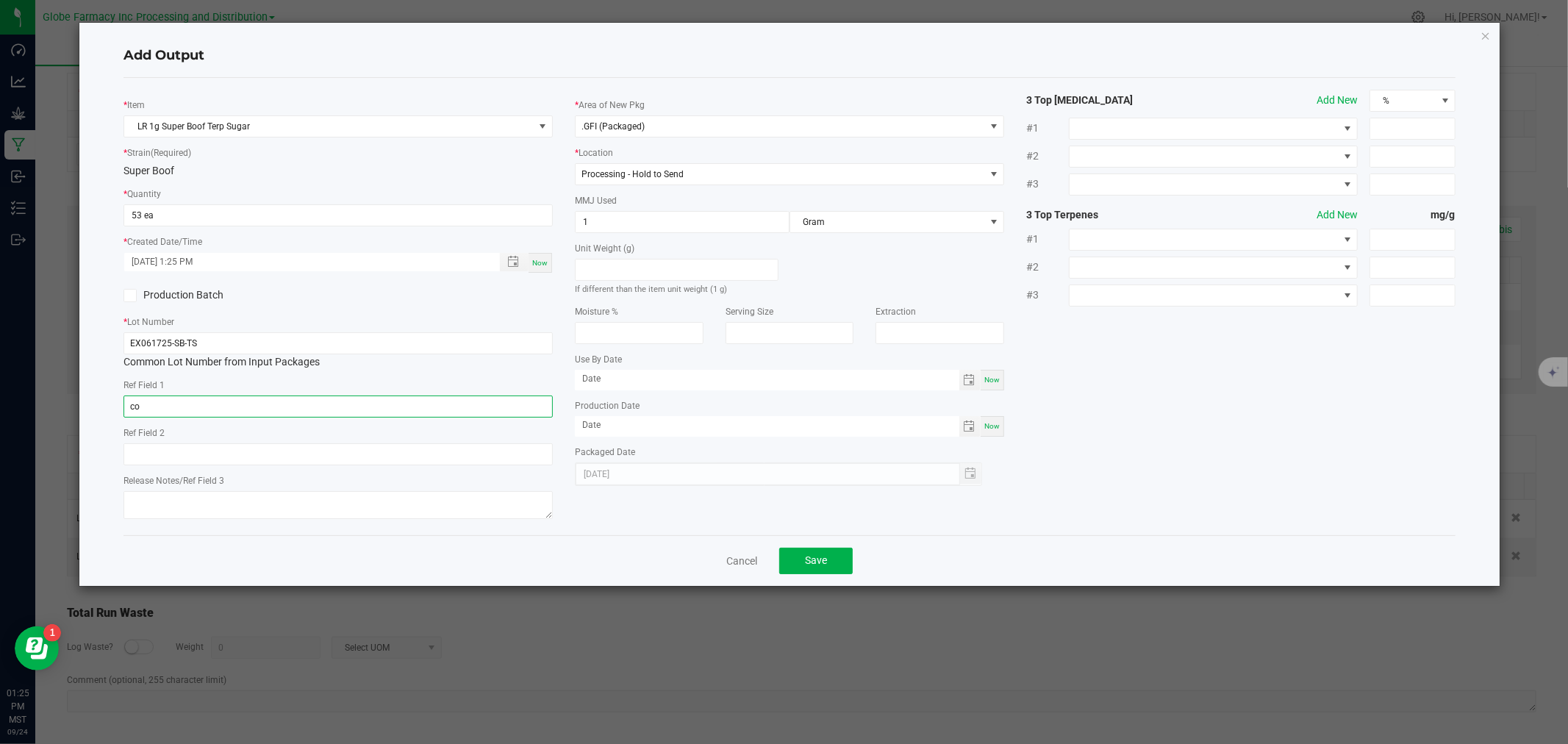
type input "c"
type input "CONCENTRATE"
type input "SUPER BOOF"
type textarea "0"
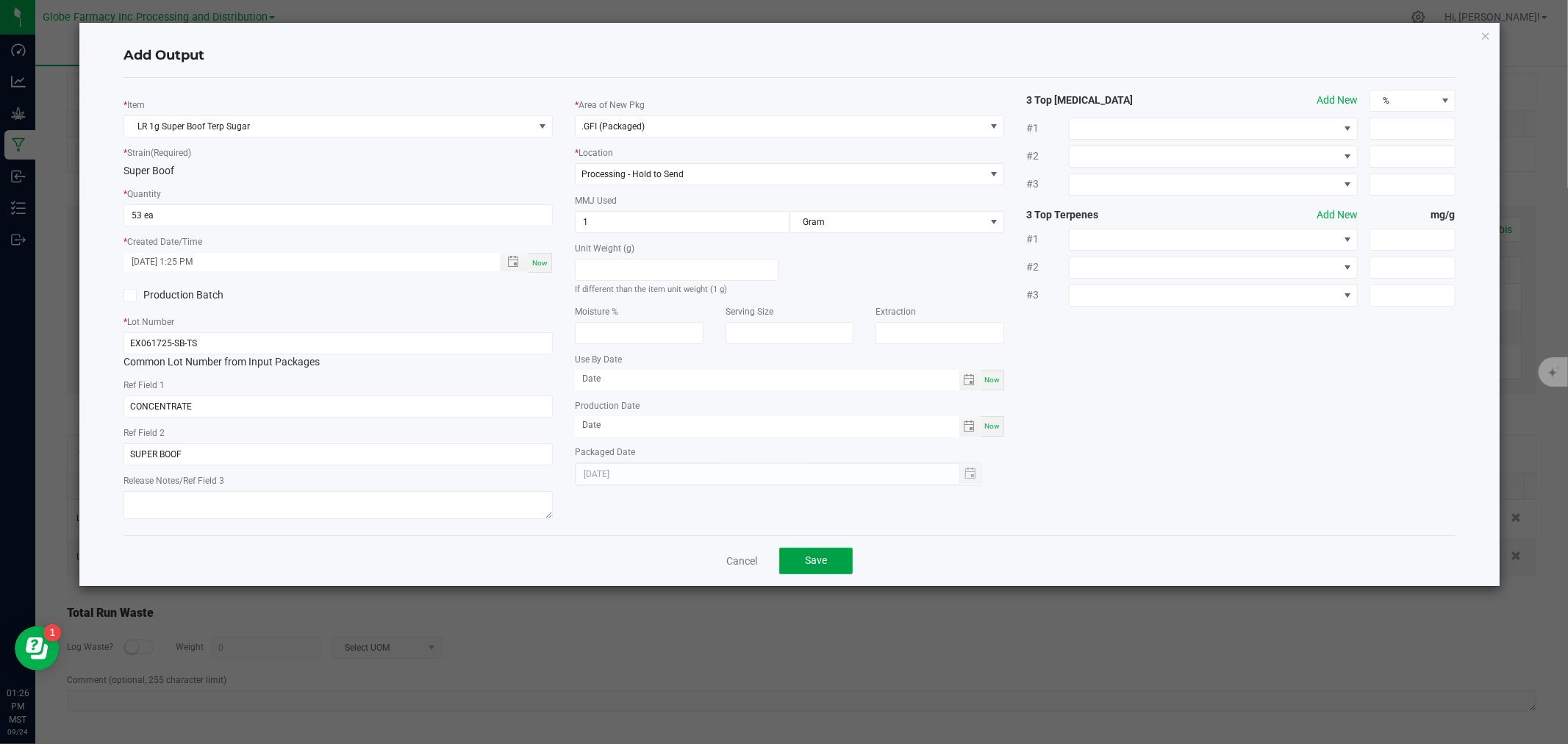
click at [820, 569] on button "Save" at bounding box center [816, 561] width 74 height 27
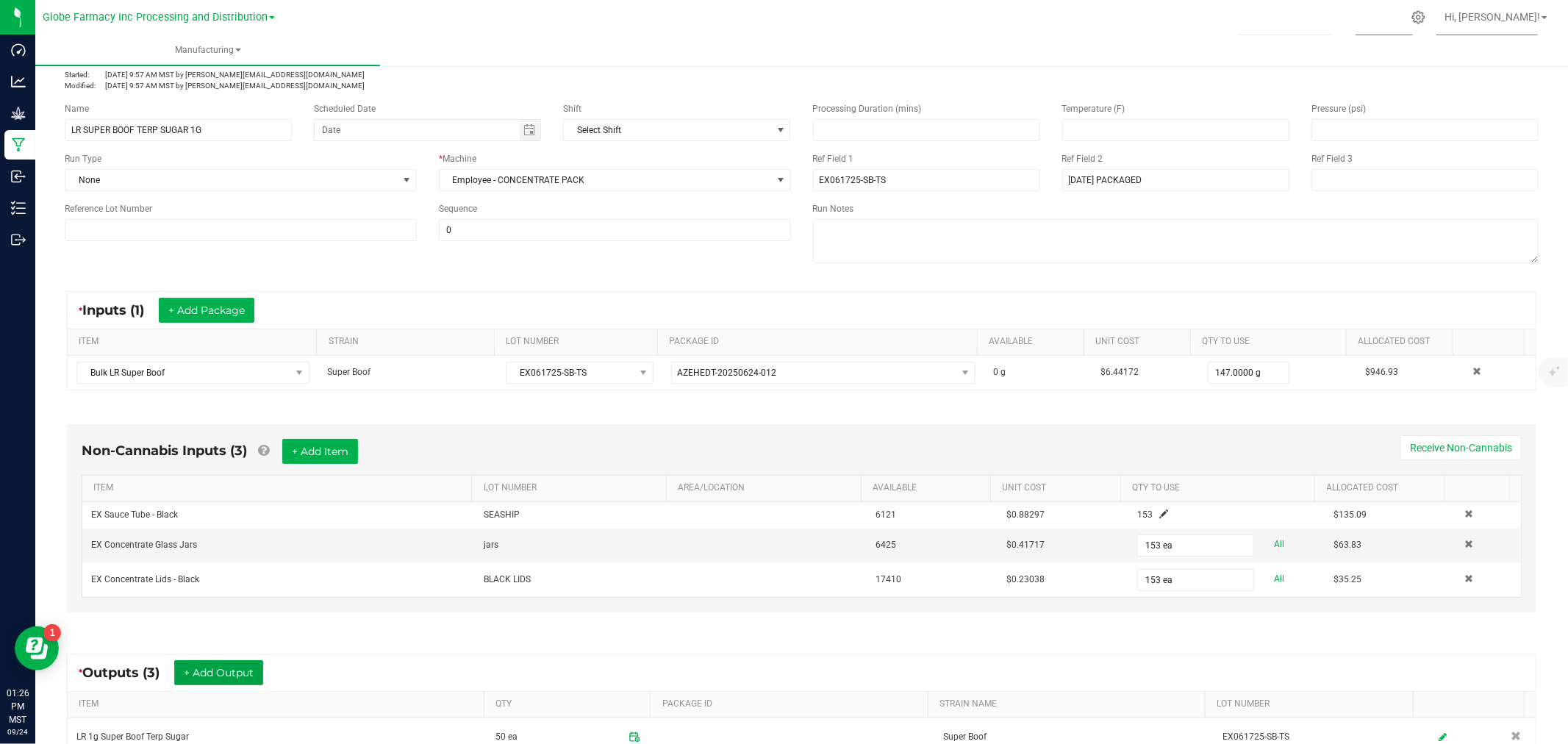
scroll to position [0, 0]
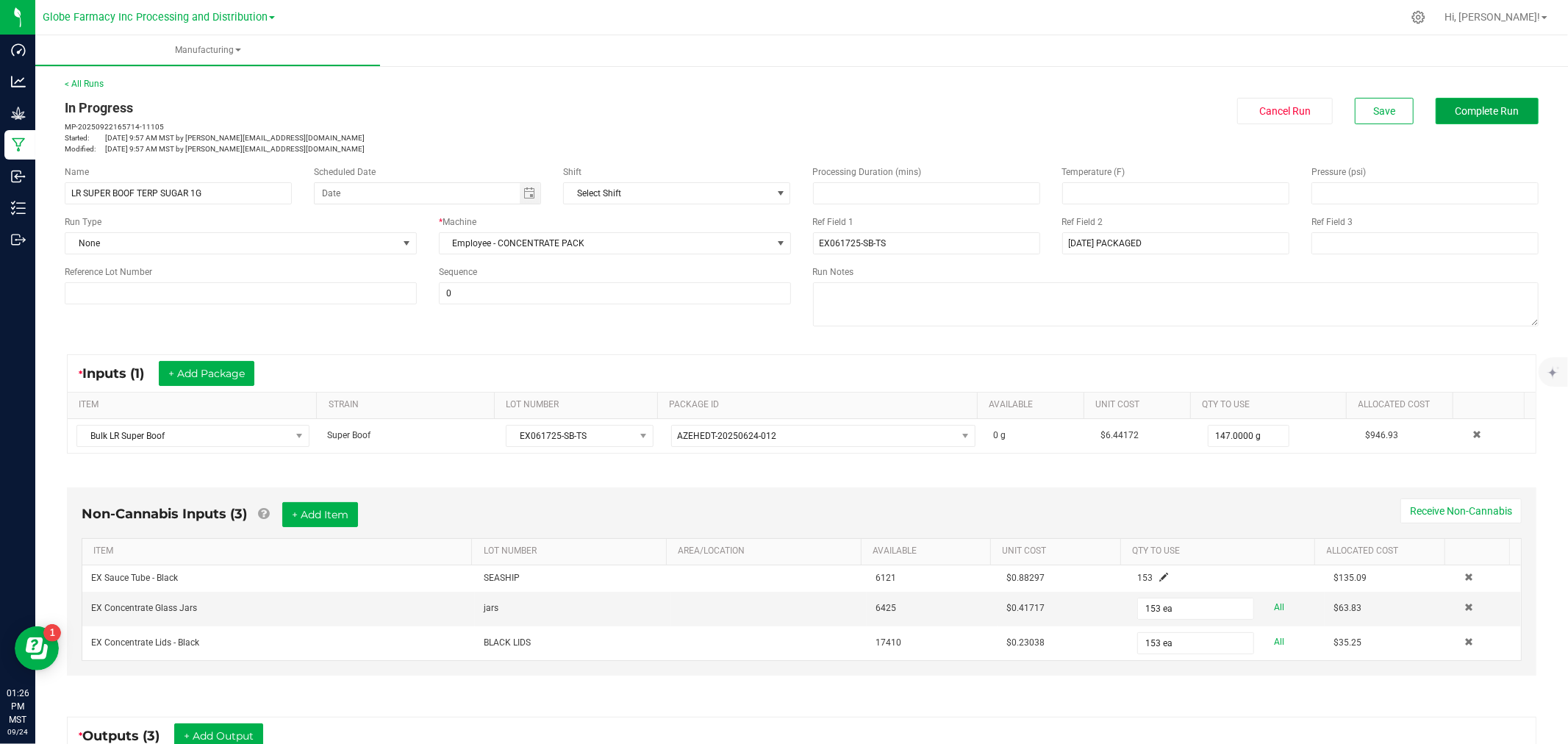
click at [1469, 105] on span "Complete Run" at bounding box center [1487, 111] width 64 height 12
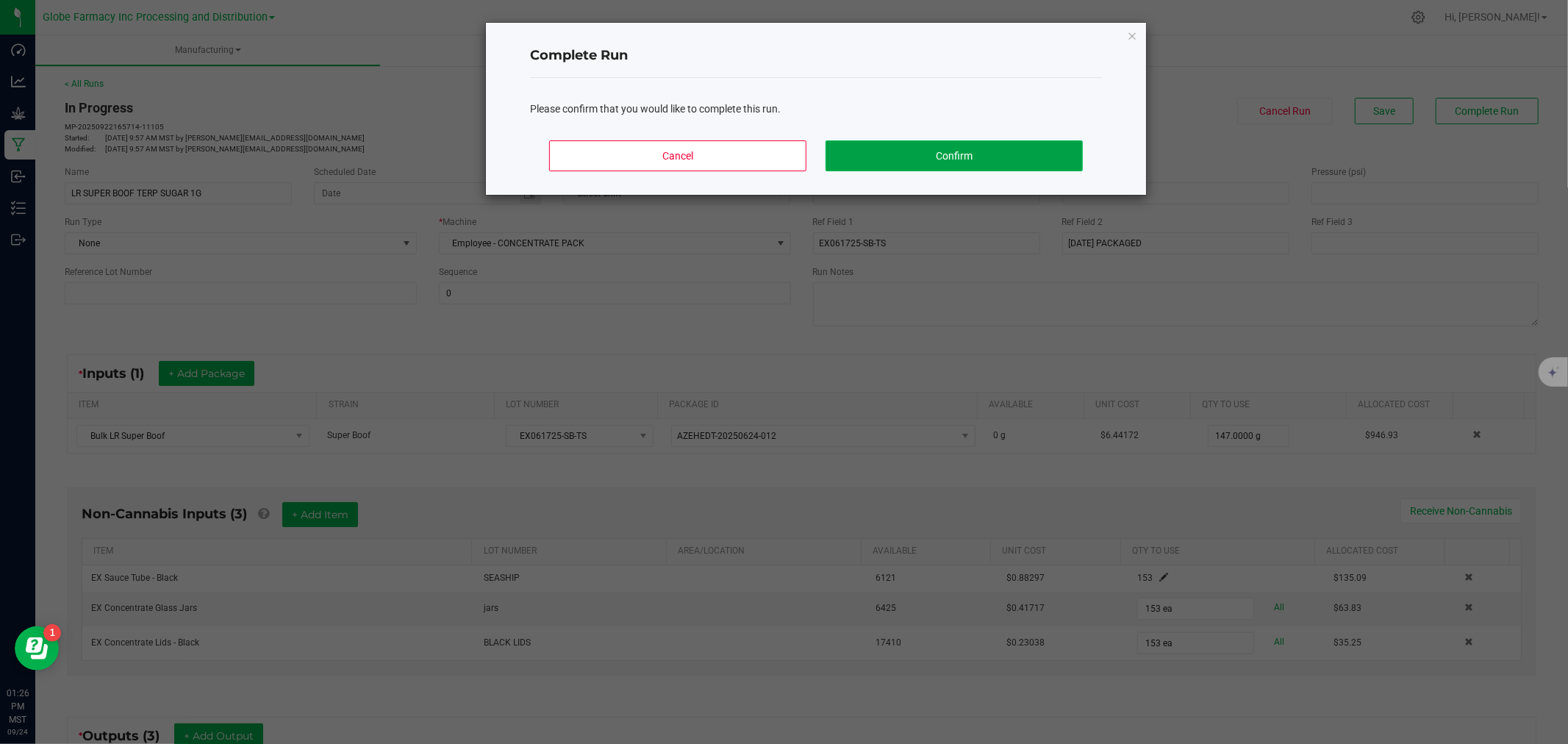
click at [909, 156] on button "Confirm" at bounding box center [955, 156] width 258 height 31
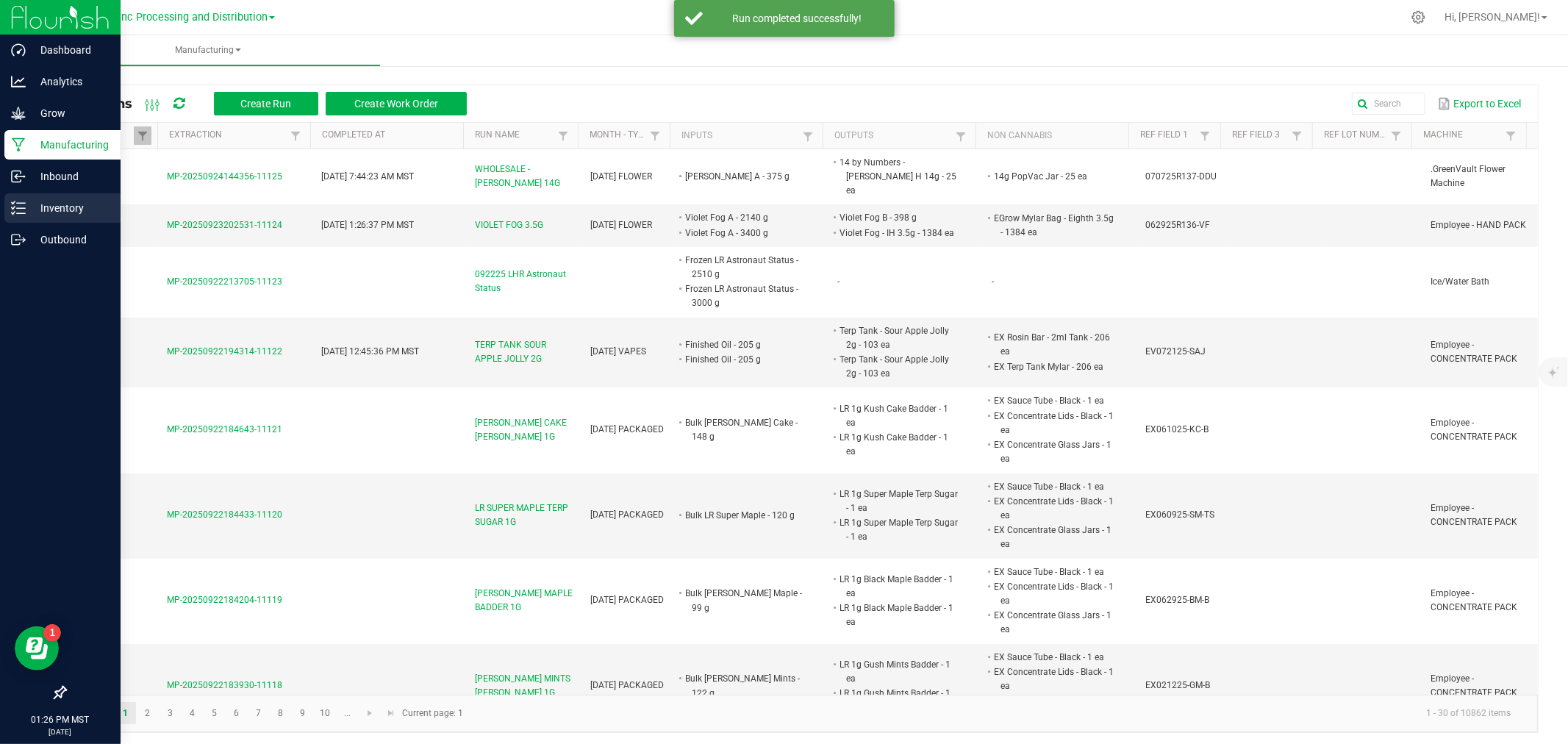
click at [0, 212] on link "Inventory" at bounding box center [60, 209] width 121 height 32
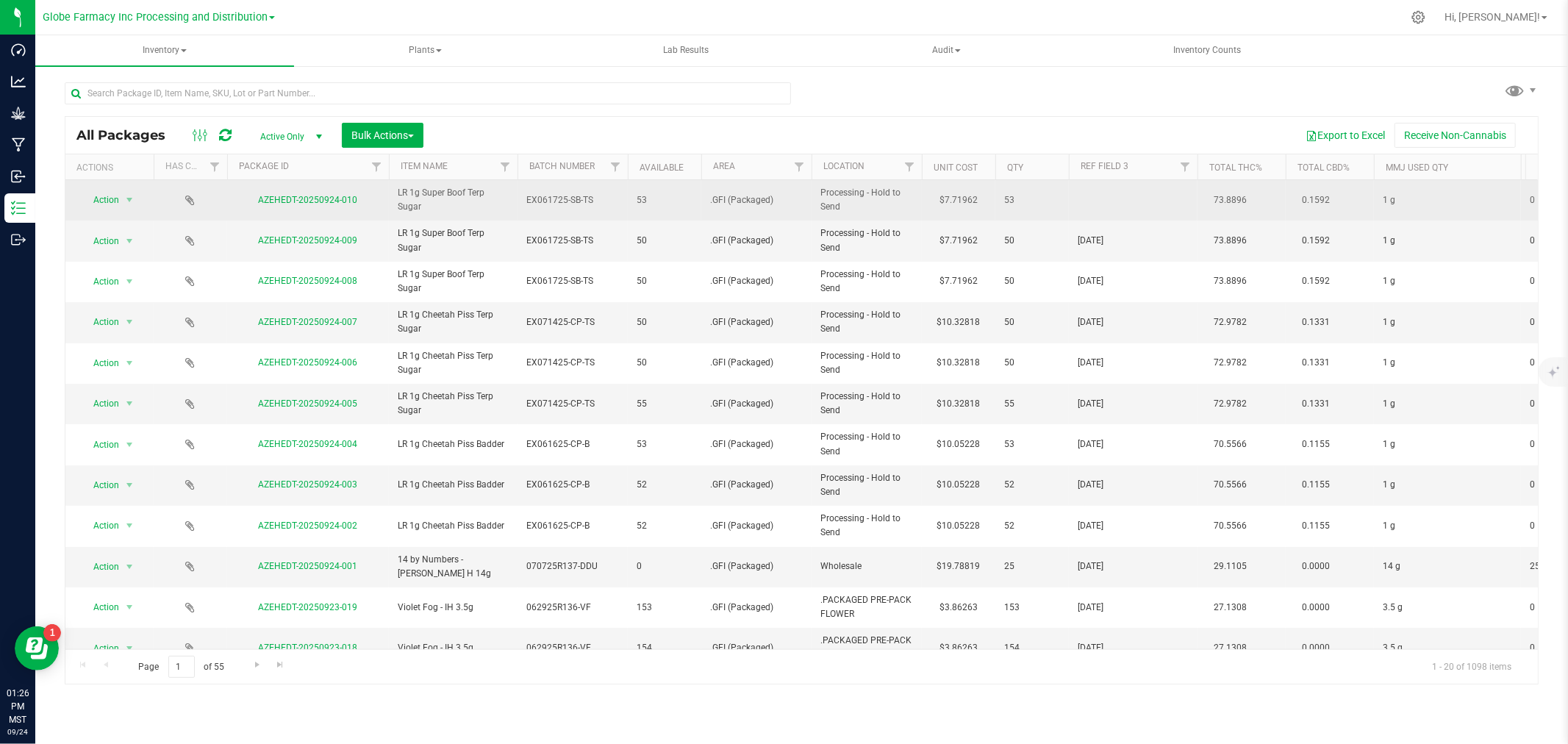
click at [1101, 206] on td at bounding box center [1133, 200] width 129 height 41
click at [1079, 204] on input "text" at bounding box center [1130, 200] width 123 height 23
type input "[DATE]"
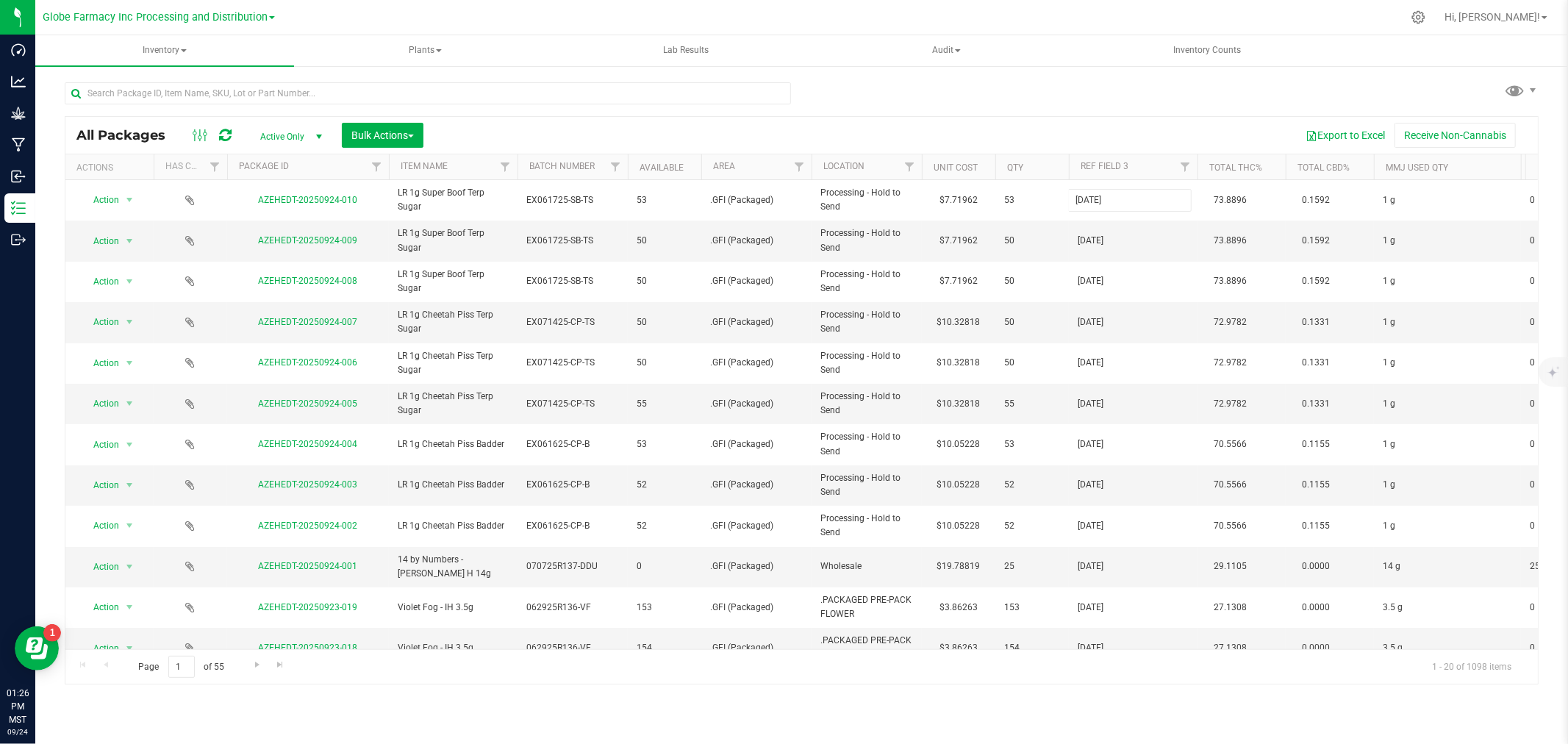
click at [1076, 135] on div "All Packages Active Only Active Only Lab Samples Locked All Bulk Actions Add to…" at bounding box center [801, 400] width 1474 height 569
click at [407, 139] on span "Bulk Actions" at bounding box center [382, 135] width 62 height 12
click at [453, 314] on div "Print package labels" at bounding box center [404, 306] width 108 height 24
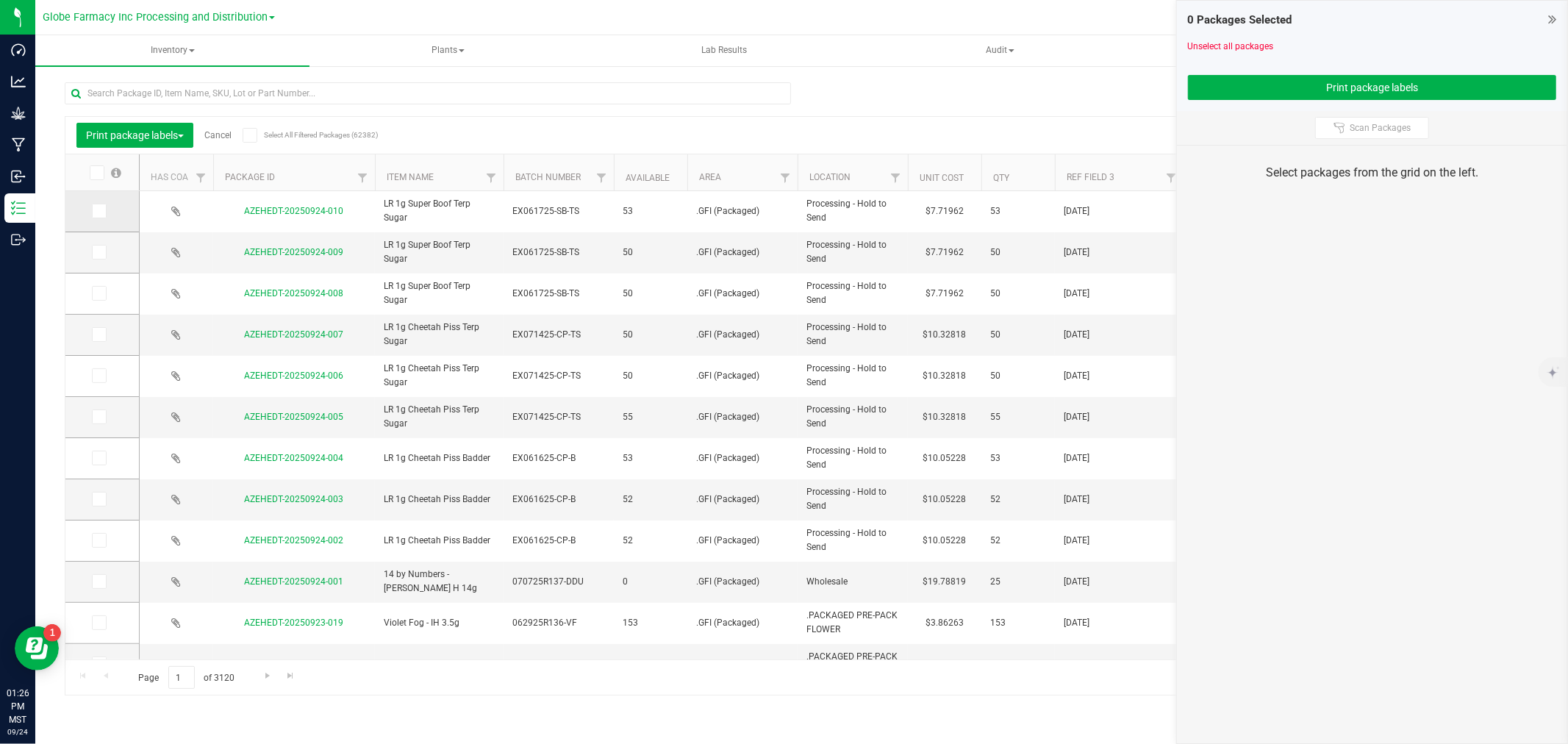
click at [101, 211] on icon at bounding box center [98, 211] width 10 height 0
click at [0, 0] on input "checkbox" at bounding box center [0, 0] width 0 height 0
click at [103, 246] on span at bounding box center [99, 252] width 15 height 15
click at [0, 0] on input "checkbox" at bounding box center [0, 0] width 0 height 0
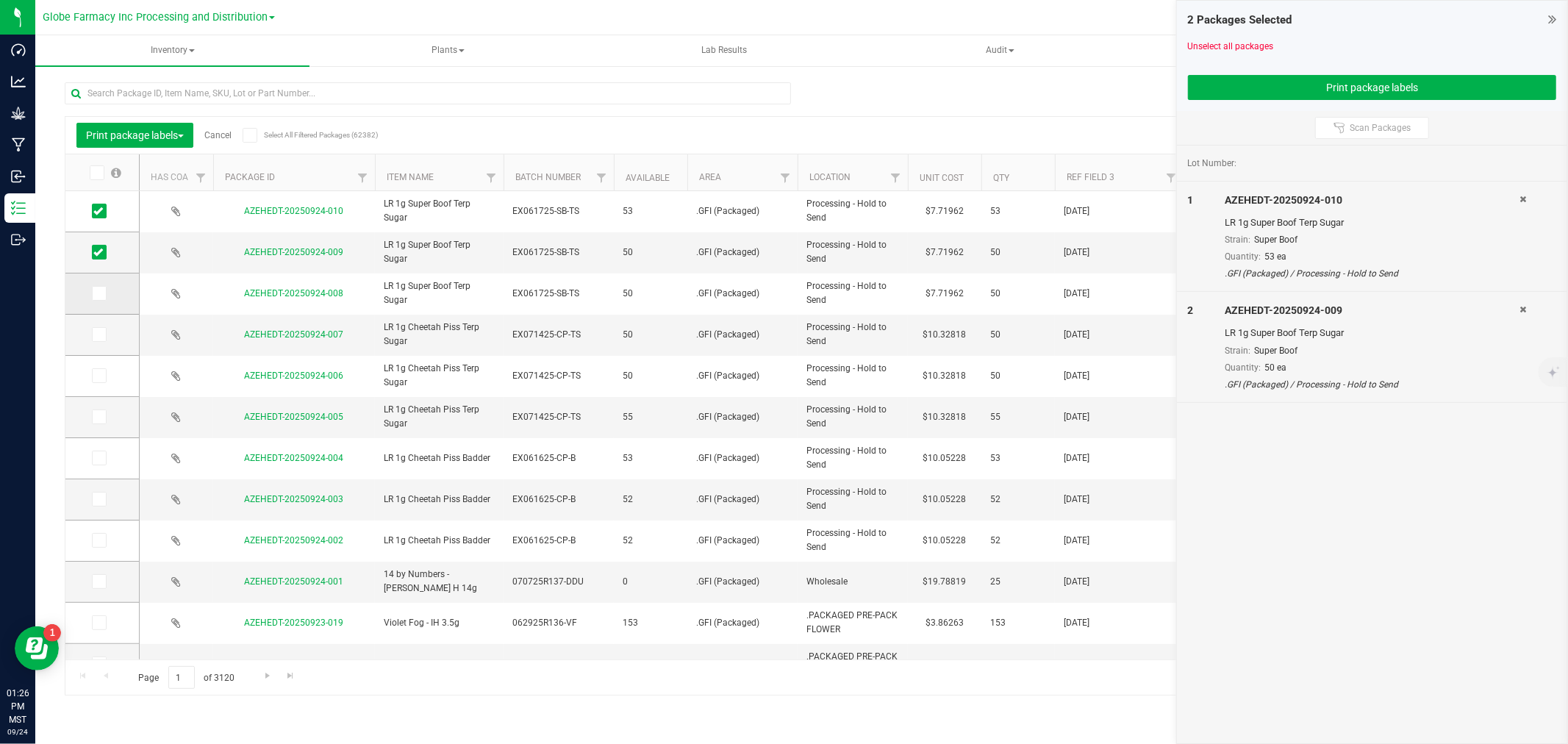
click at [98, 293] on icon at bounding box center [98, 293] width 10 height 0
click at [0, 0] on input "checkbox" at bounding box center [0, 0] width 0 height 0
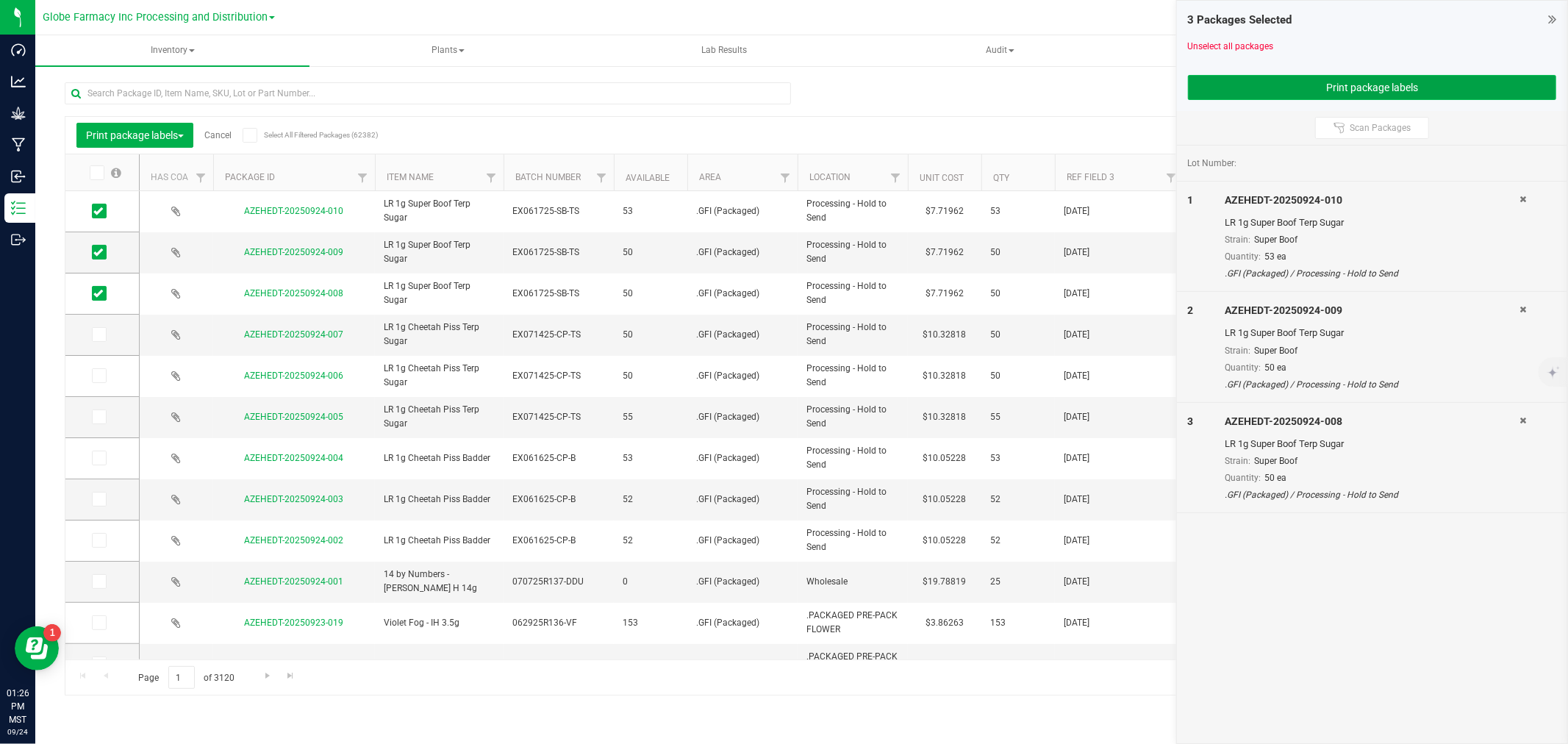
click at [1299, 96] on button "Print package labels" at bounding box center [1372, 88] width 369 height 25
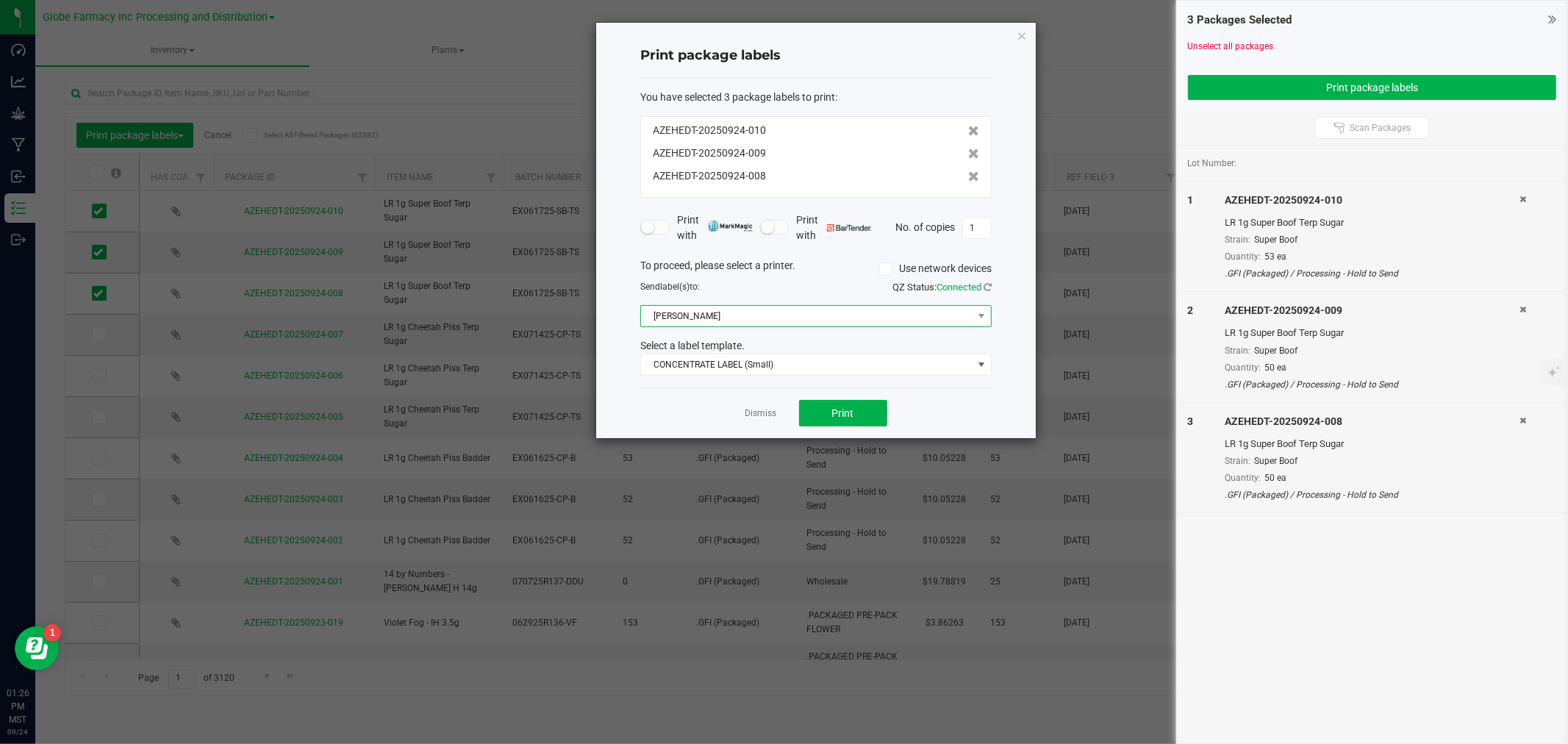
click at [718, 323] on span "[PERSON_NAME]" at bounding box center [806, 315] width 331 height 20
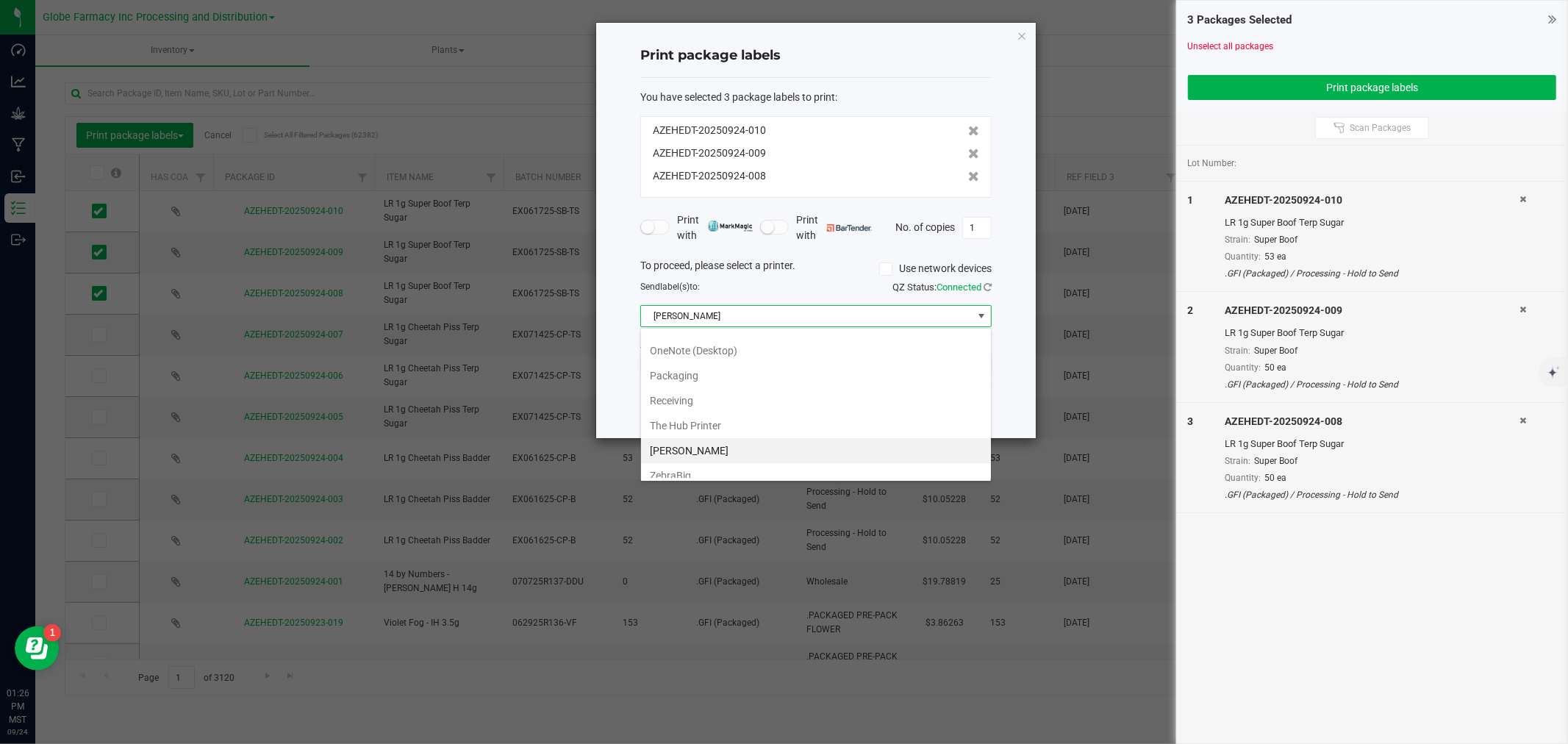
scroll to position [230, 0]
click at [701, 466] on li "ZebraBig" at bounding box center [816, 465] width 350 height 25
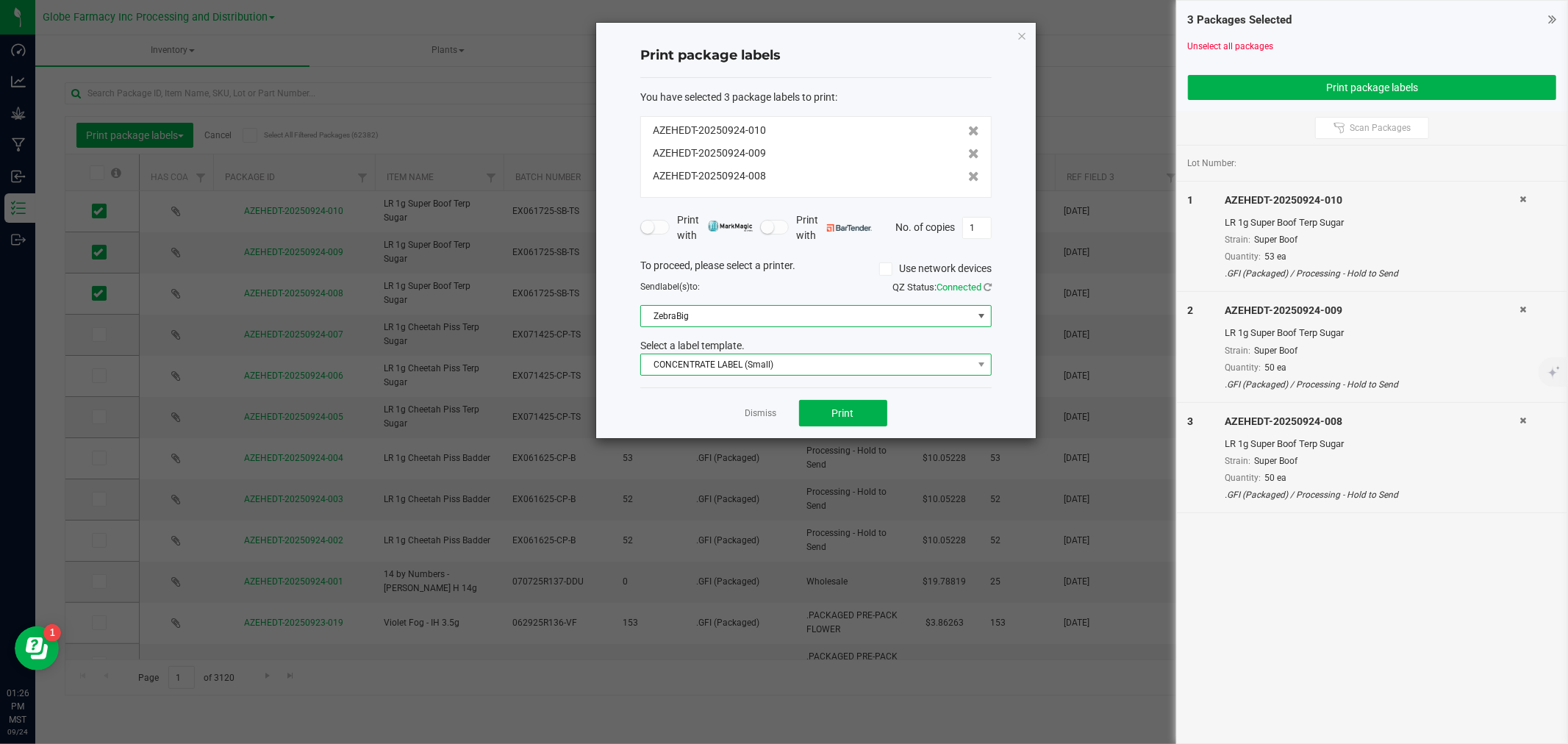
click at [684, 357] on span "CONCENTRATE LABEL (Small)" at bounding box center [806, 364] width 331 height 20
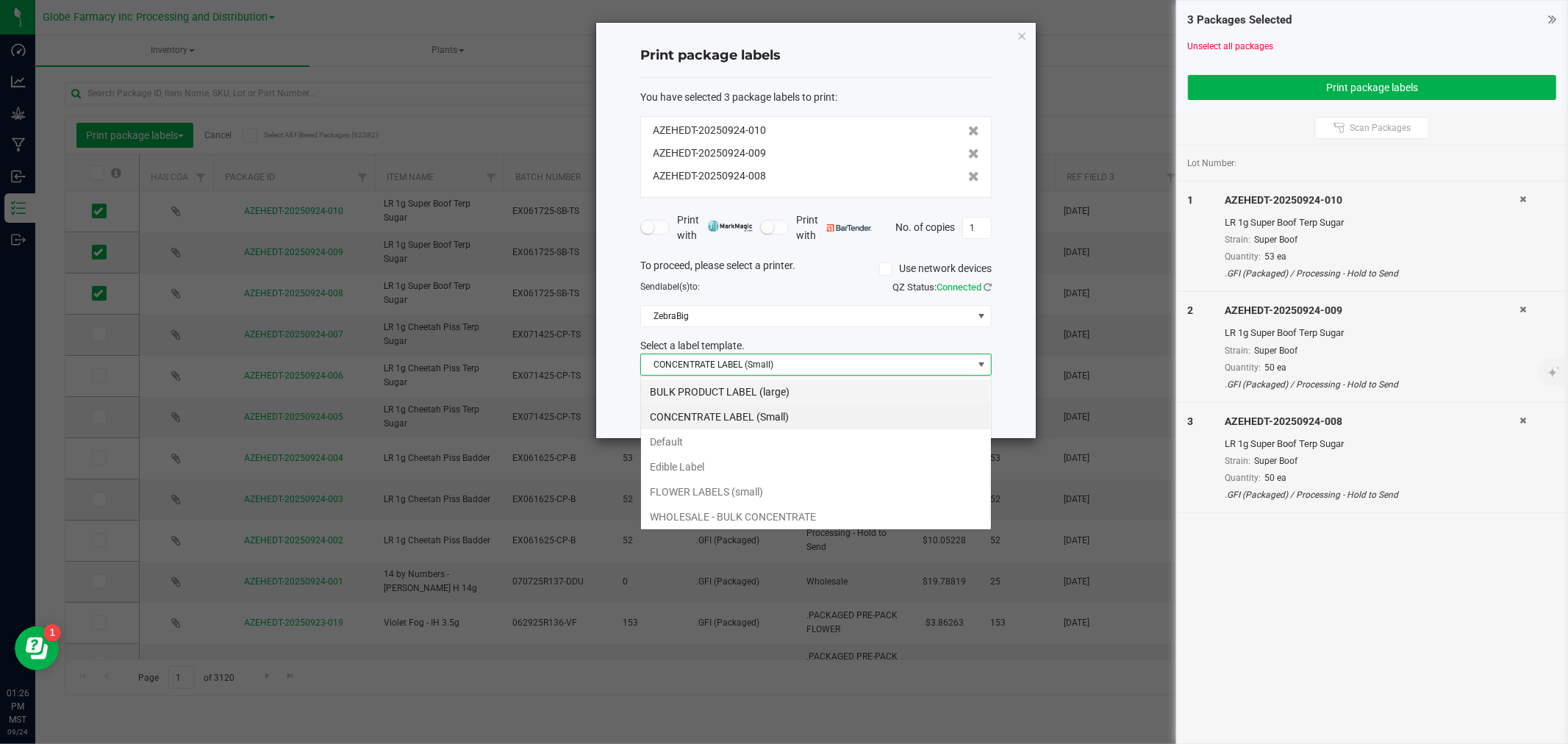
scroll to position [22, 351]
click at [675, 391] on li "BULK PRODUCT LABEL (large)" at bounding box center [816, 391] width 350 height 25
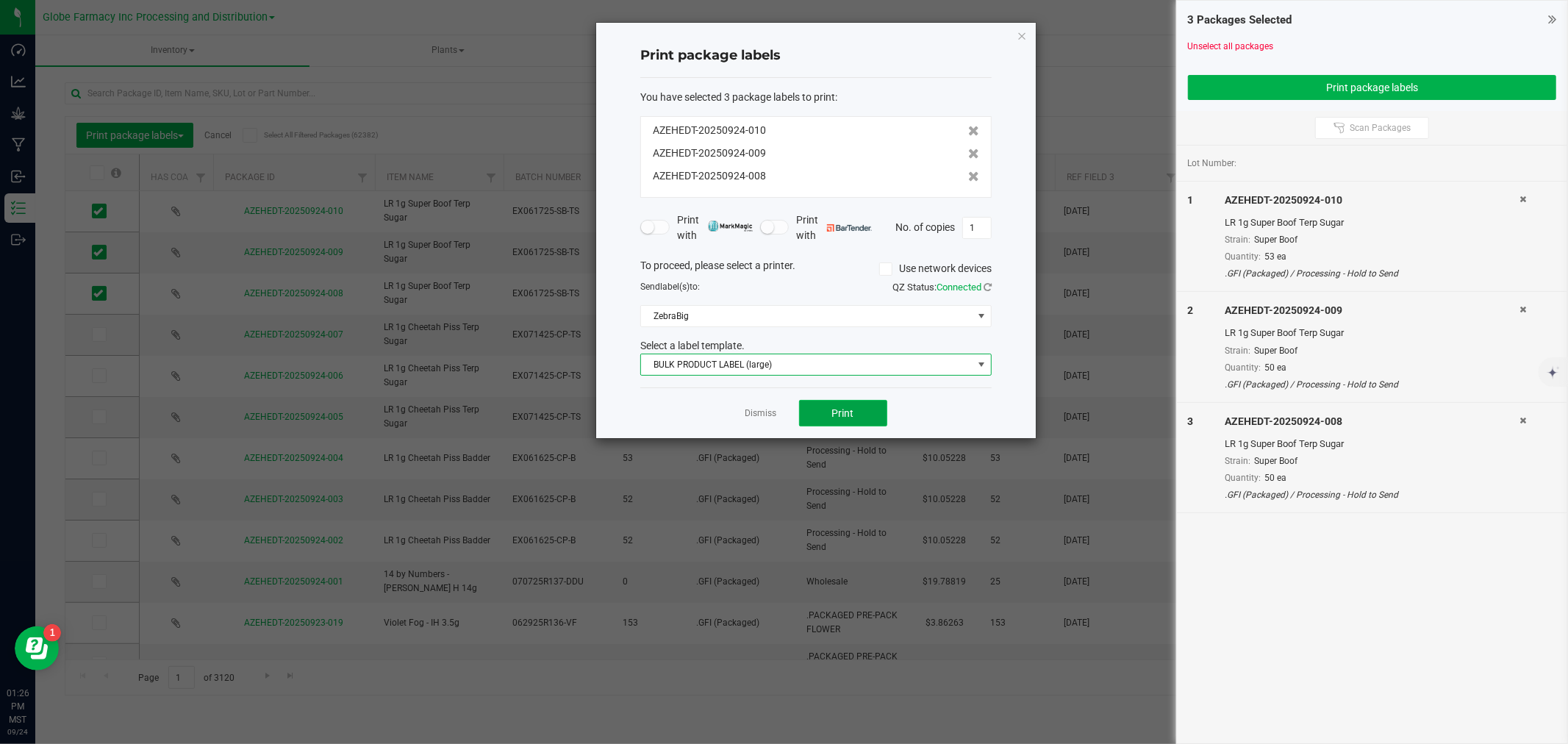
click at [857, 420] on button "Print" at bounding box center [843, 413] width 88 height 27
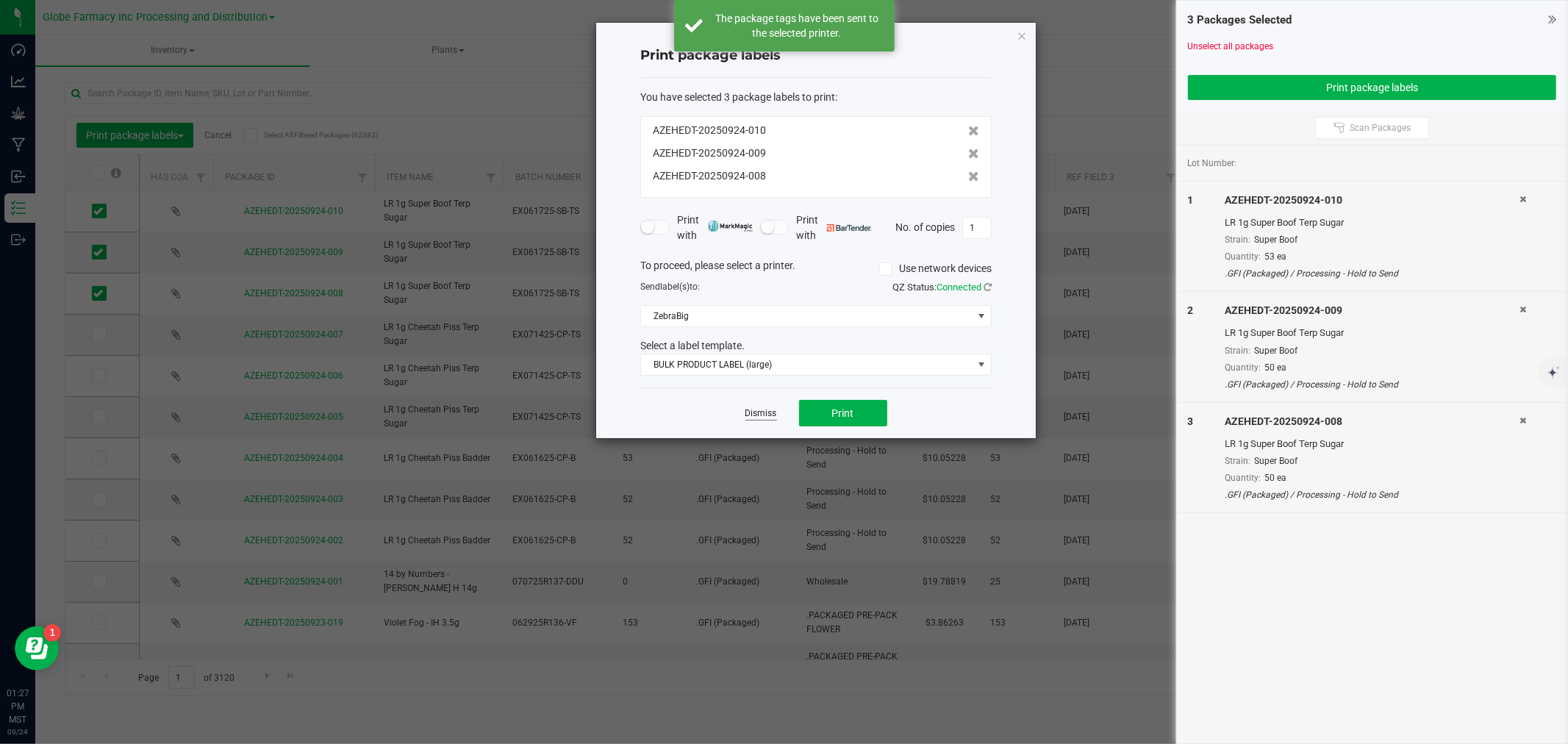
click at [754, 415] on link "Dismiss" at bounding box center [761, 413] width 32 height 12
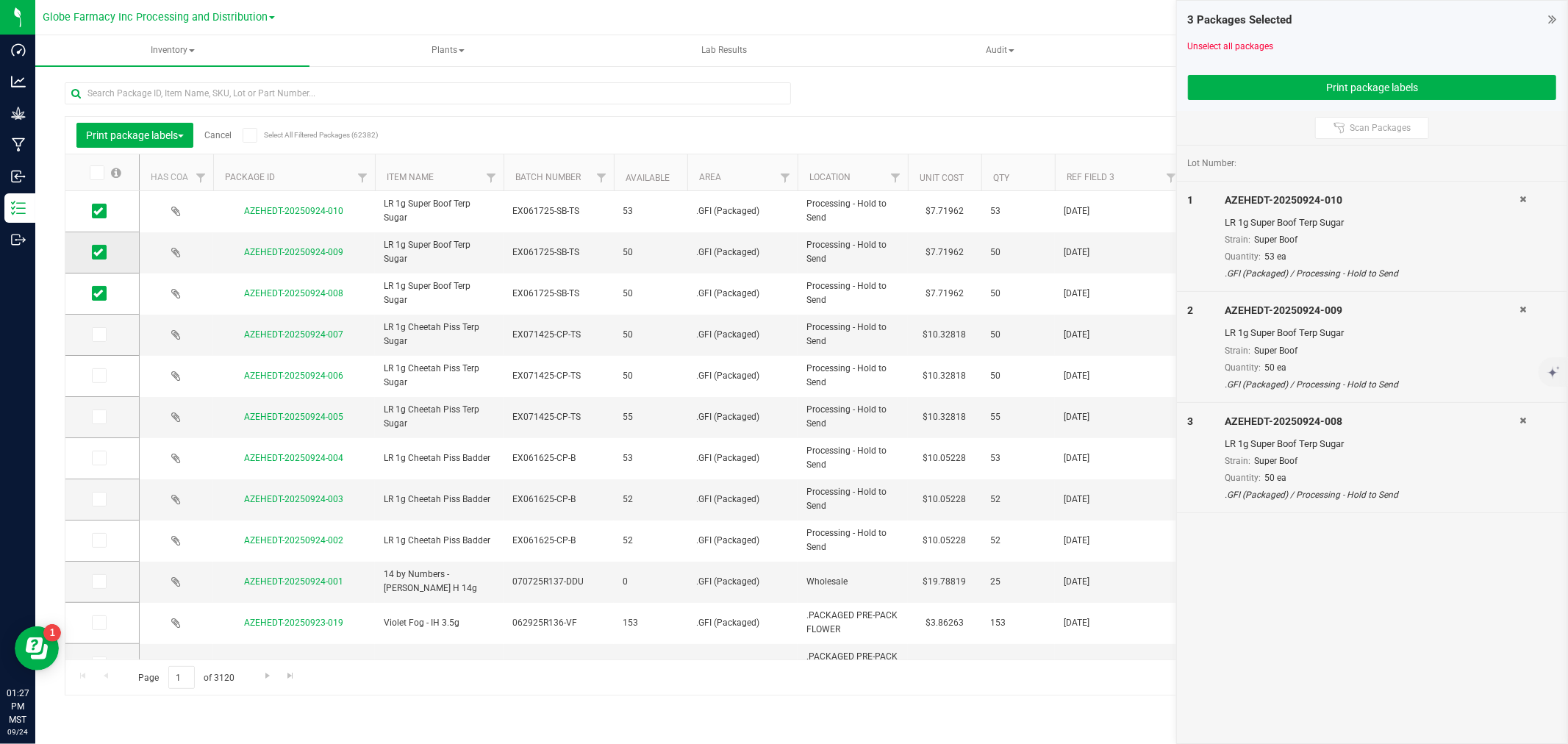
click at [99, 252] on icon at bounding box center [98, 252] width 10 height 0
click at [0, 0] on input "checkbox" at bounding box center [0, 0] width 0 height 0
click at [100, 286] on span at bounding box center [99, 293] width 15 height 15
click at [0, 0] on input "checkbox" at bounding box center [0, 0] width 0 height 0
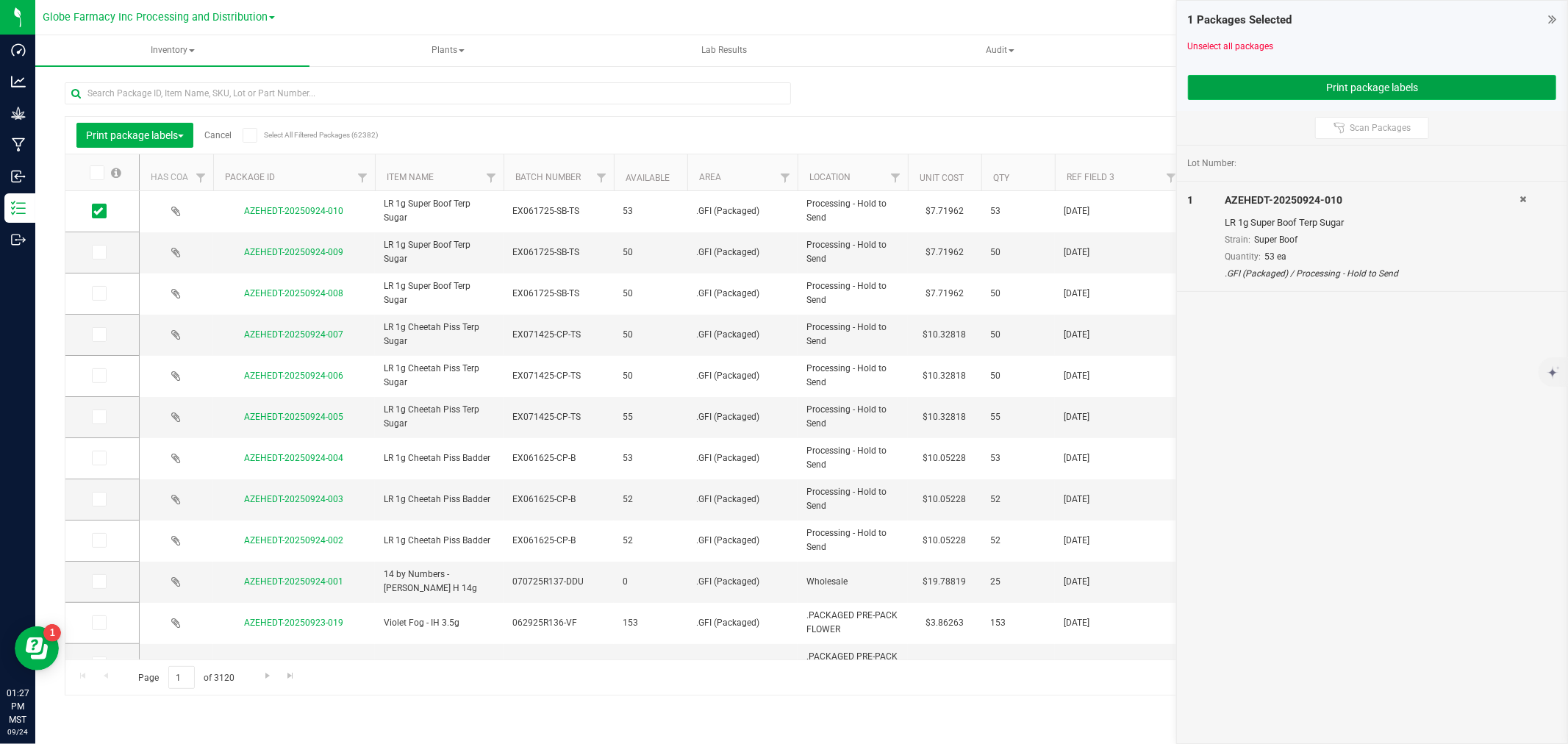
click at [1217, 96] on button "Print package labels" at bounding box center [1372, 88] width 369 height 25
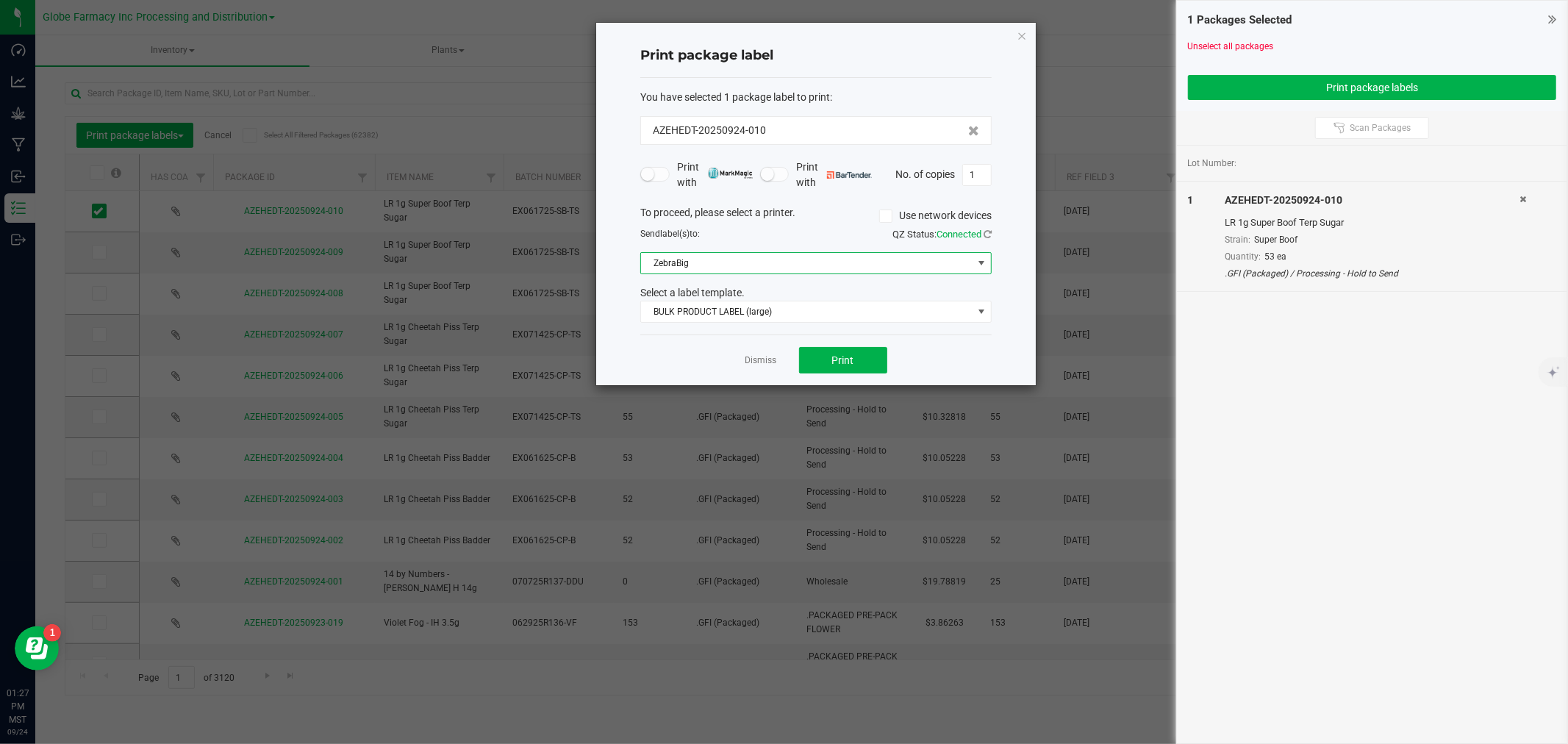
click at [772, 256] on span "ZebraBig" at bounding box center [806, 263] width 331 height 20
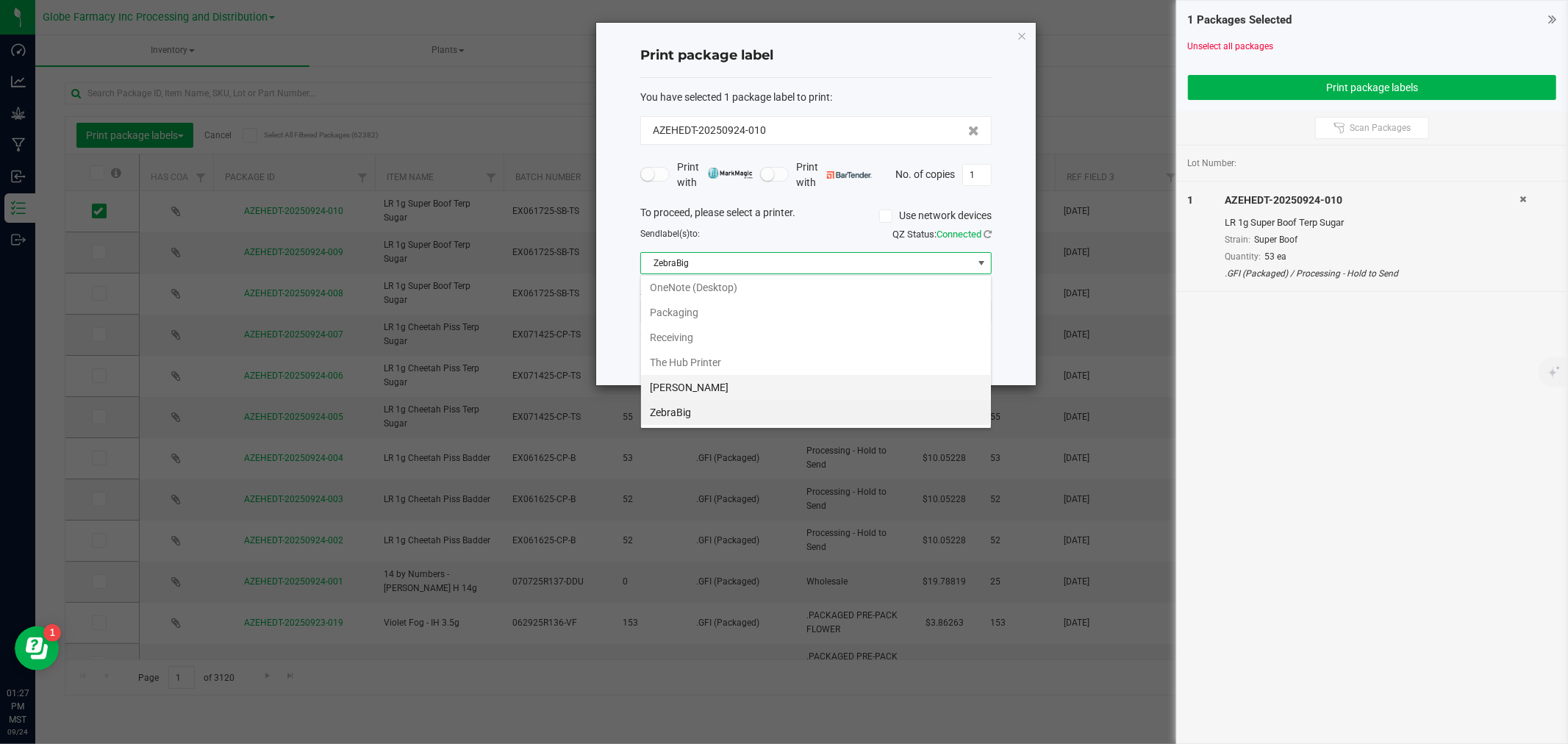
click at [719, 391] on Small "[PERSON_NAME]" at bounding box center [816, 387] width 350 height 25
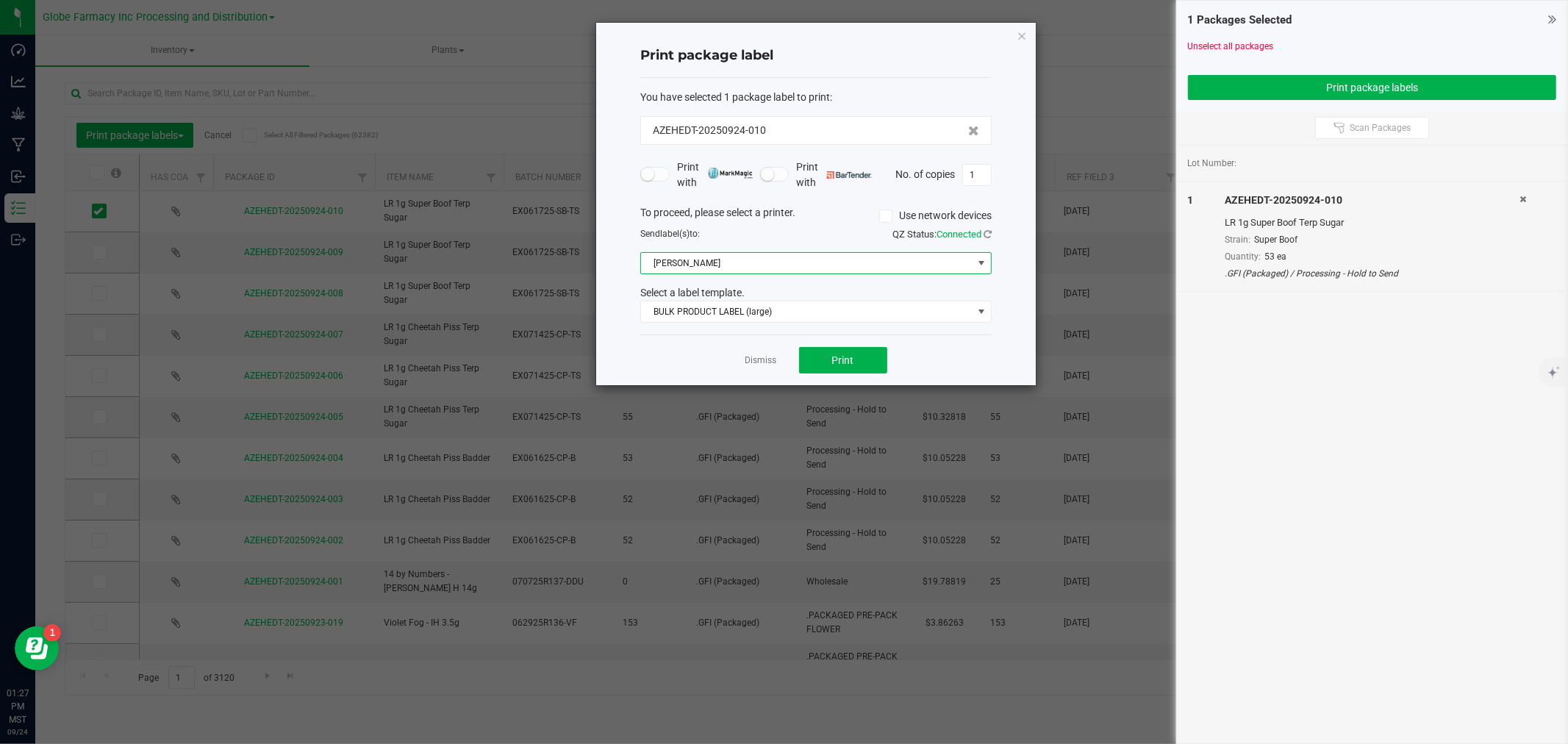
click at [702, 328] on div "You have selected 1 package label to print : AZEHEDT-20250924-010 Print with Pr…" at bounding box center [816, 207] width 352 height 258
click at [702, 319] on span "BULK PRODUCT LABEL (large)" at bounding box center [806, 311] width 331 height 20
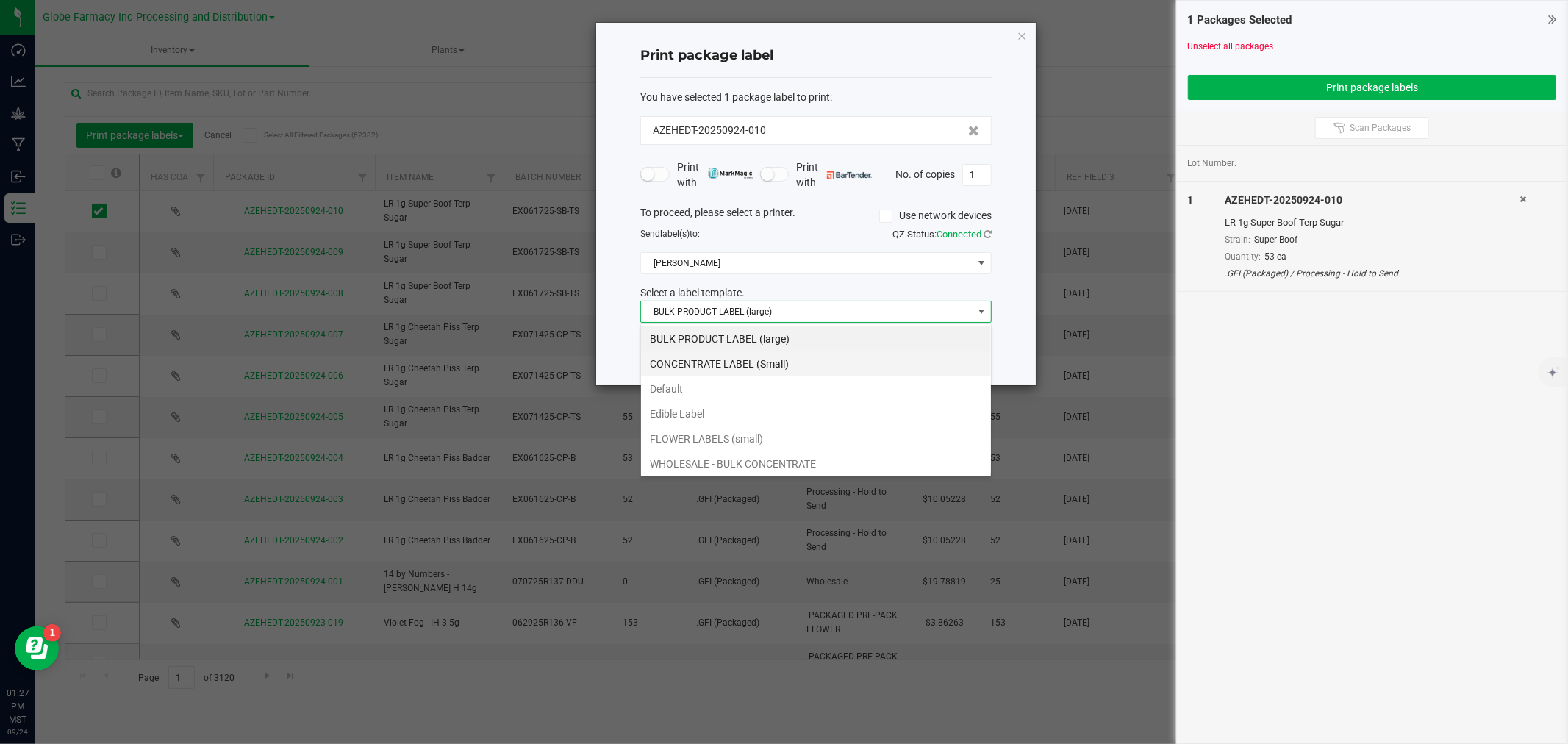
click at [694, 366] on li "CONCENTRATE LABEL (Small)" at bounding box center [816, 364] width 350 height 25
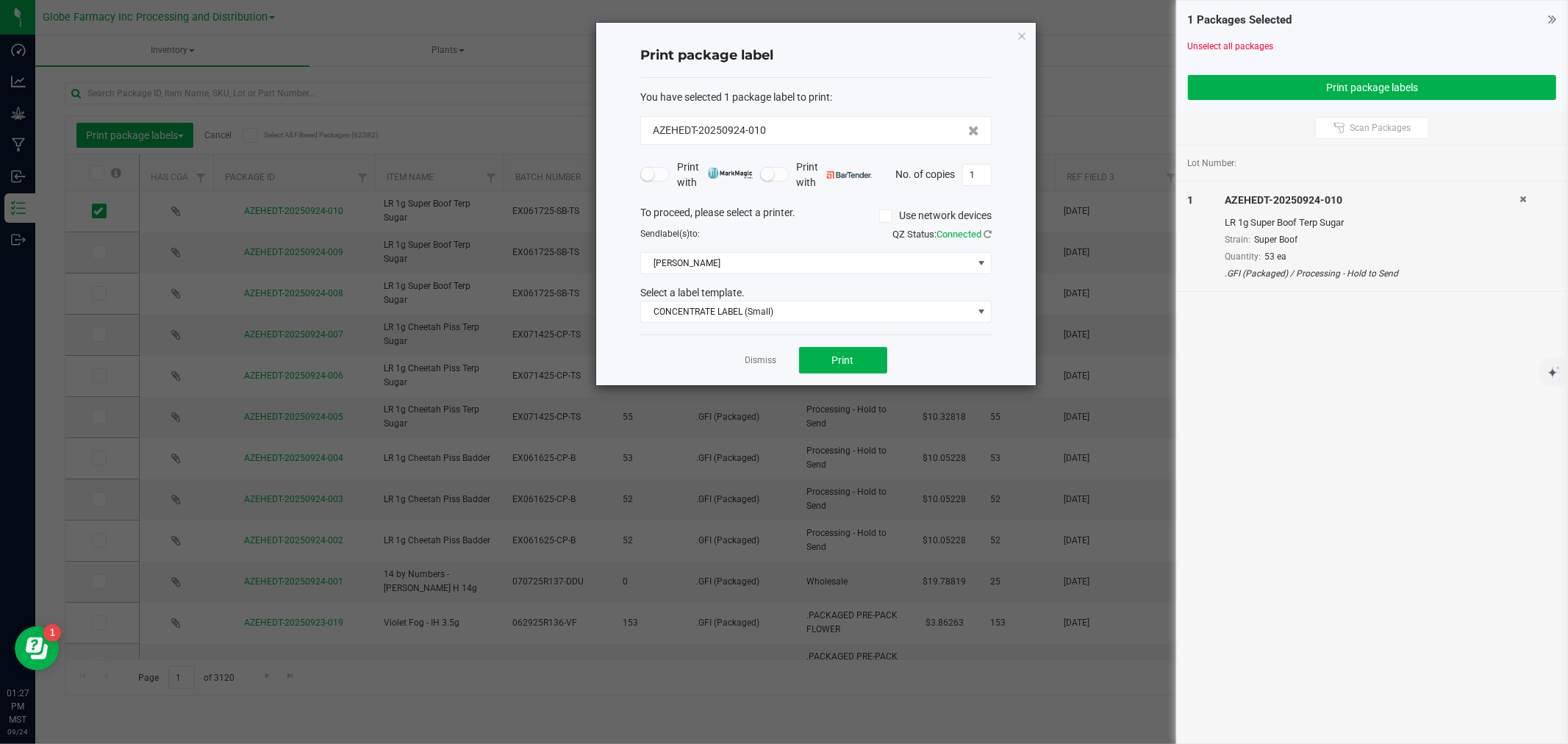
click at [976, 194] on form "You have selected 1 package label to print : AZEHEDT-20250924-010 Print with Pr…" at bounding box center [816, 207] width 352 height 234
click at [979, 177] on input "1" at bounding box center [977, 174] width 28 height 20
type input "53"
click at [831, 363] on button "Print" at bounding box center [843, 360] width 88 height 27
click at [750, 368] on app-cancel-button "Dismiss" at bounding box center [761, 361] width 32 height 15
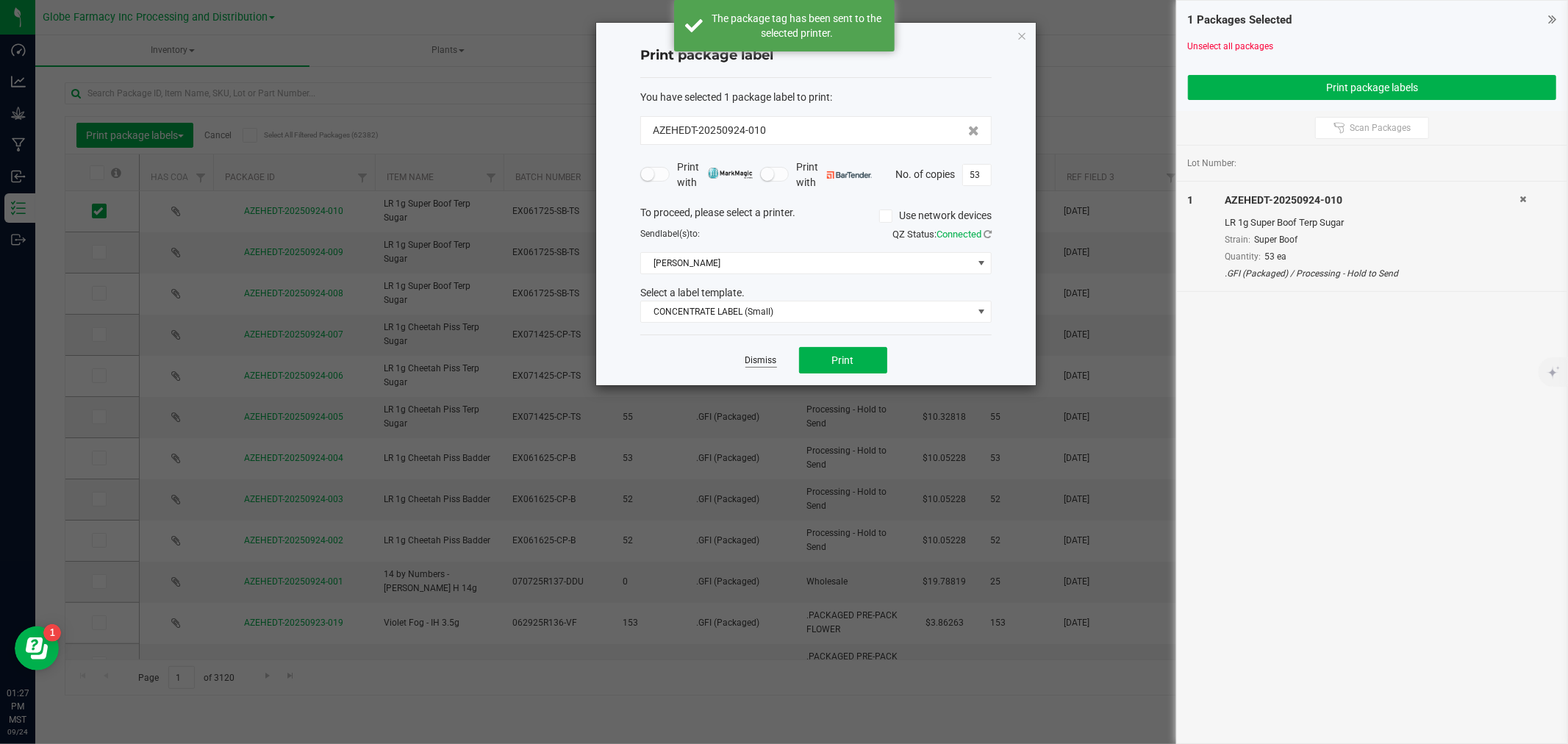
click at [746, 361] on link "Dismiss" at bounding box center [761, 360] width 32 height 12
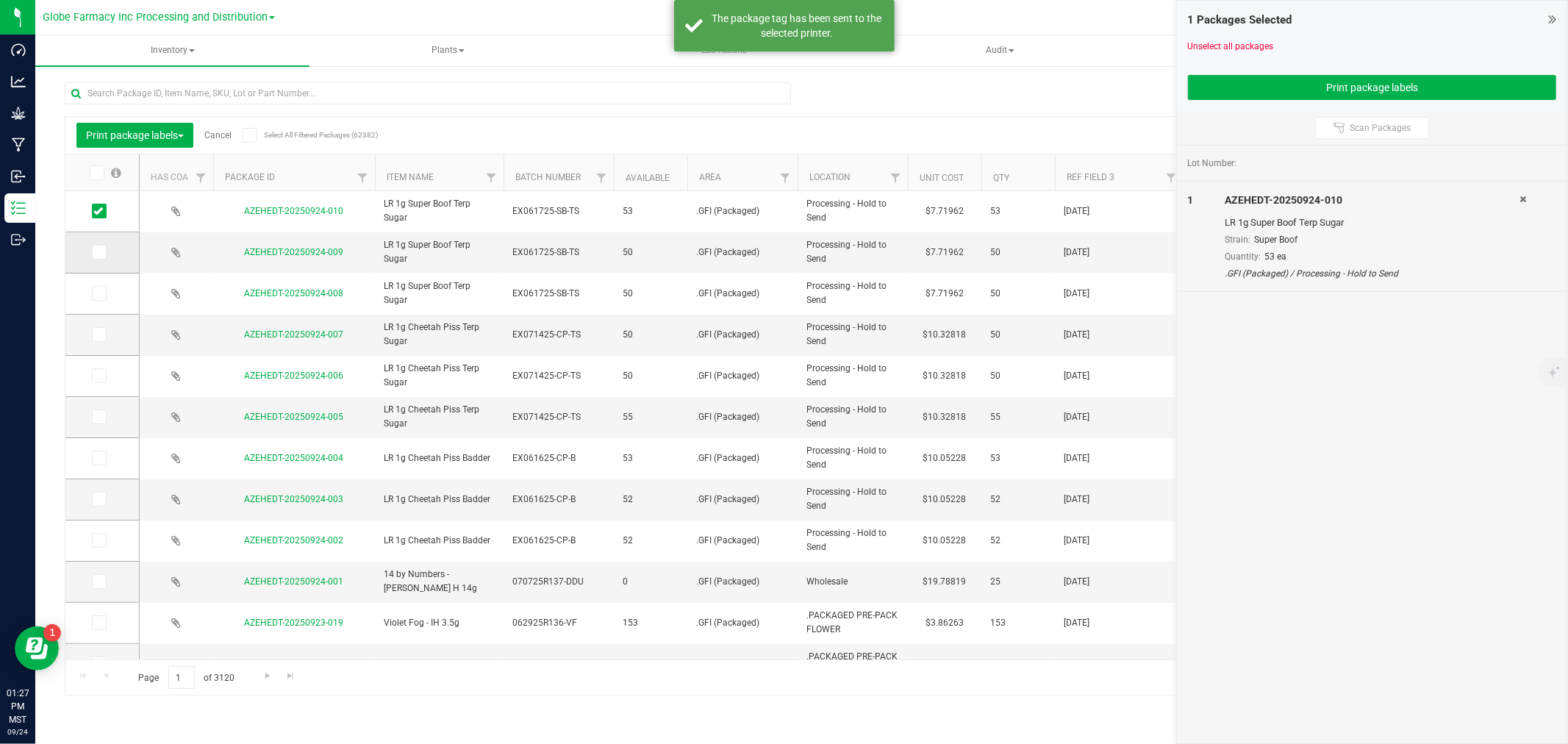
click at [100, 258] on span at bounding box center [99, 252] width 15 height 15
click at [0, 0] on input "checkbox" at bounding box center [0, 0] width 0 height 0
click at [96, 299] on span at bounding box center [99, 293] width 15 height 15
click at [0, 0] on input "checkbox" at bounding box center [0, 0] width 0 height 0
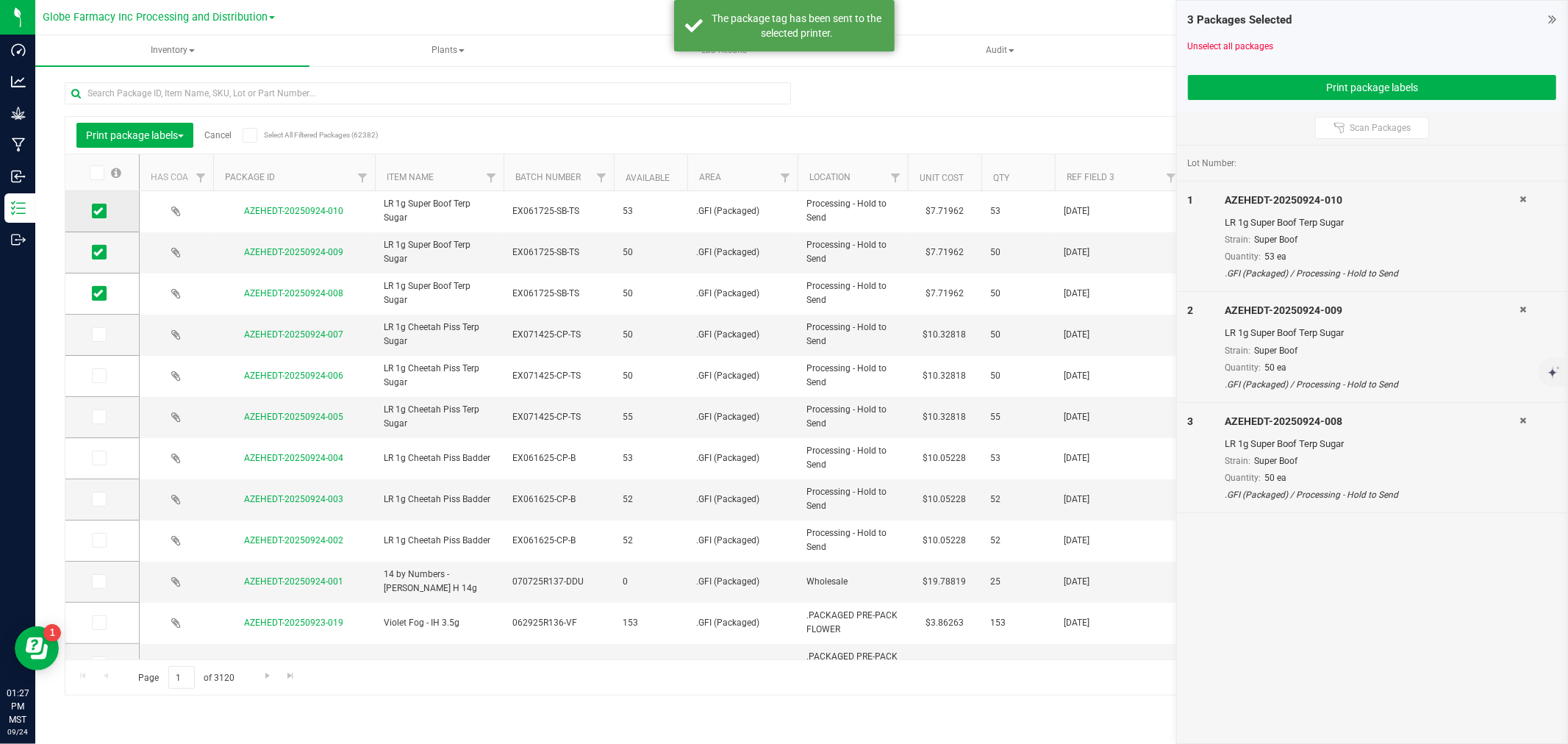
click at [96, 199] on td at bounding box center [102, 212] width 74 height 41
click at [96, 211] on icon at bounding box center [98, 211] width 10 height 0
click at [0, 0] on input "checkbox" at bounding box center [0, 0] width 0 height 0
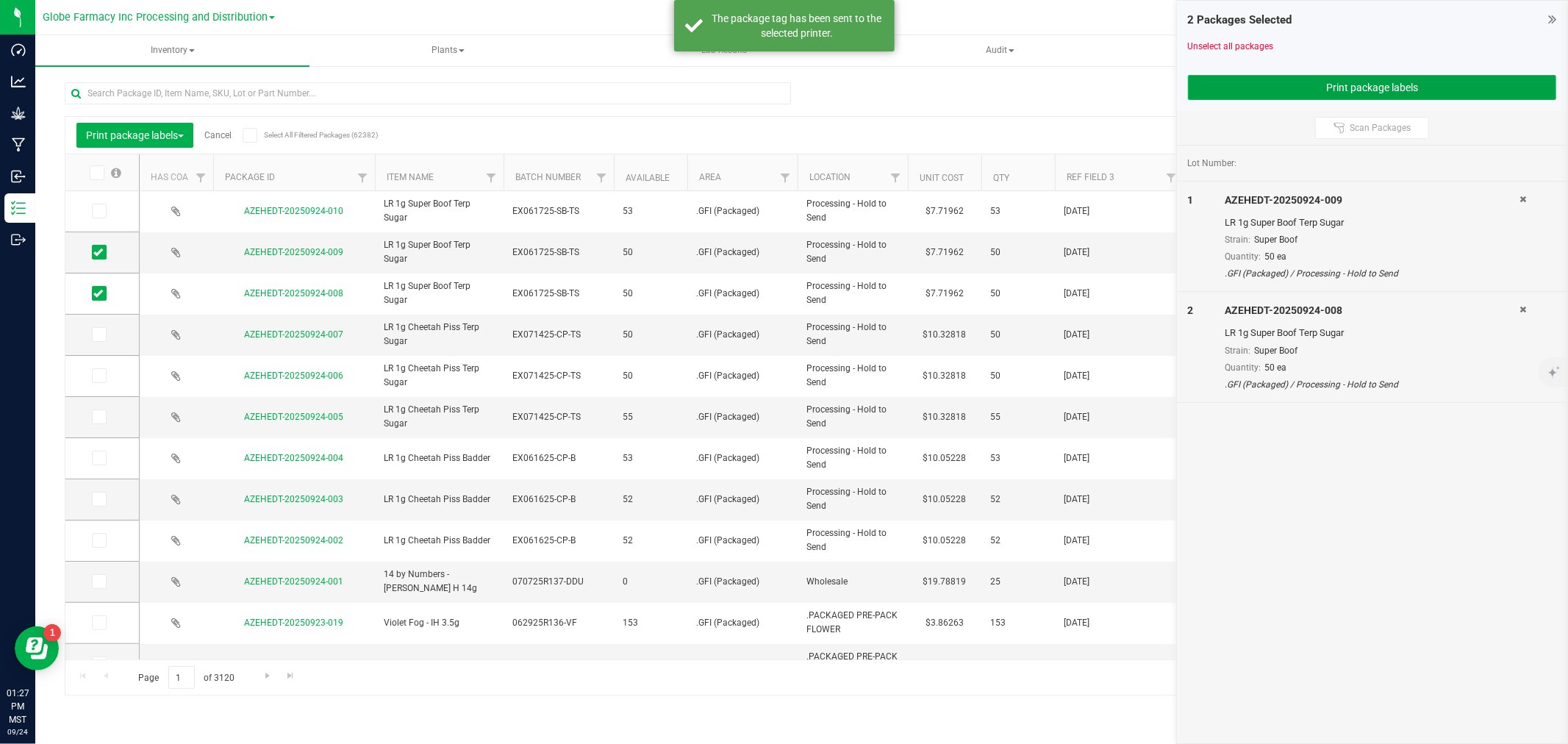
click at [1189, 82] on button "Print package labels" at bounding box center [1372, 88] width 369 height 25
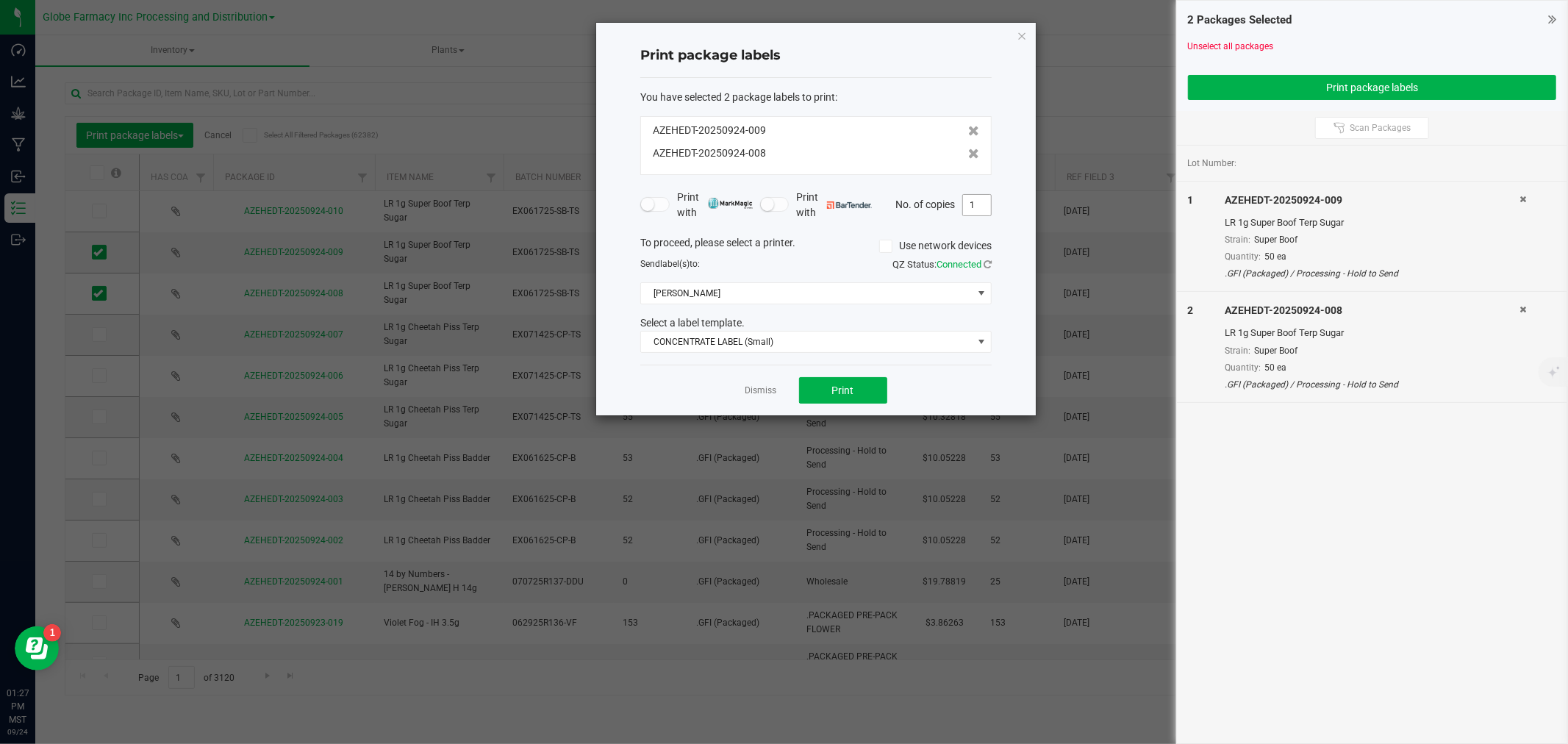
click at [965, 203] on input "1" at bounding box center [977, 204] width 28 height 20
type input "50"
click at [844, 393] on span "Print" at bounding box center [843, 391] width 22 height 12
click at [751, 387] on link "Dismiss" at bounding box center [761, 391] width 32 height 12
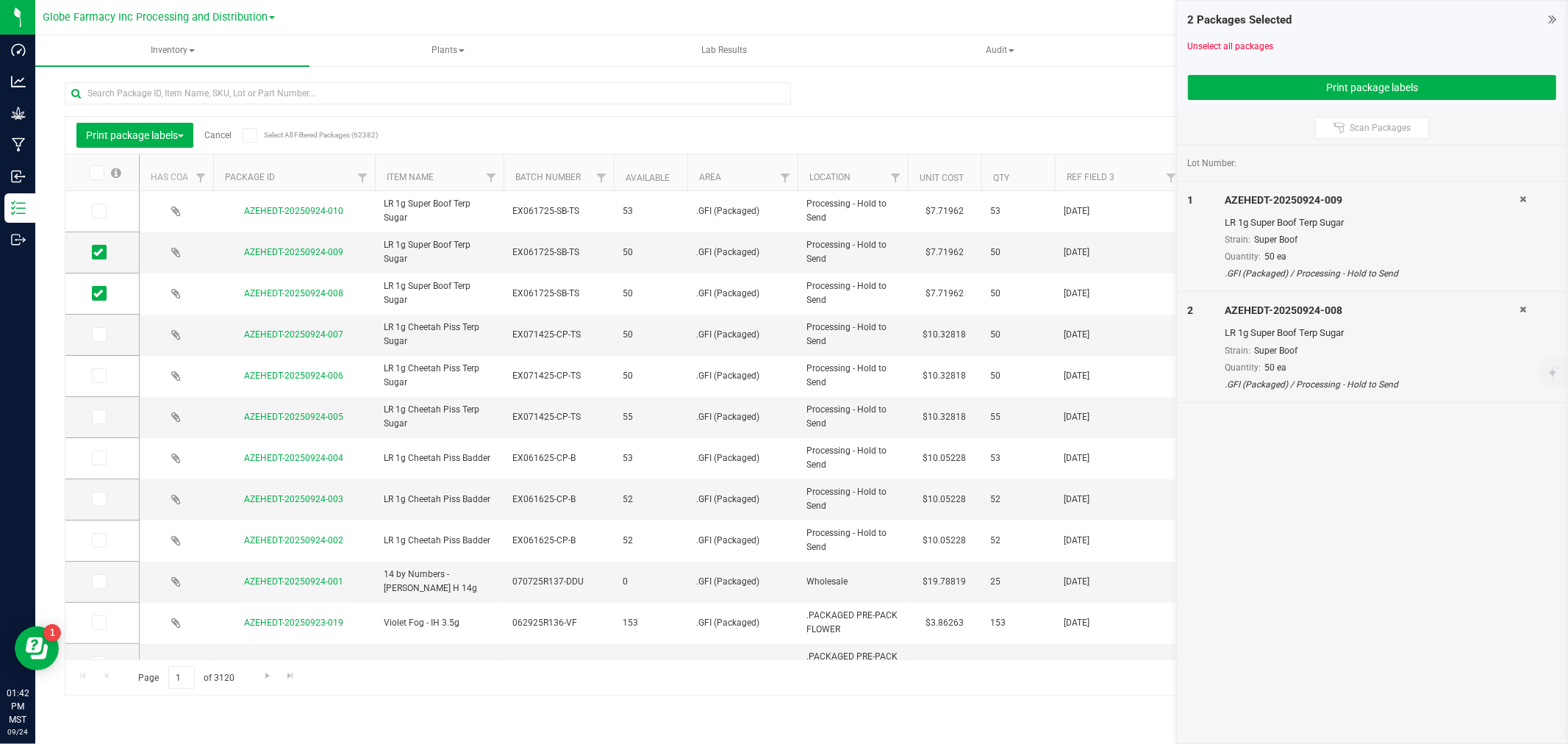
click at [221, 133] on link "Cancel" at bounding box center [218, 135] width 28 height 11
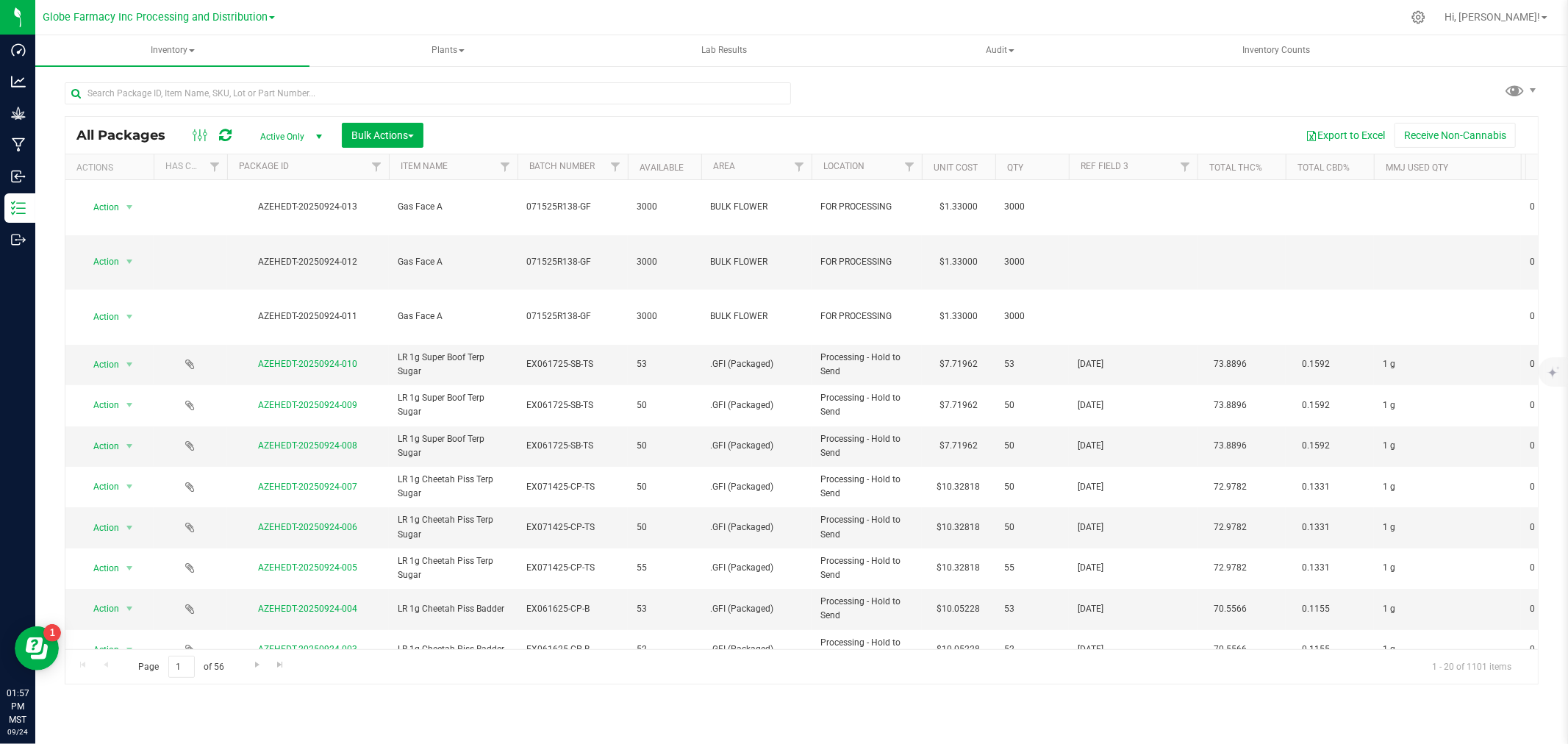
click at [226, 134] on icon at bounding box center [224, 135] width 12 height 15
